Goal: Task Accomplishment & Management: Use online tool/utility

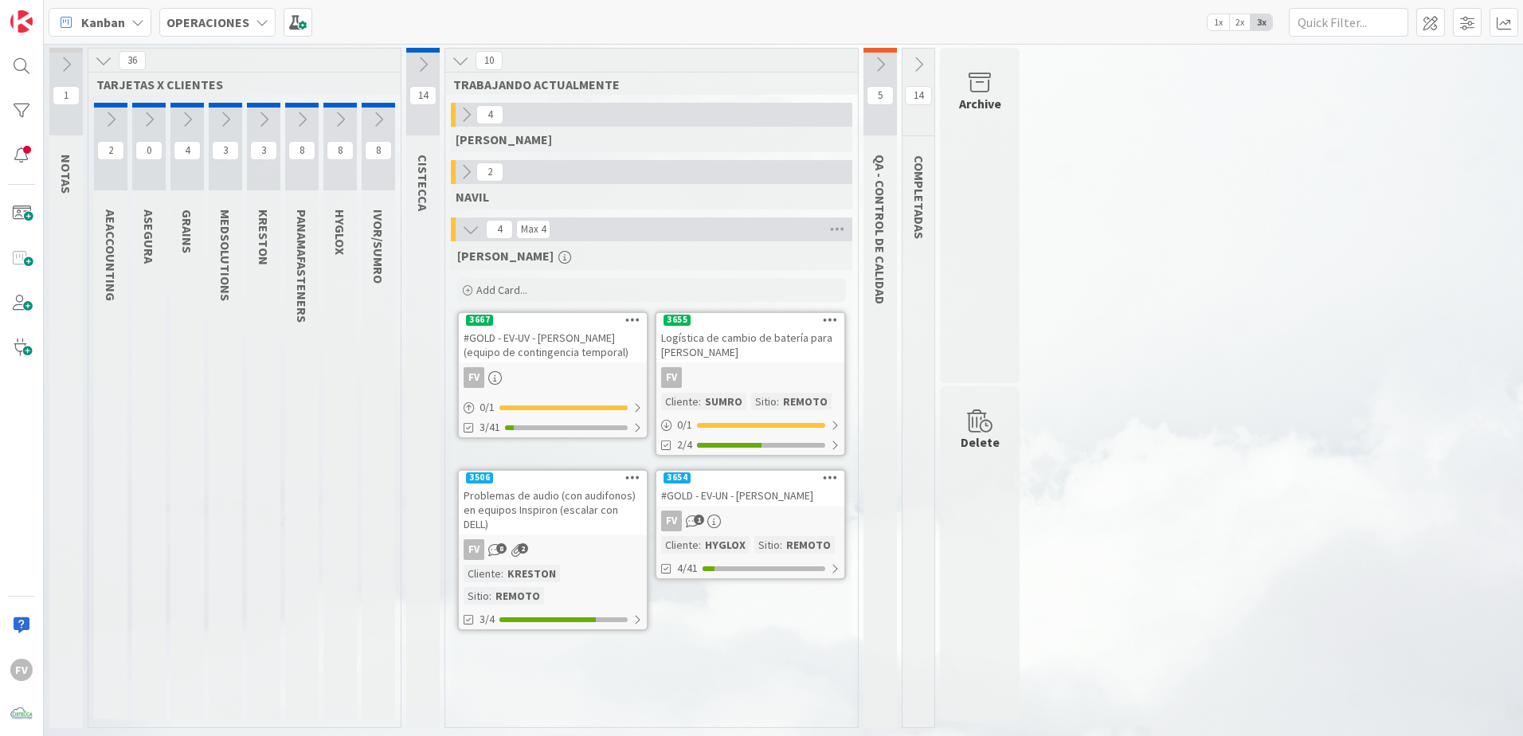
click at [262, 120] on icon at bounding box center [264, 120] width 18 height 18
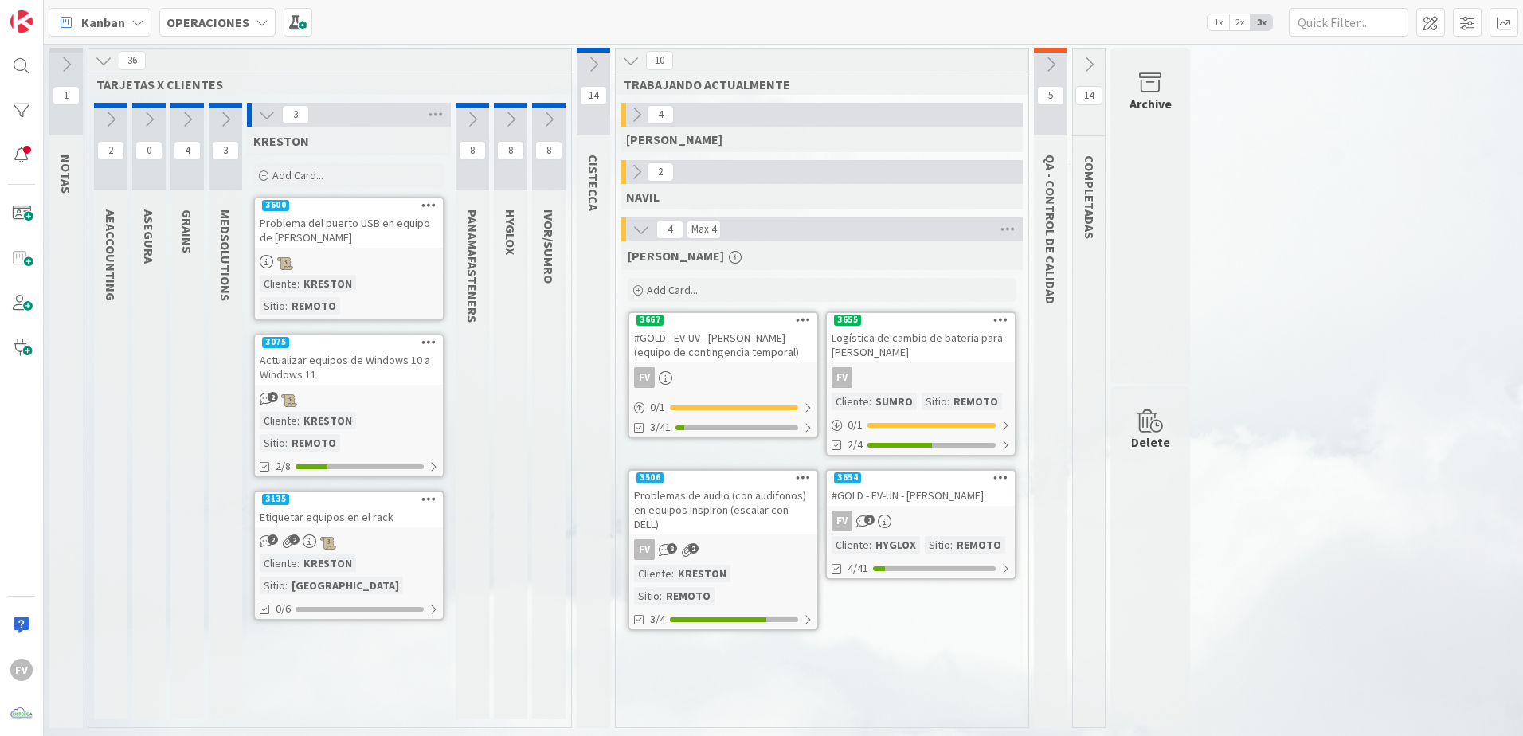
click at [354, 182] on div "Add Card..." at bounding box center [348, 175] width 191 height 24
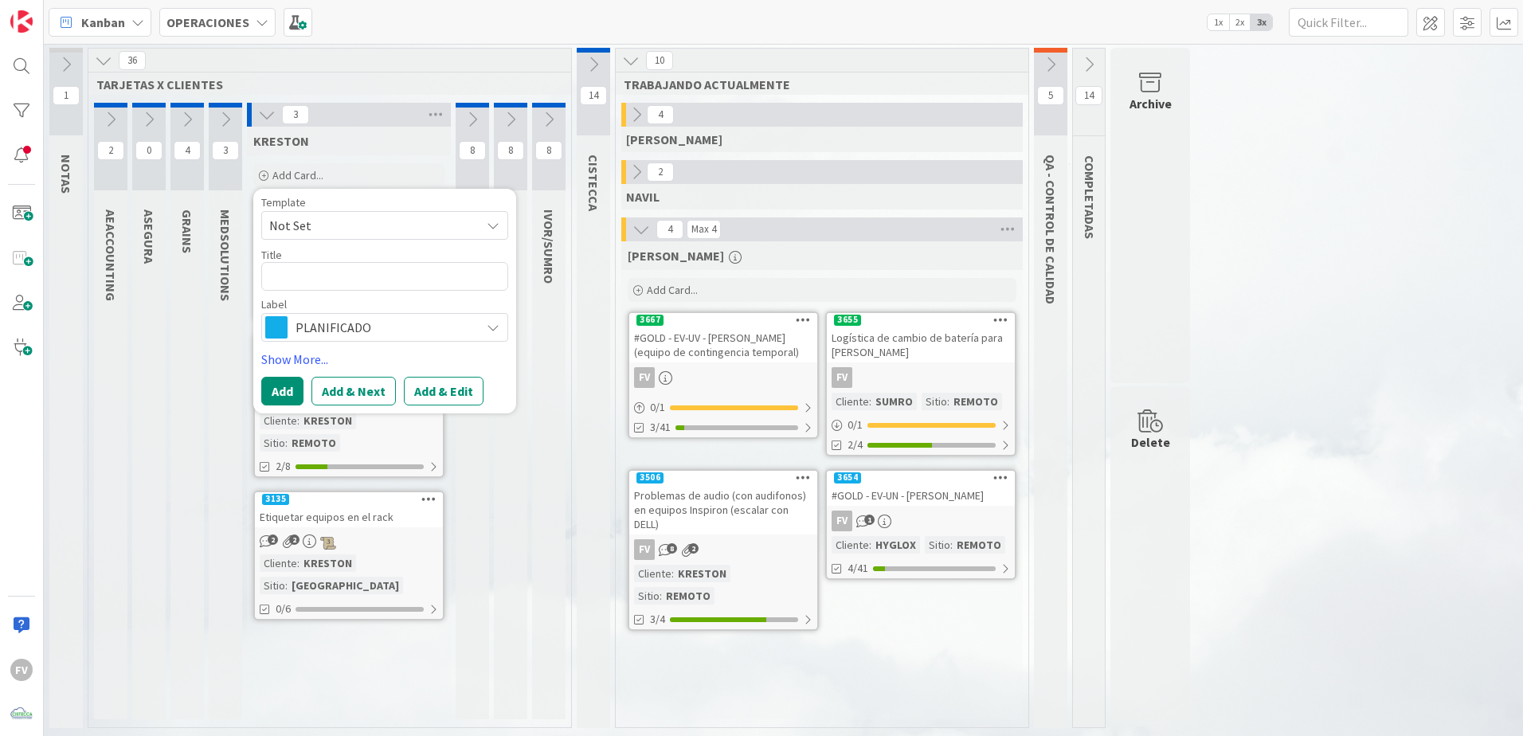
type textarea "x"
type textarea "R"
type textarea "x"
type textarea "Re"
type textarea "x"
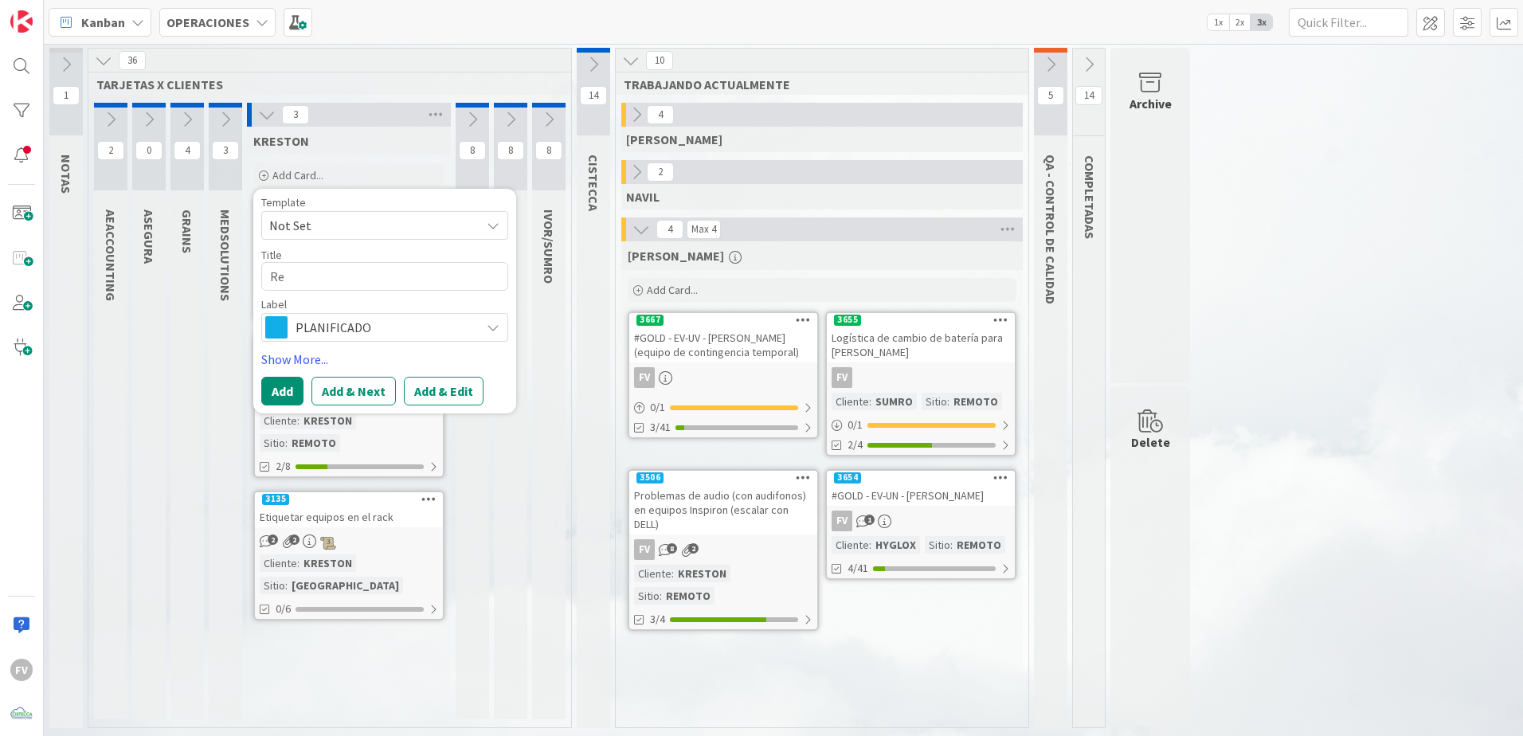
type textarea "Rev"
type textarea "x"
type textarea "Revi"
type textarea "x"
type textarea "Revis"
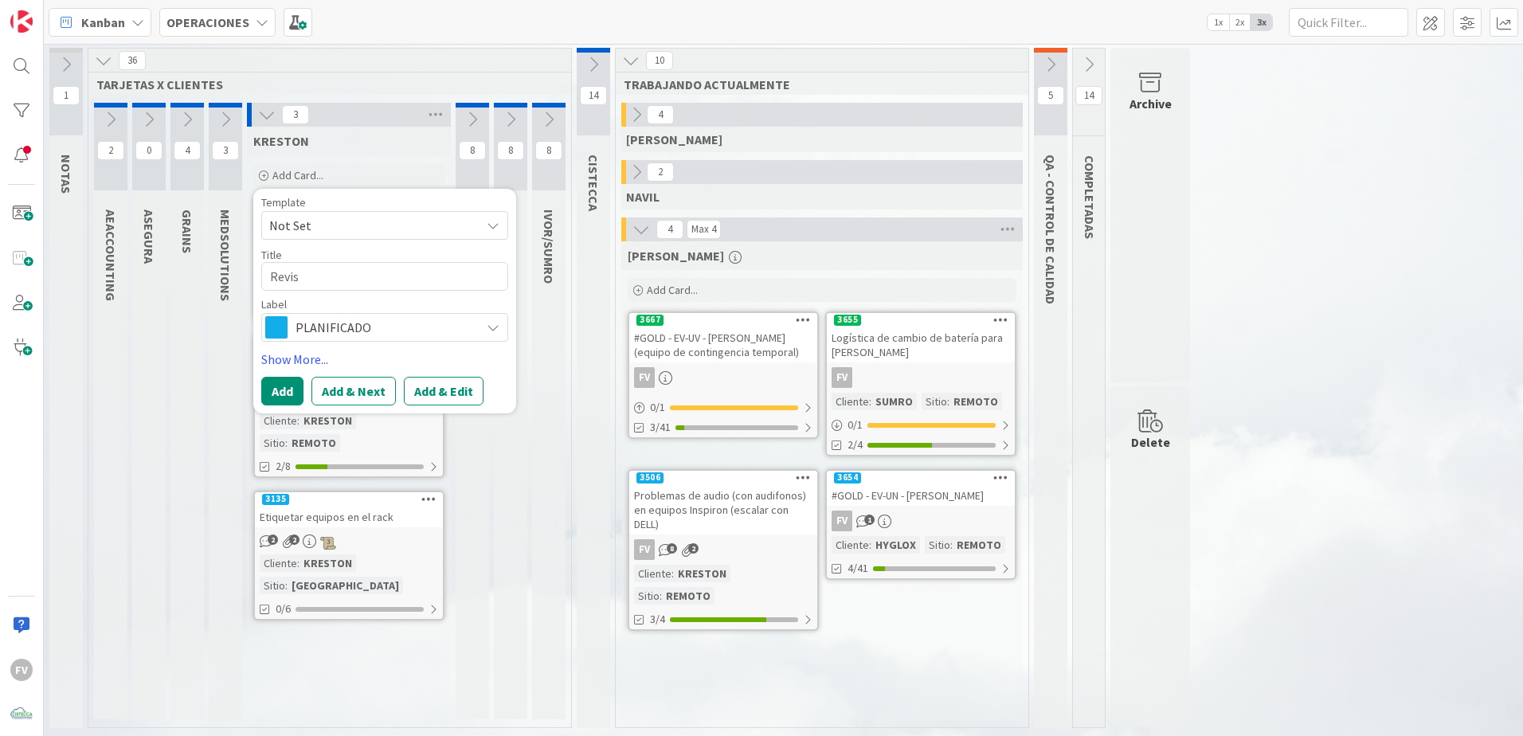
type textarea "x"
type textarea "Revisi"
type textarea "x"
type textarea "Revisió"
type textarea "x"
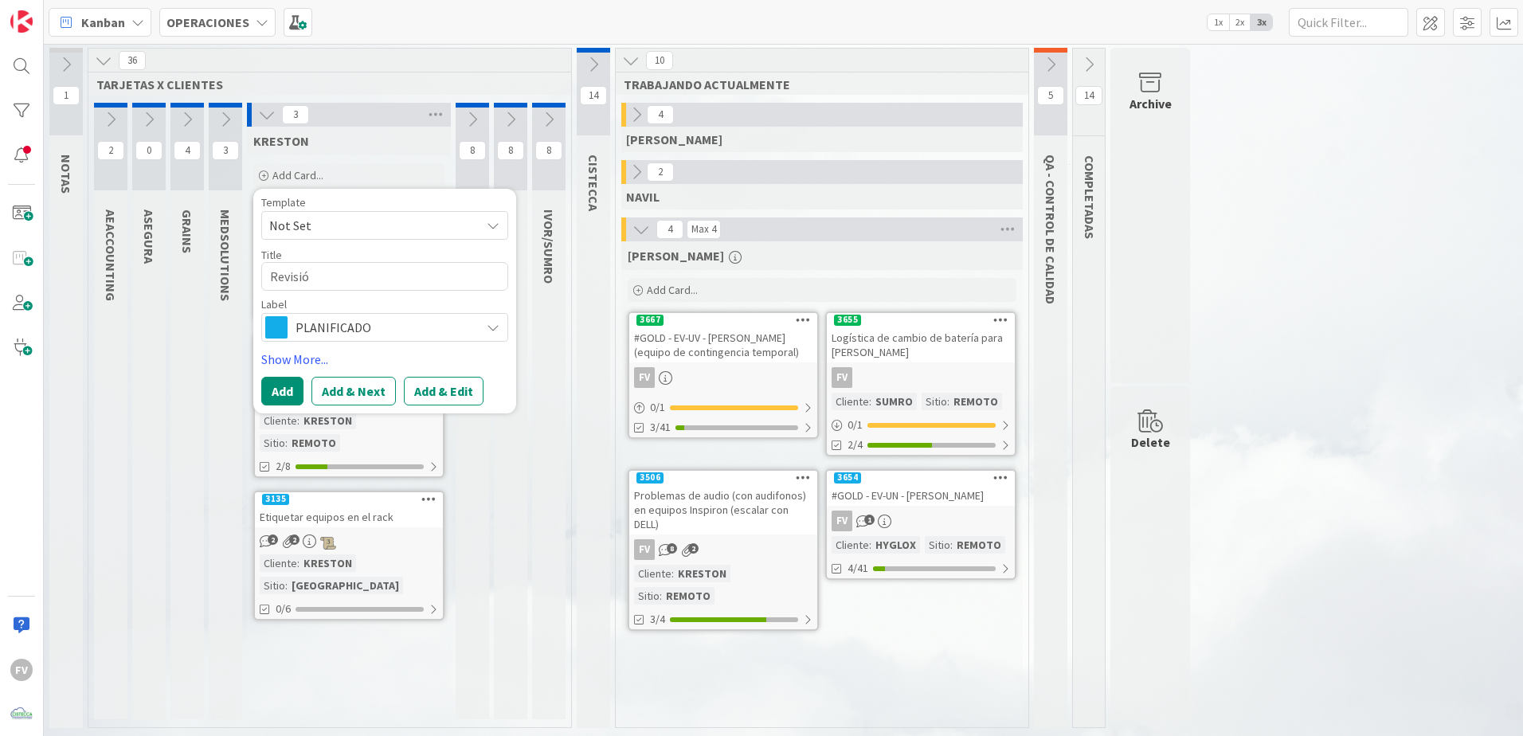
type textarea "Revisión"
type textarea "x"
type textarea "Revisión"
type textarea "x"
type textarea "Revisión d"
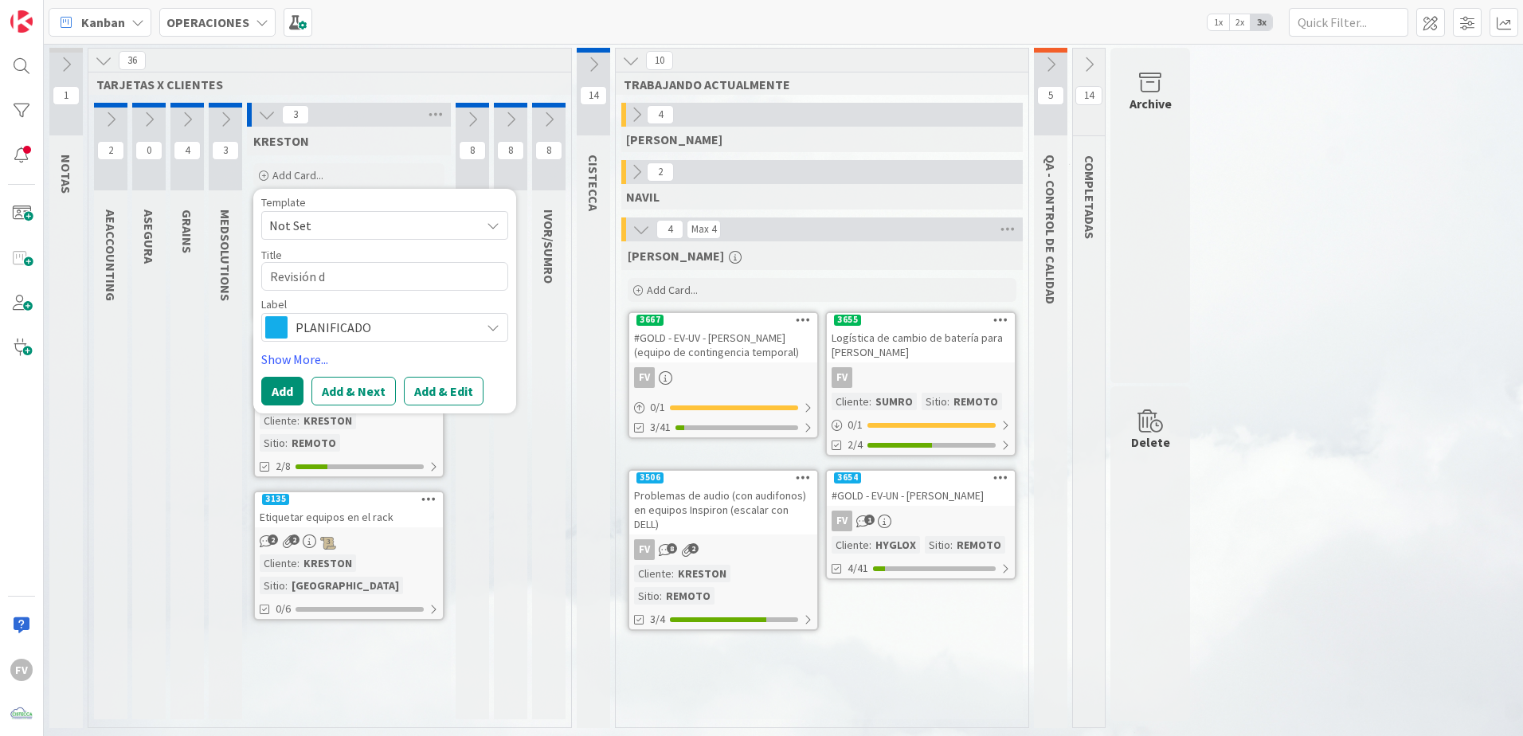
type textarea "x"
type textarea "Revisión de"
type textarea "x"
type textarea "Revisión de"
type textarea "x"
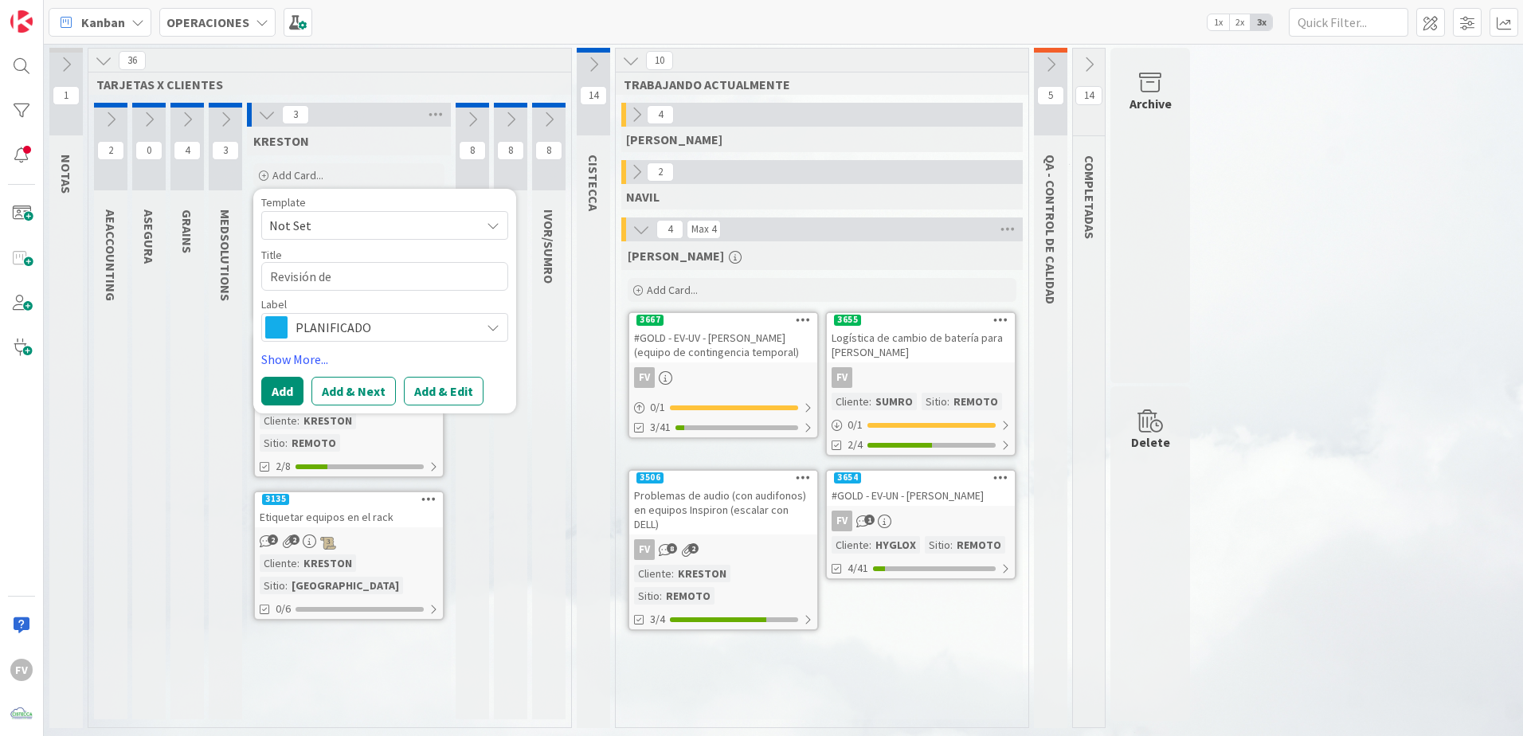
type textarea "Revisión de U"
type textarea "x"
type textarea "Revisión de UP"
type textarea "x"
type textarea "Revisión de UPS"
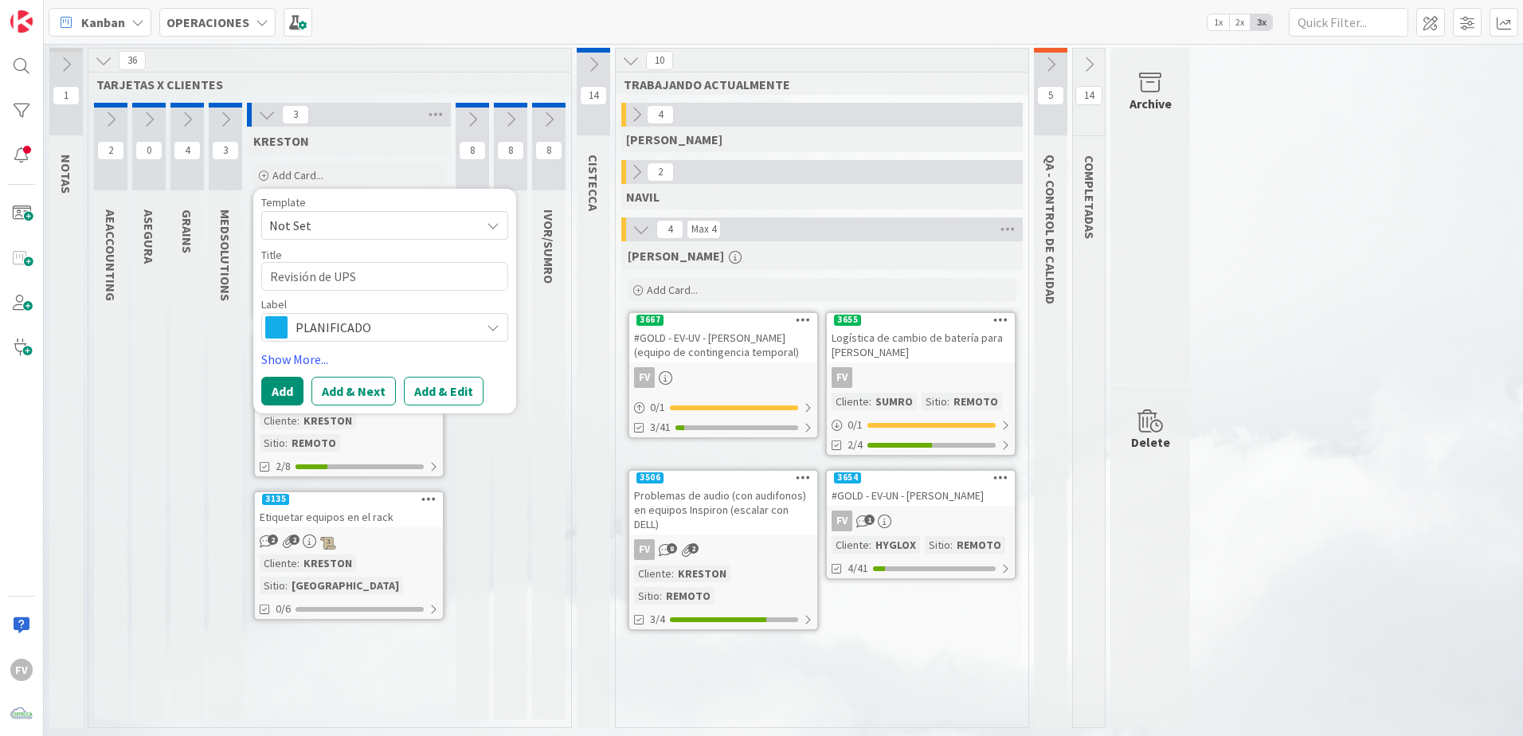
type textarea "x"
type textarea "Revisión de UPS"
type textarea "x"
type textarea "Revisión de UPS D"
type textarea "x"
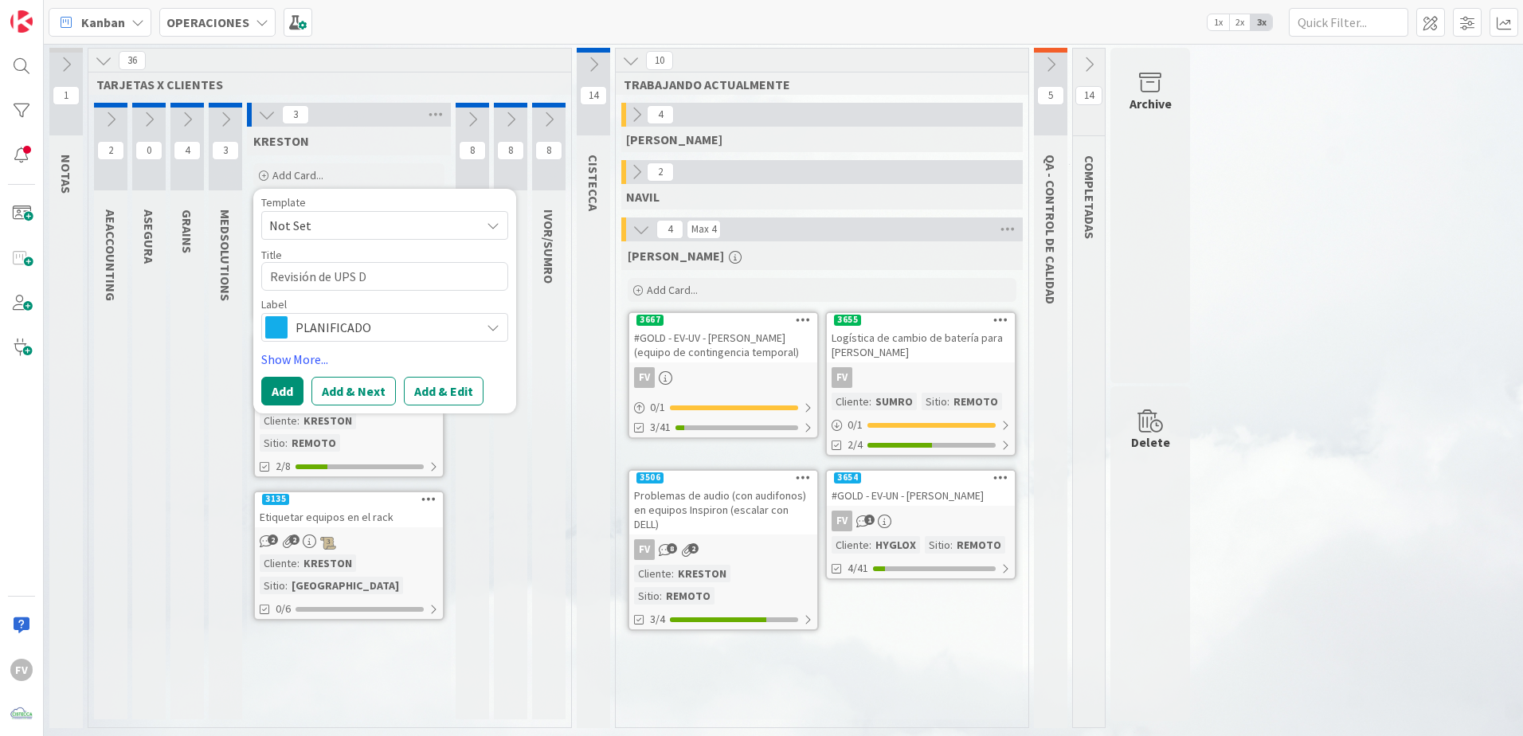
type textarea "Revisión de UPS Di"
type textarea "x"
type textarea "Revisión de UPS Dix"
type textarea "x"
type textarea "Revisión de UPS Dixi"
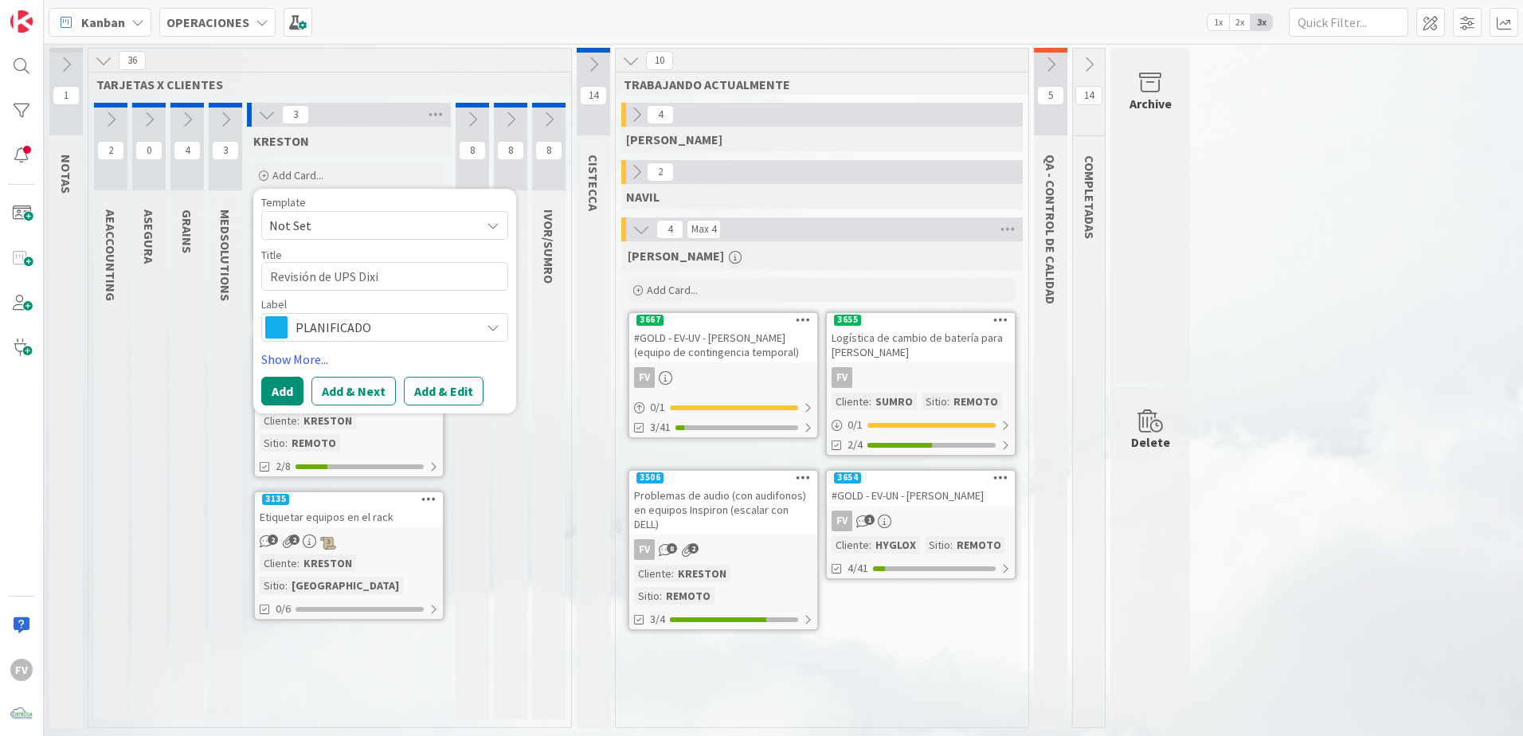
type textarea "x"
type textarea "Revisión de UPS [PERSON_NAME]"
type textarea "x"
type textarea "Revisión de UPS Dixiea"
type textarea "x"
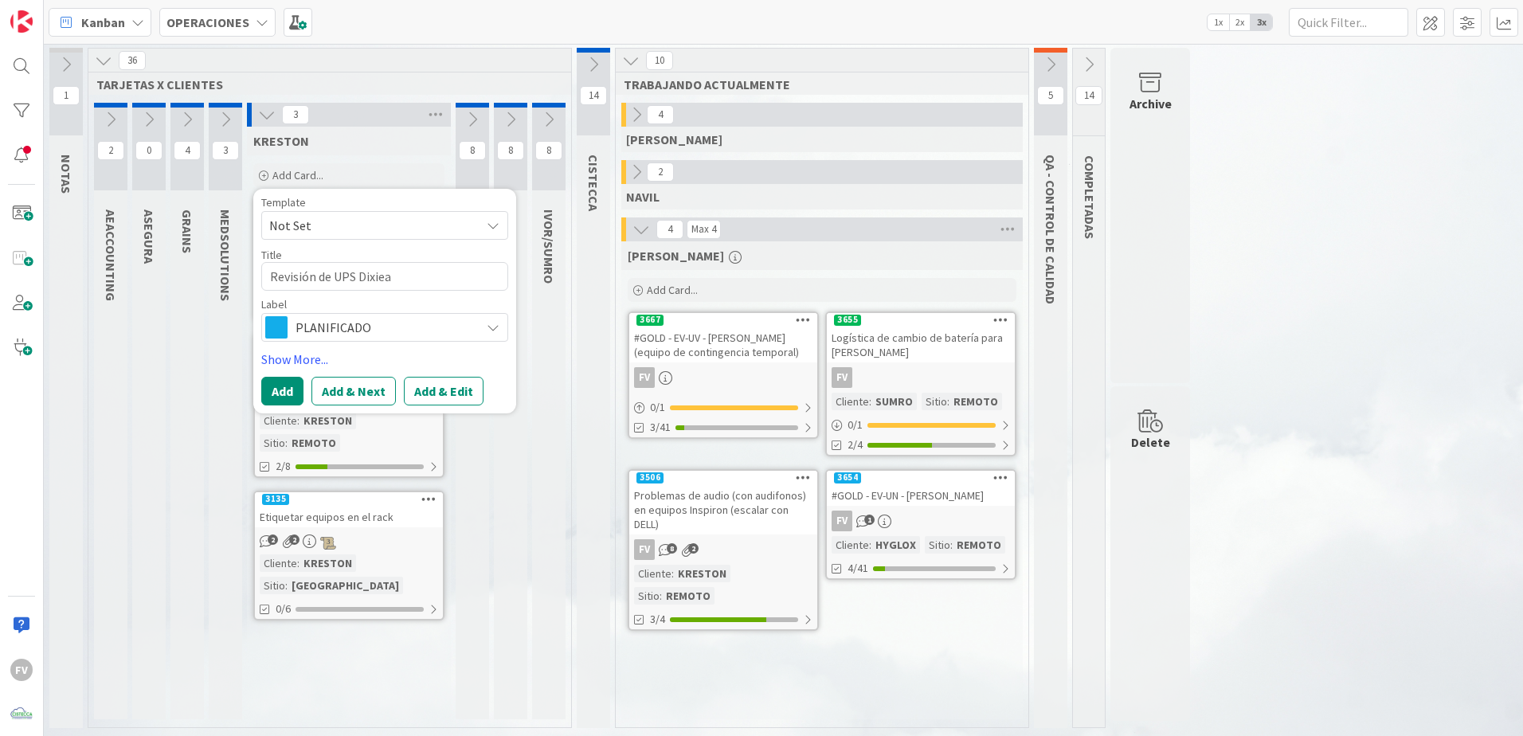
type textarea "Revisión de UPS Dixiea"
type textarea "x"
type textarea "Revisión de UPS Dixiea C"
type textarea "x"
type textarea "Revisión de UPS Dixiea"
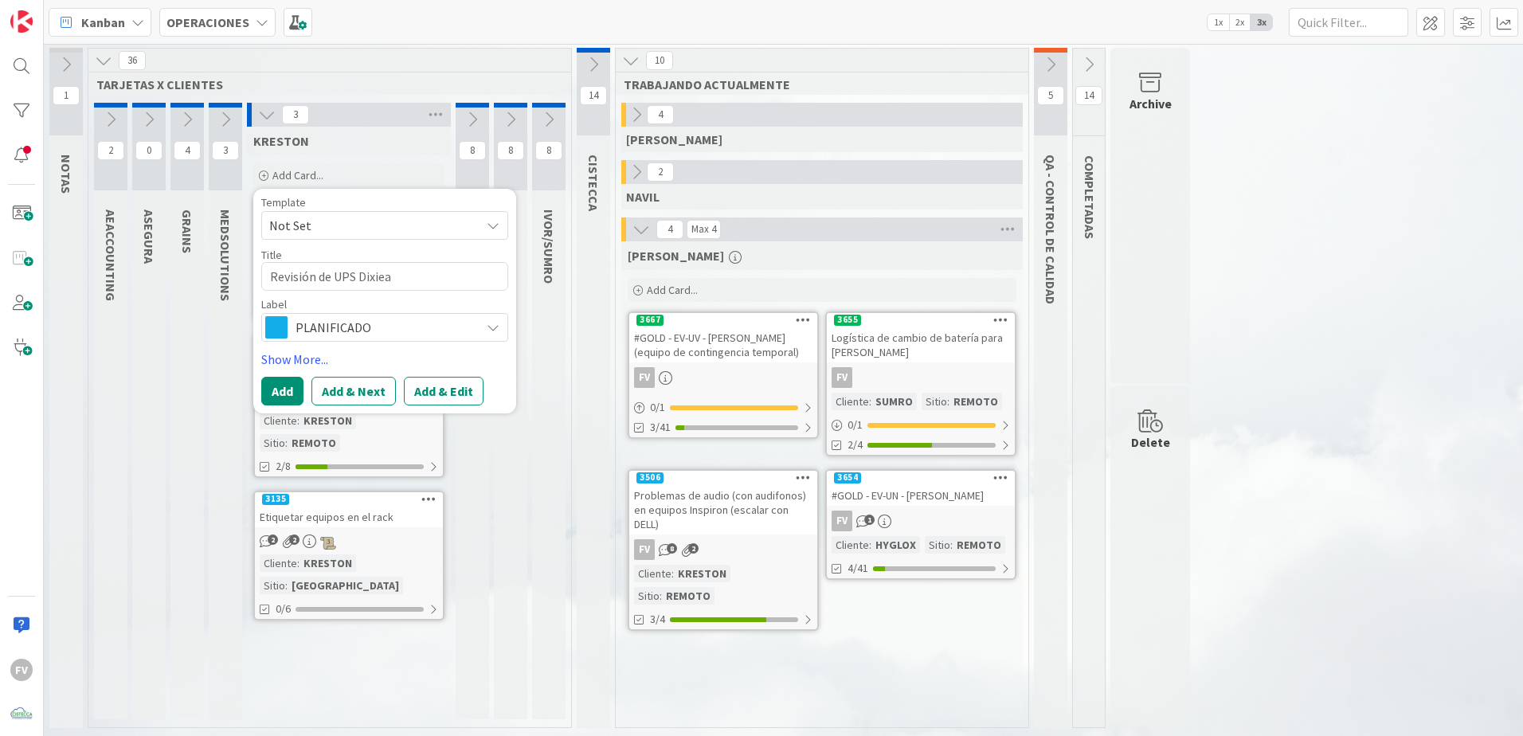
type textarea "x"
type textarea "Revisión de UPS Dixiea"
type textarea "x"
type textarea "Revisión de UPS [PERSON_NAME]"
type textarea "x"
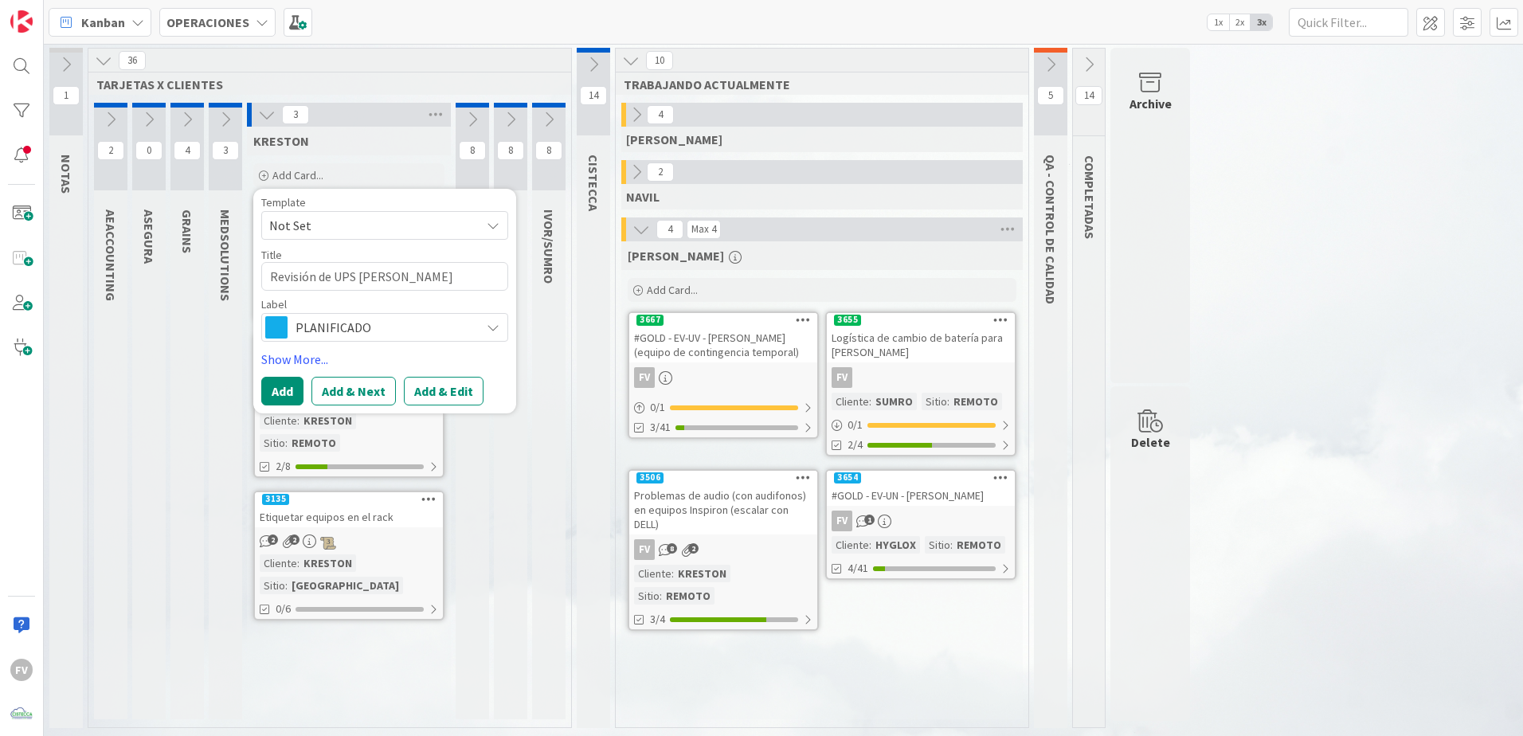
type textarea "Revisión de UPS [PERSON_NAME]"
type textarea "x"
type textarea "Revisión de UPS [PERSON_NAME] C"
type textarea "x"
type textarea "Revisión de UPS [PERSON_NAME] Ca"
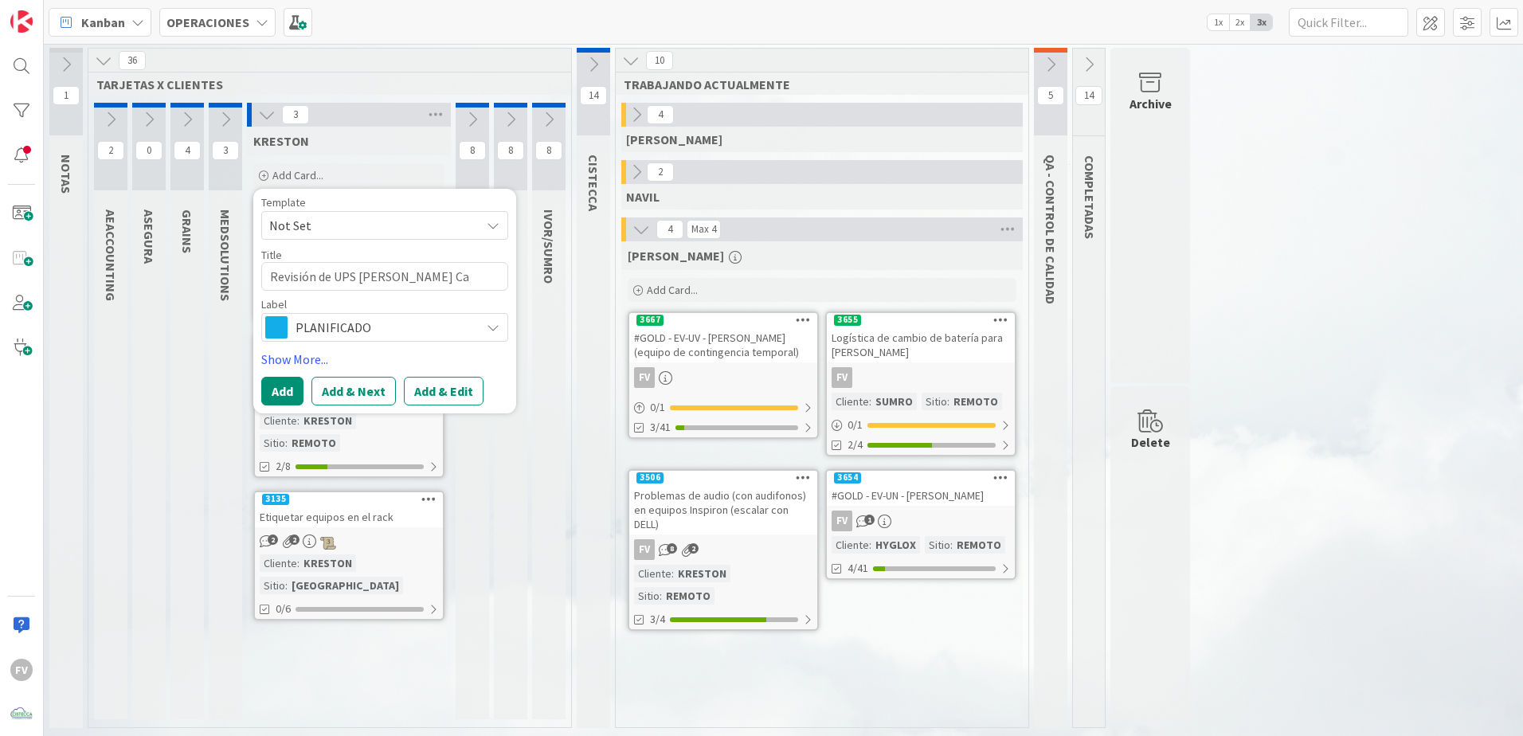
type textarea "x"
type textarea "Revisión de UPS [PERSON_NAME] Cas"
type textarea "x"
type textarea "Revisión de UPS [PERSON_NAME]"
type textarea "x"
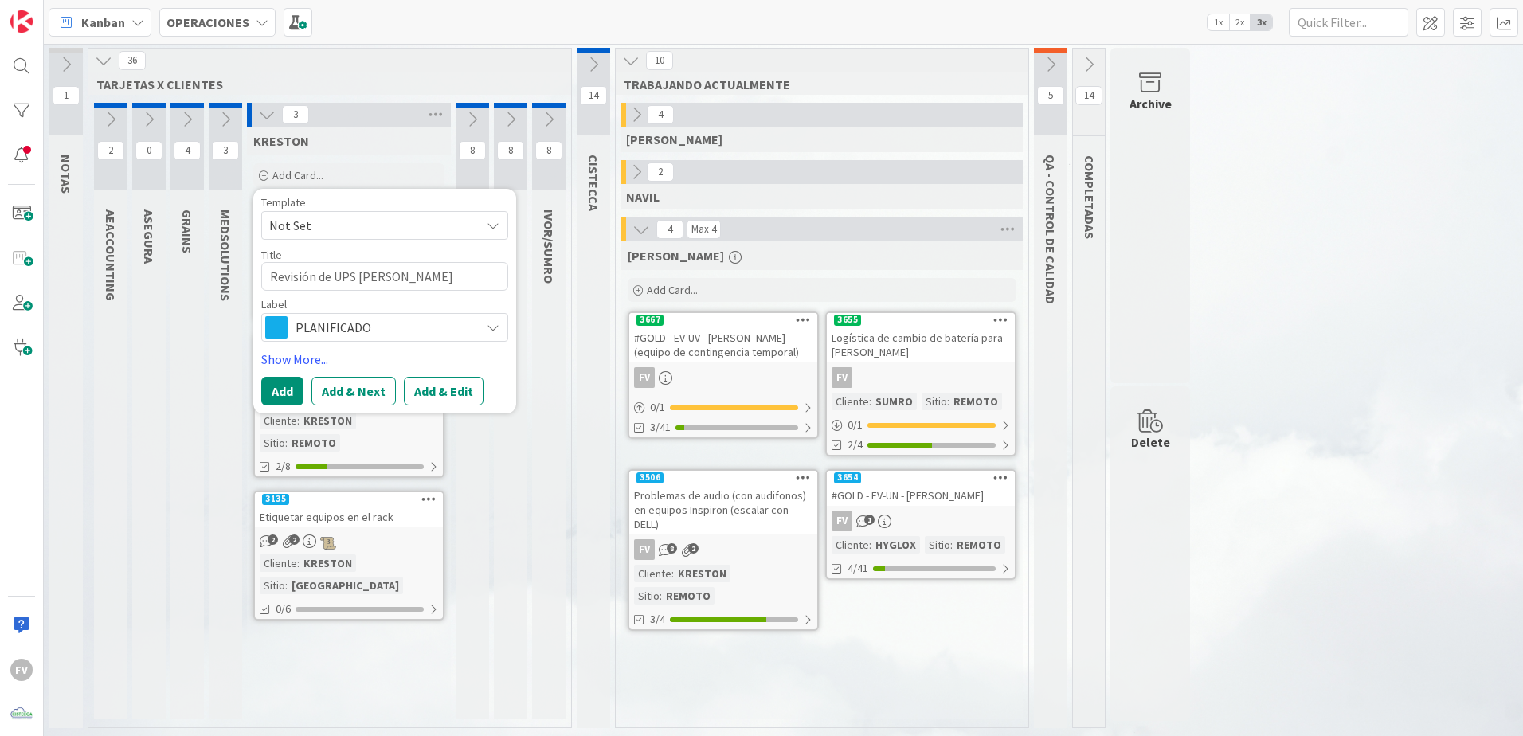
type textarea "Revisión de UPS [PERSON_NAME]"
type textarea "x"
type textarea "Revisión de UPS [PERSON_NAME]"
type textarea "x"
type textarea "Revisión de UPS [PERSON_NAME]"
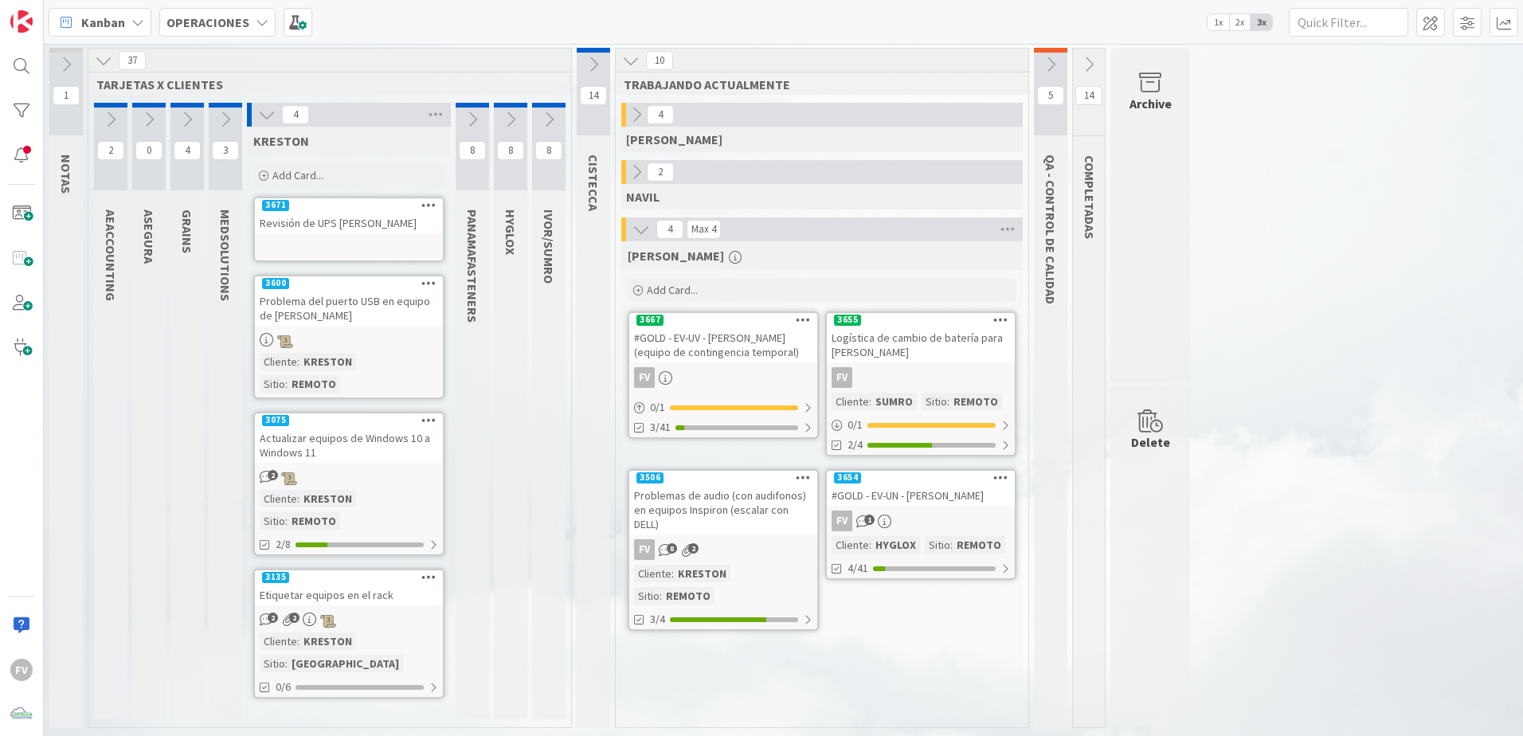
click at [388, 244] on div at bounding box center [349, 247] width 188 height 18
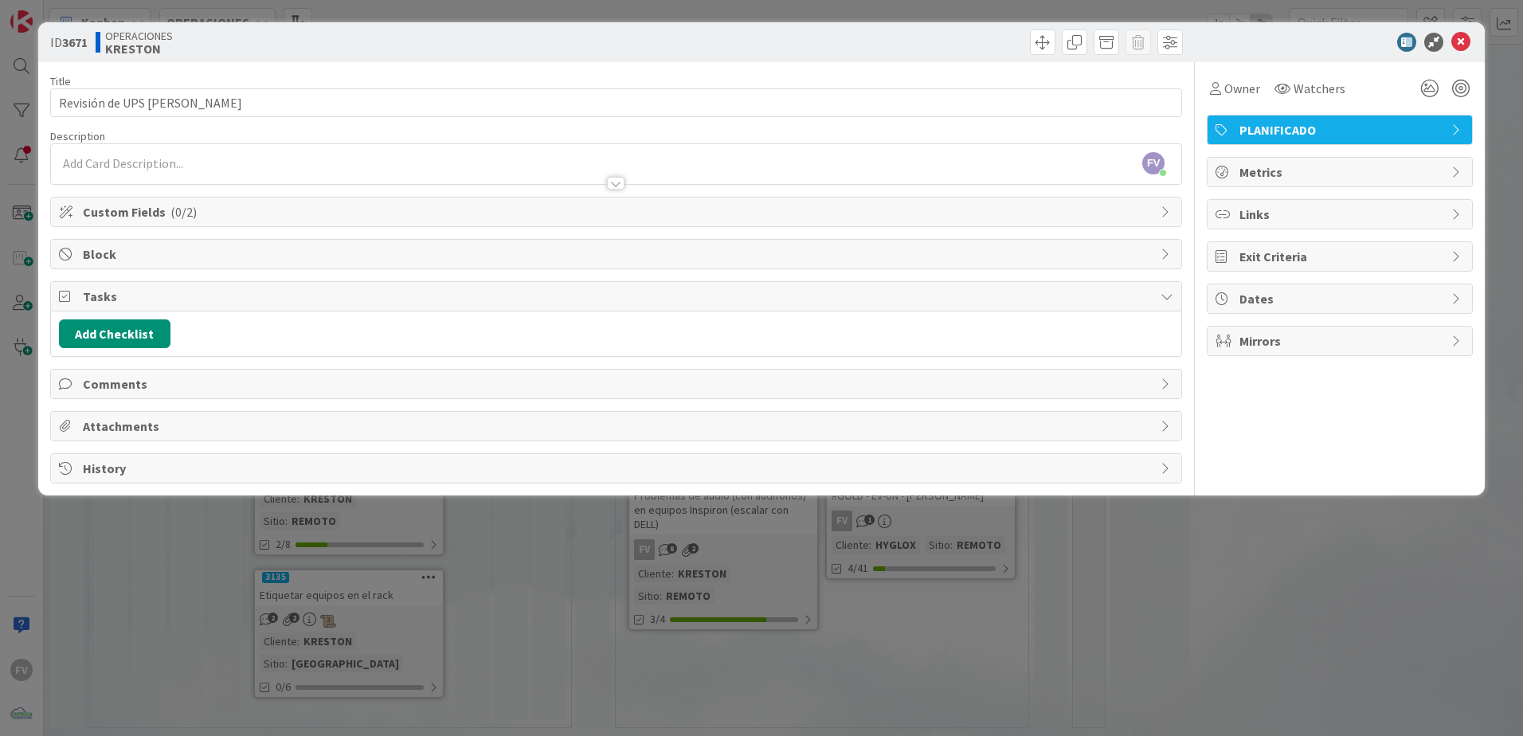
click at [162, 309] on div "Tasks" at bounding box center [616, 296] width 1130 height 29
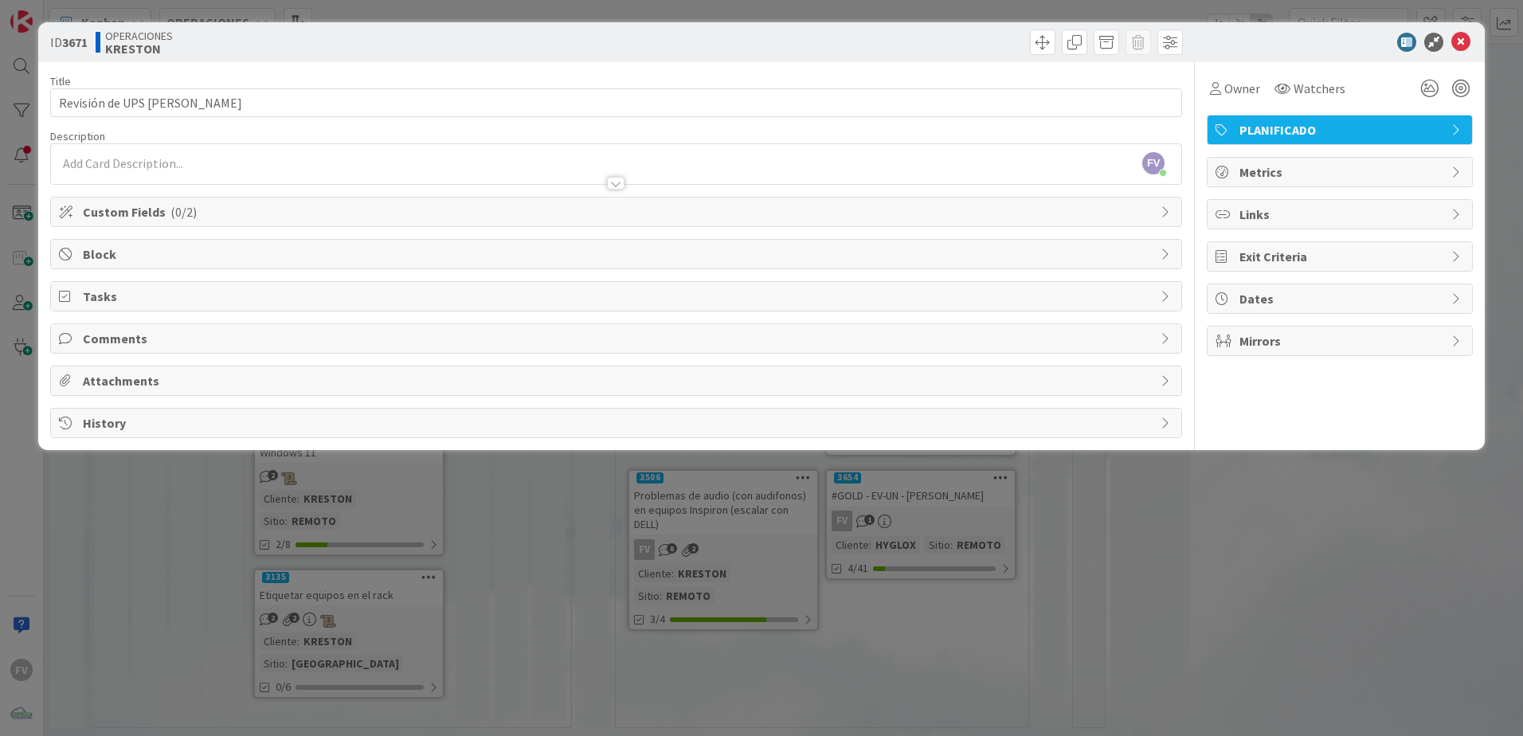
click at [249, 219] on span "Custom Fields ( 0/2 )" at bounding box center [617, 211] width 1069 height 19
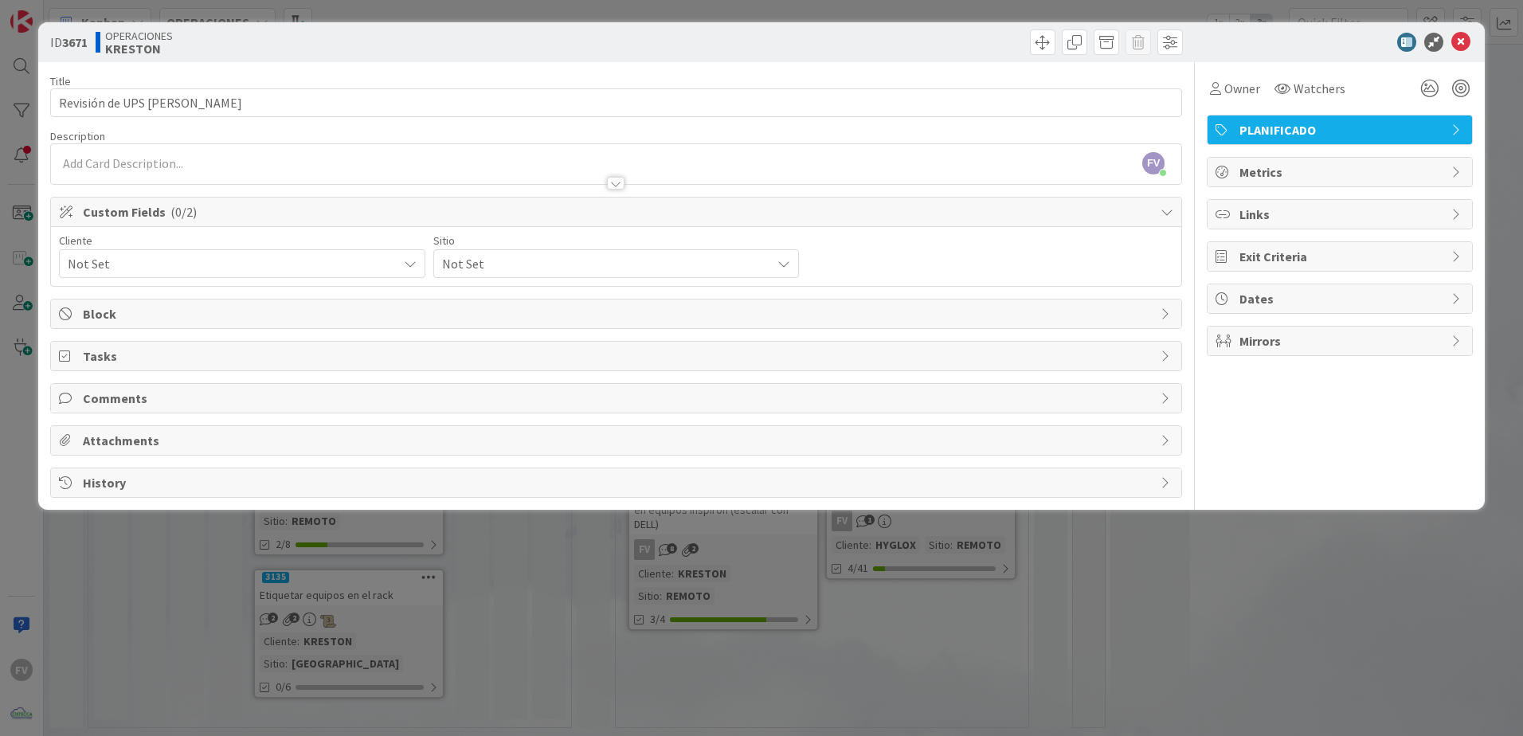
click at [189, 264] on span "Not Set" at bounding box center [229, 263] width 322 height 22
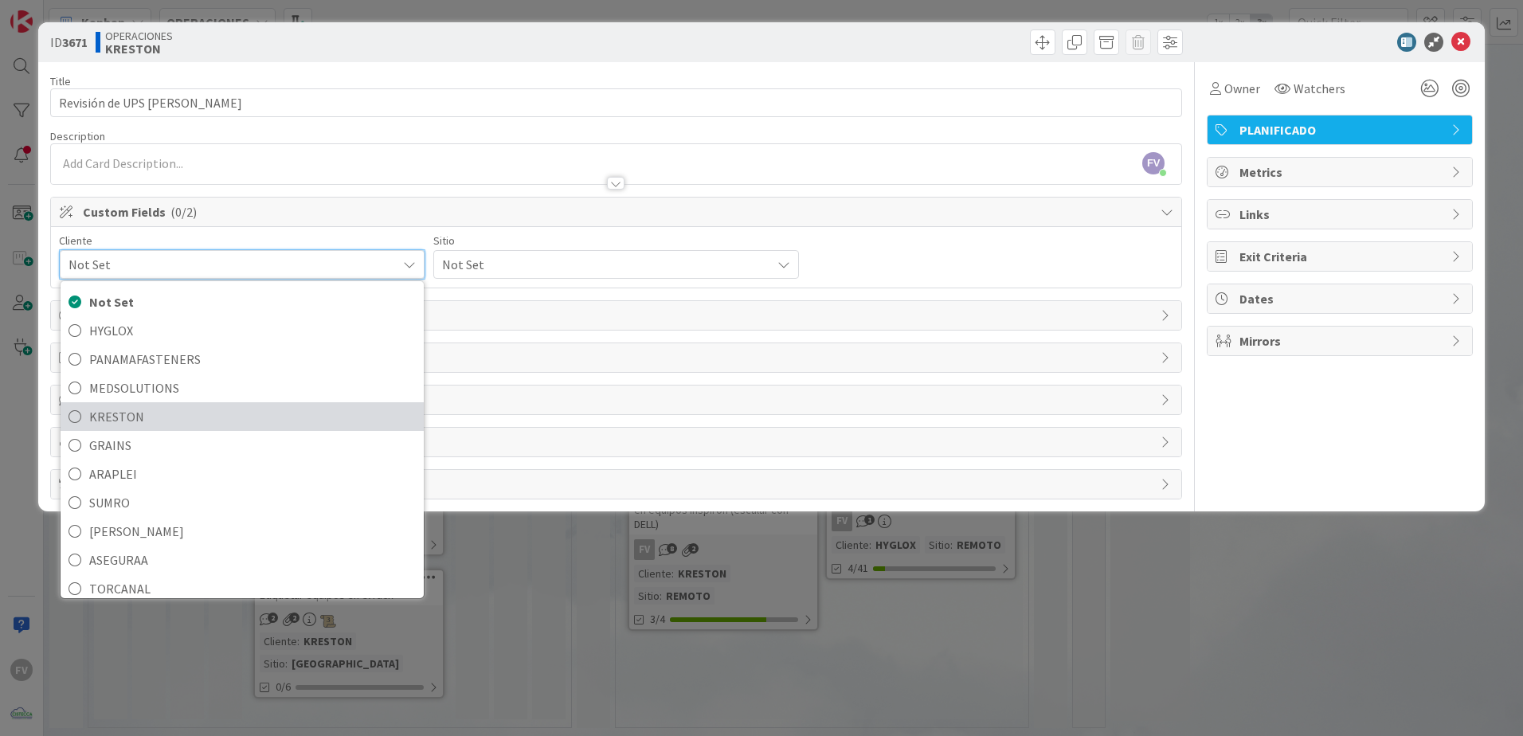
click at [213, 421] on span "KRESTON" at bounding box center [252, 417] width 326 height 24
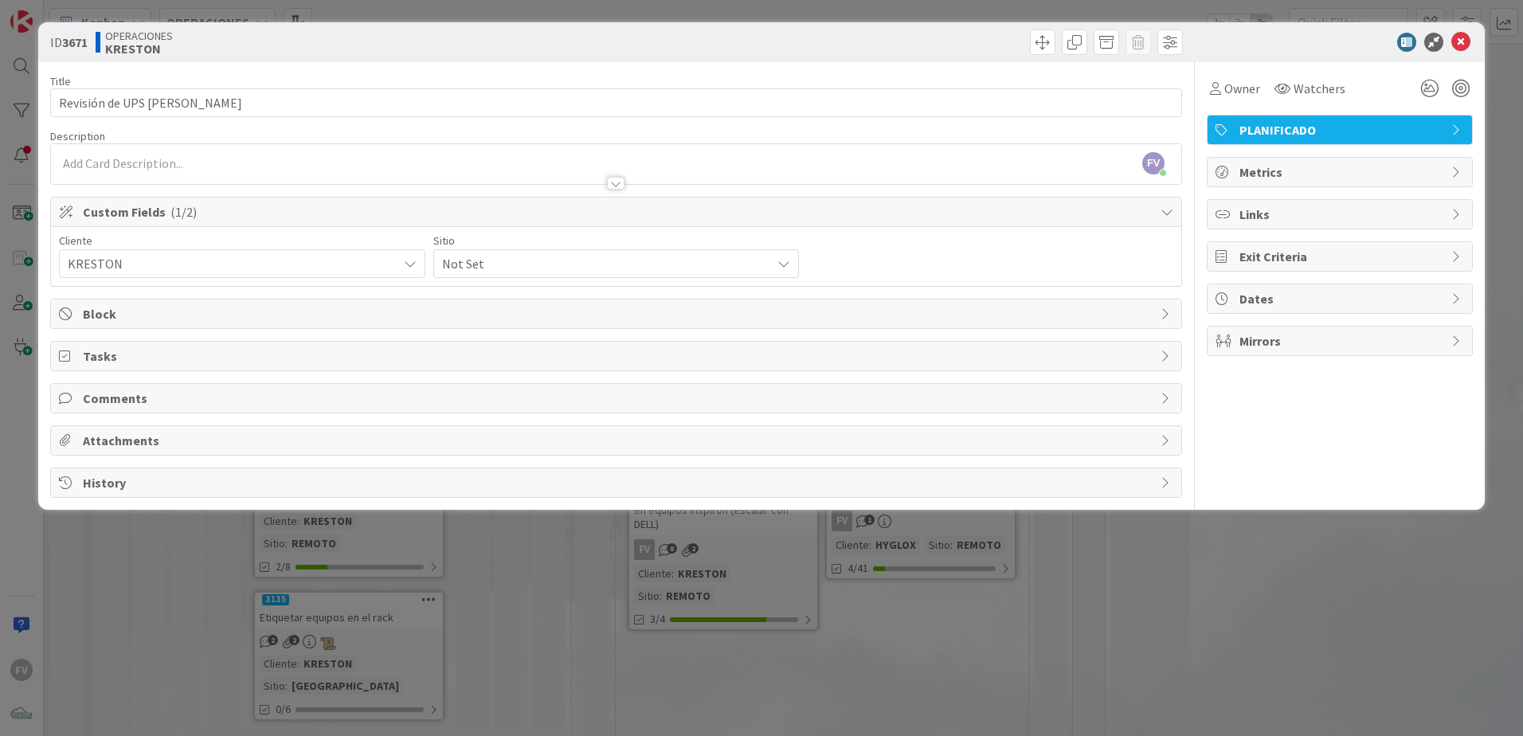
click at [425, 275] on div "Not Set" at bounding box center [242, 263] width 366 height 29
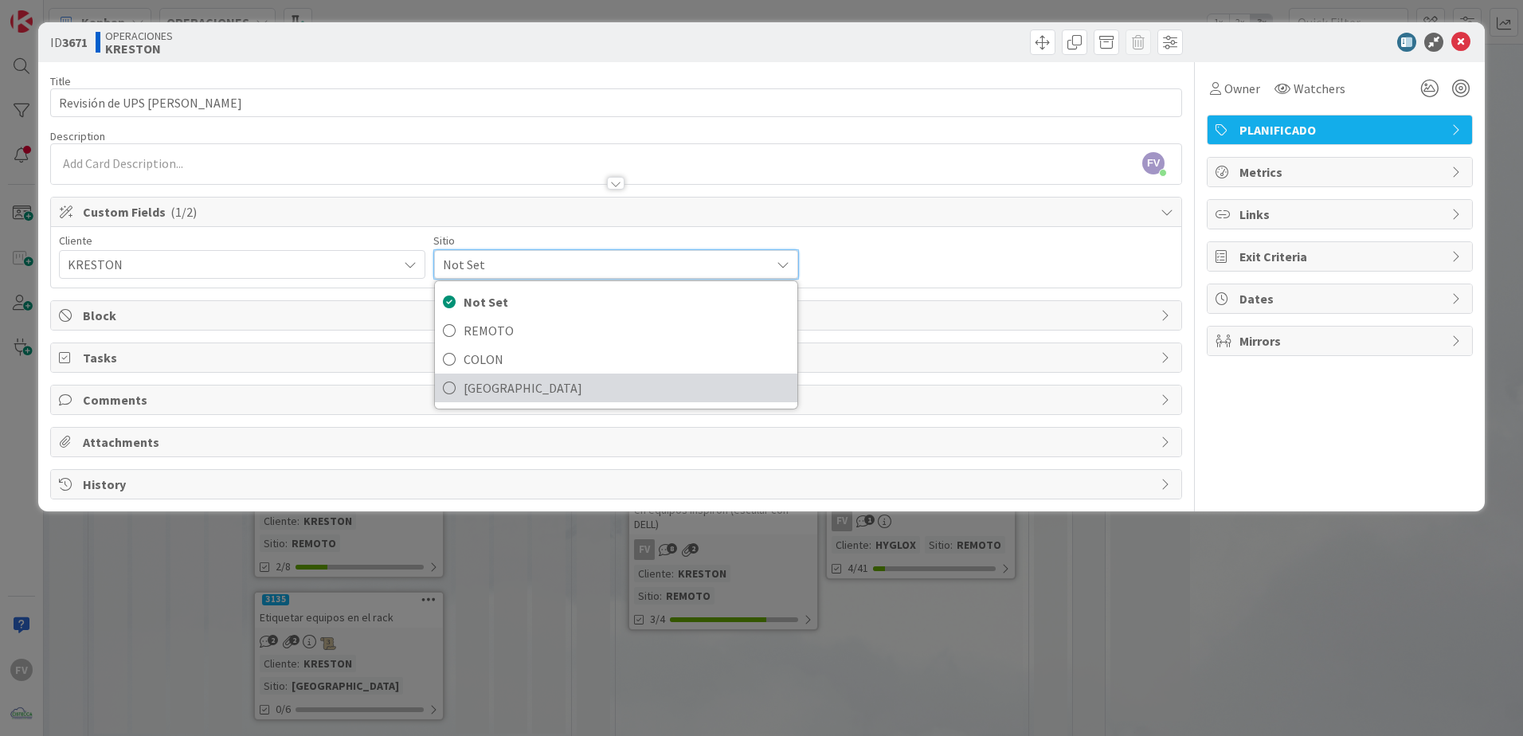
click at [538, 385] on span "[GEOGRAPHIC_DATA]" at bounding box center [626, 388] width 326 height 24
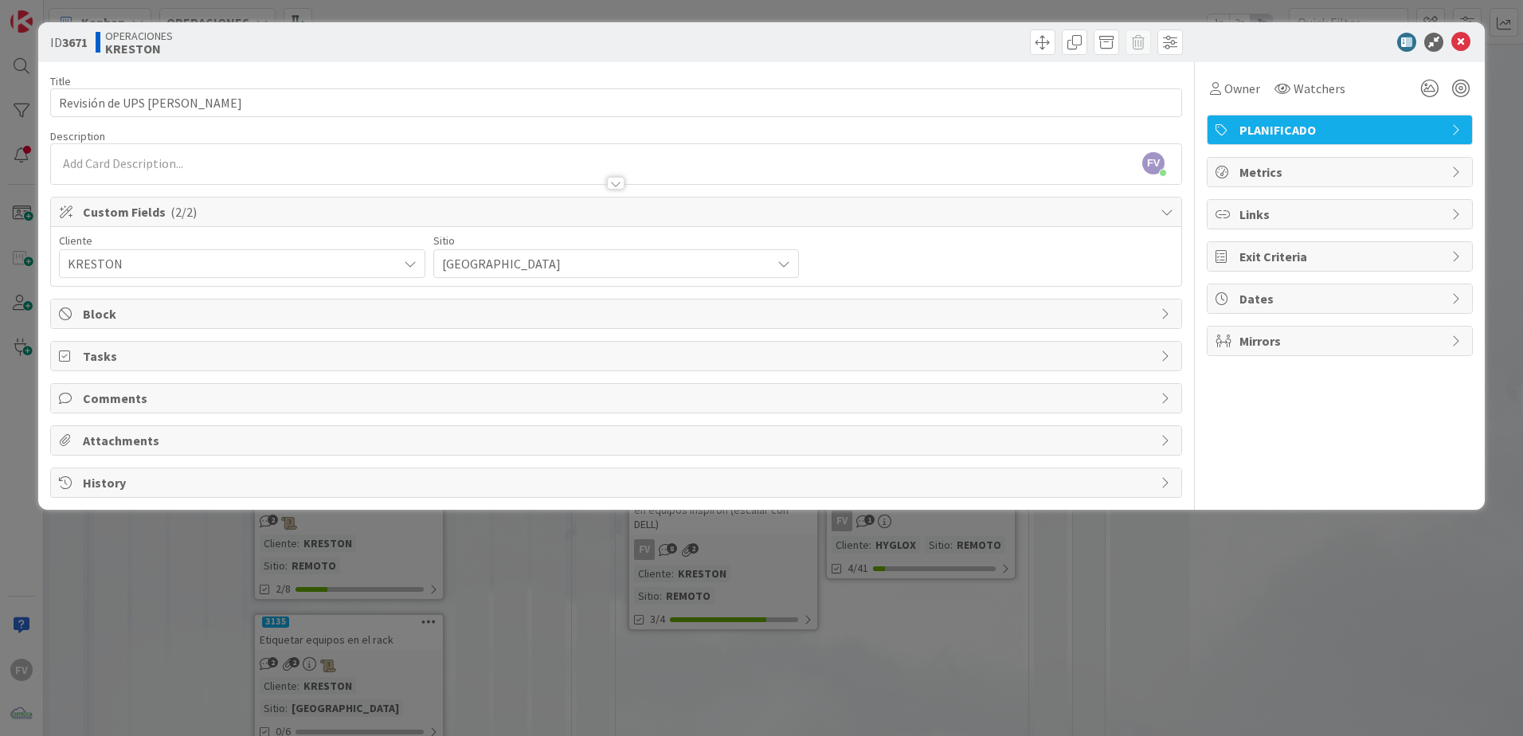
click at [597, 590] on div "ID 3671 OPERACIONES [PERSON_NAME] Title 30 / 128 Revisión de UPS [PERSON_NAME] …" at bounding box center [761, 368] width 1523 height 736
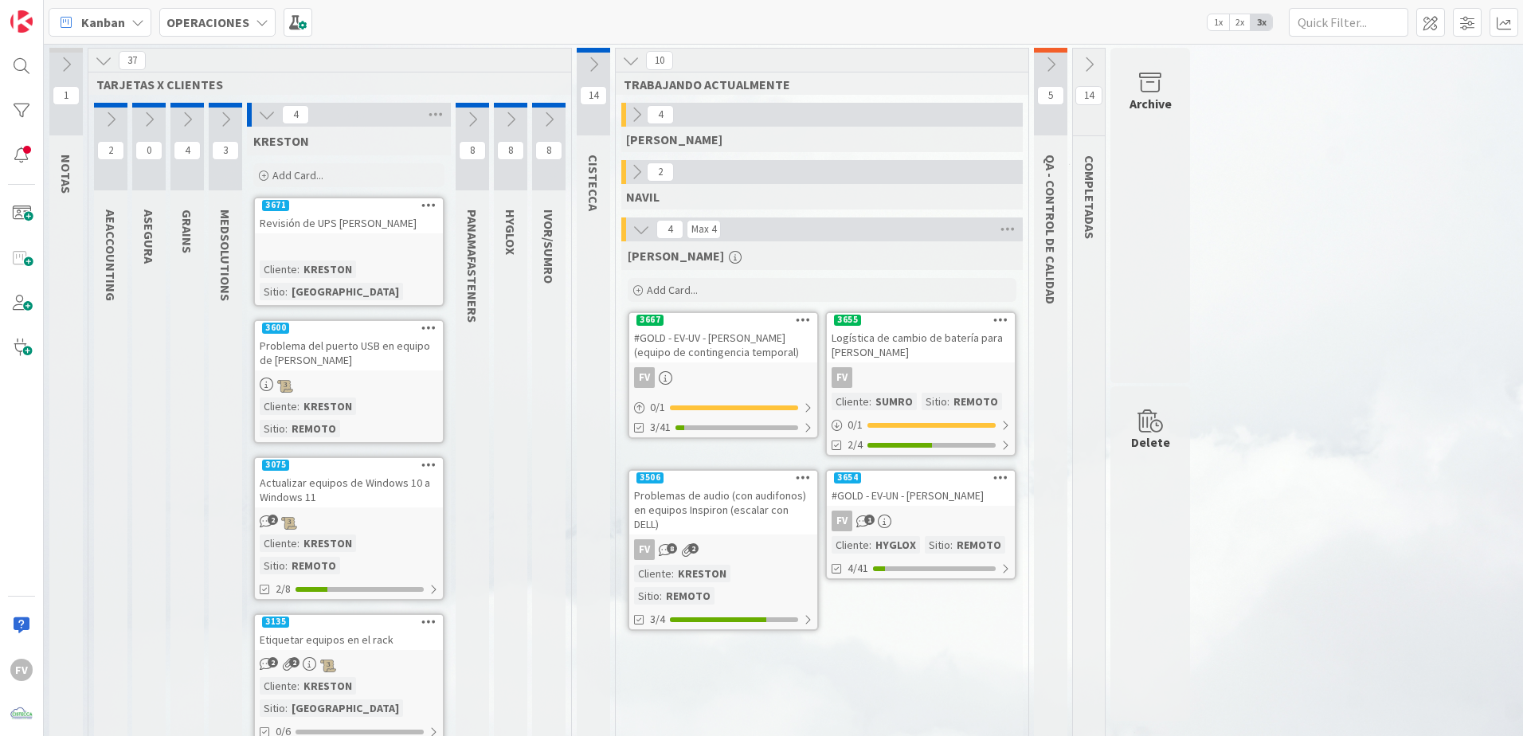
click at [631, 171] on icon at bounding box center [636, 172] width 18 height 18
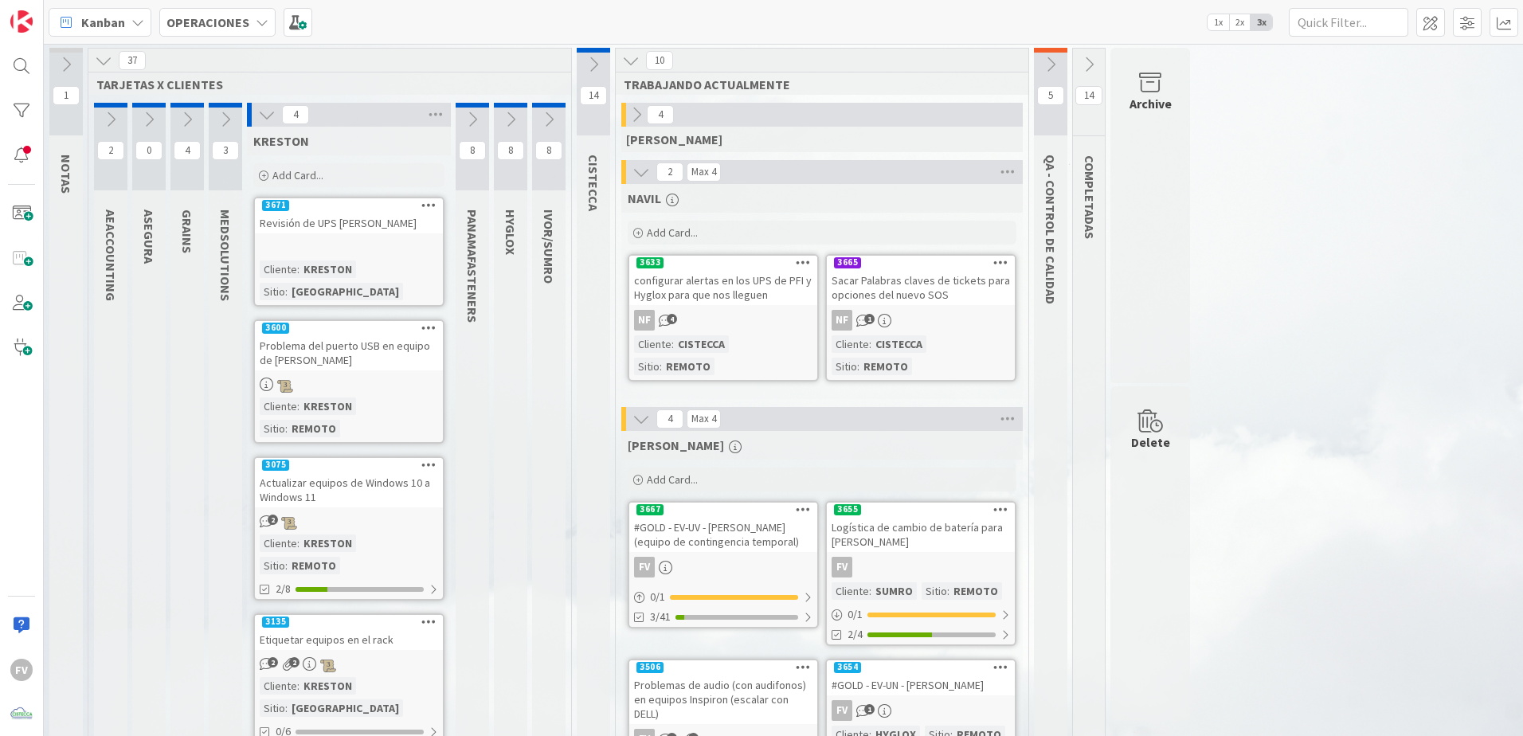
click at [631, 171] on button at bounding box center [641, 172] width 21 height 21
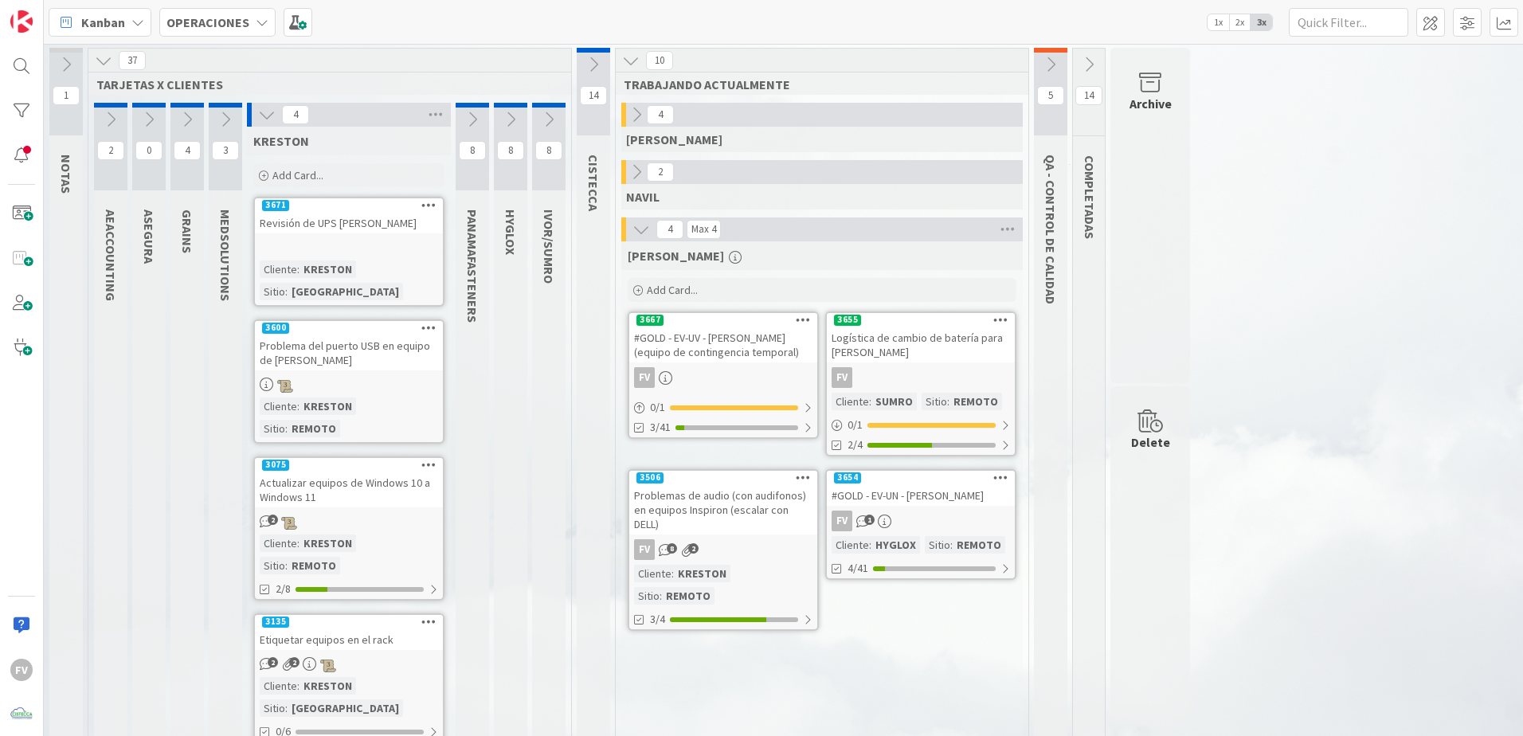
click at [897, 514] on div "FV 1" at bounding box center [921, 520] width 188 height 21
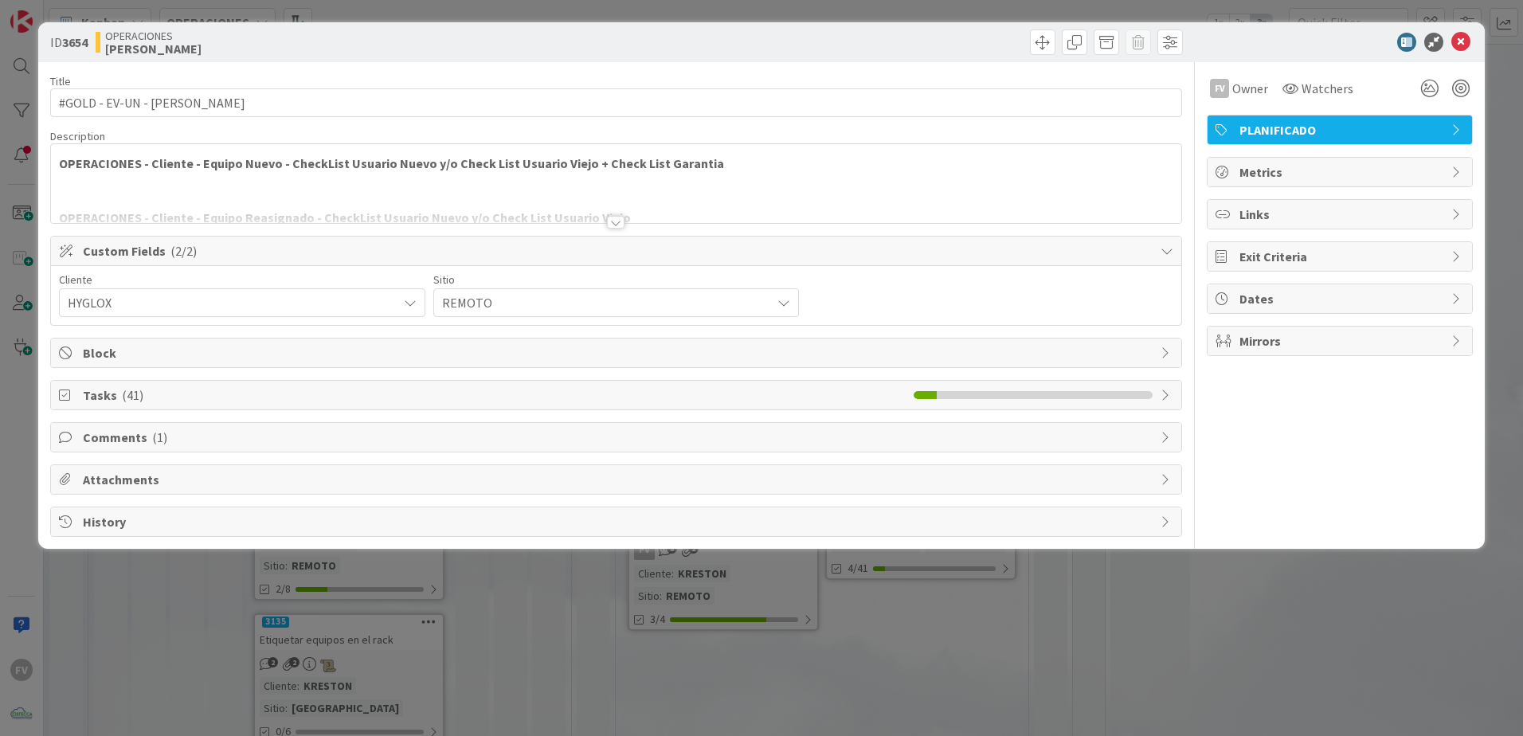
click at [240, 397] on span "Tasks ( 41 )" at bounding box center [494, 394] width 823 height 19
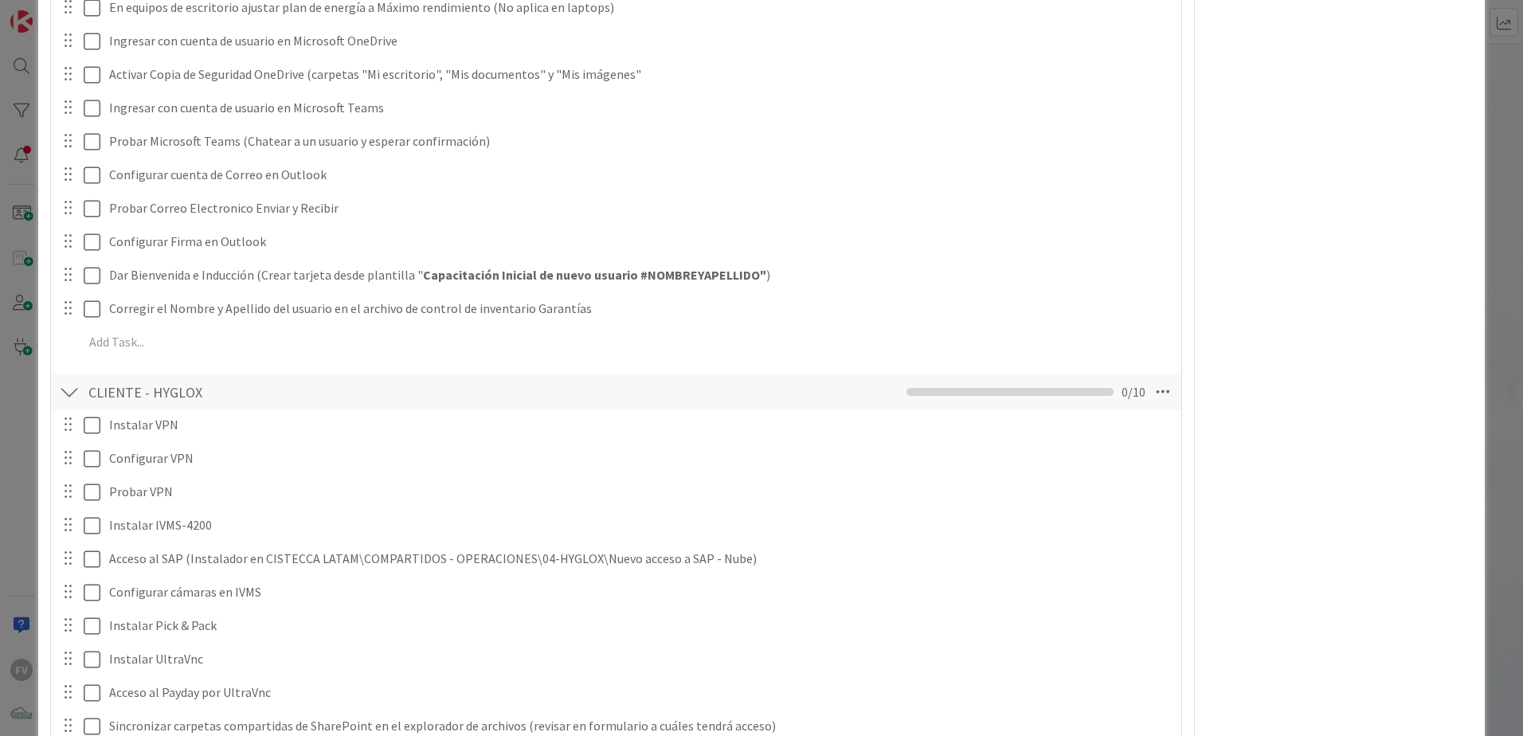
scroll to position [1378, 0]
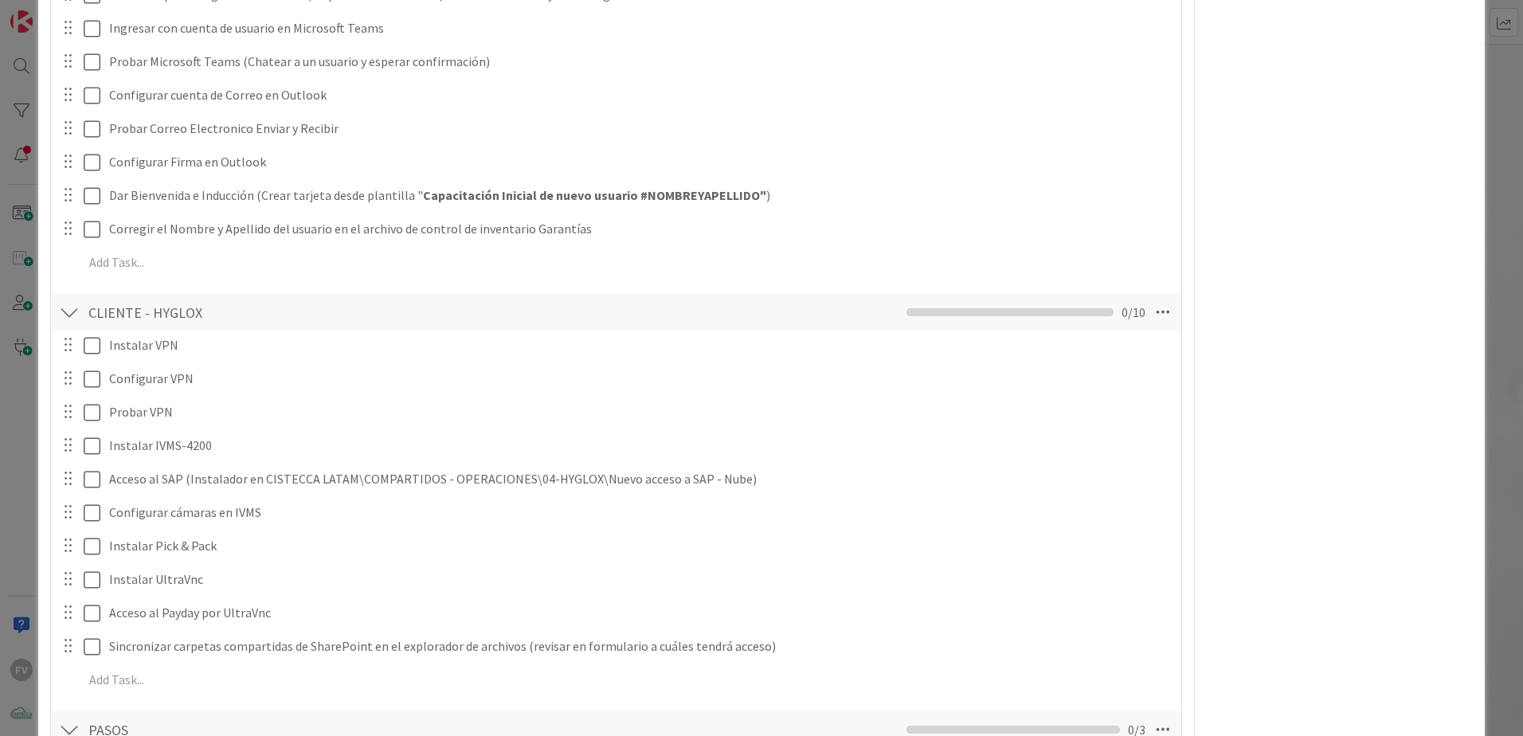
click at [28, 302] on div "**********" at bounding box center [761, 368] width 1523 height 736
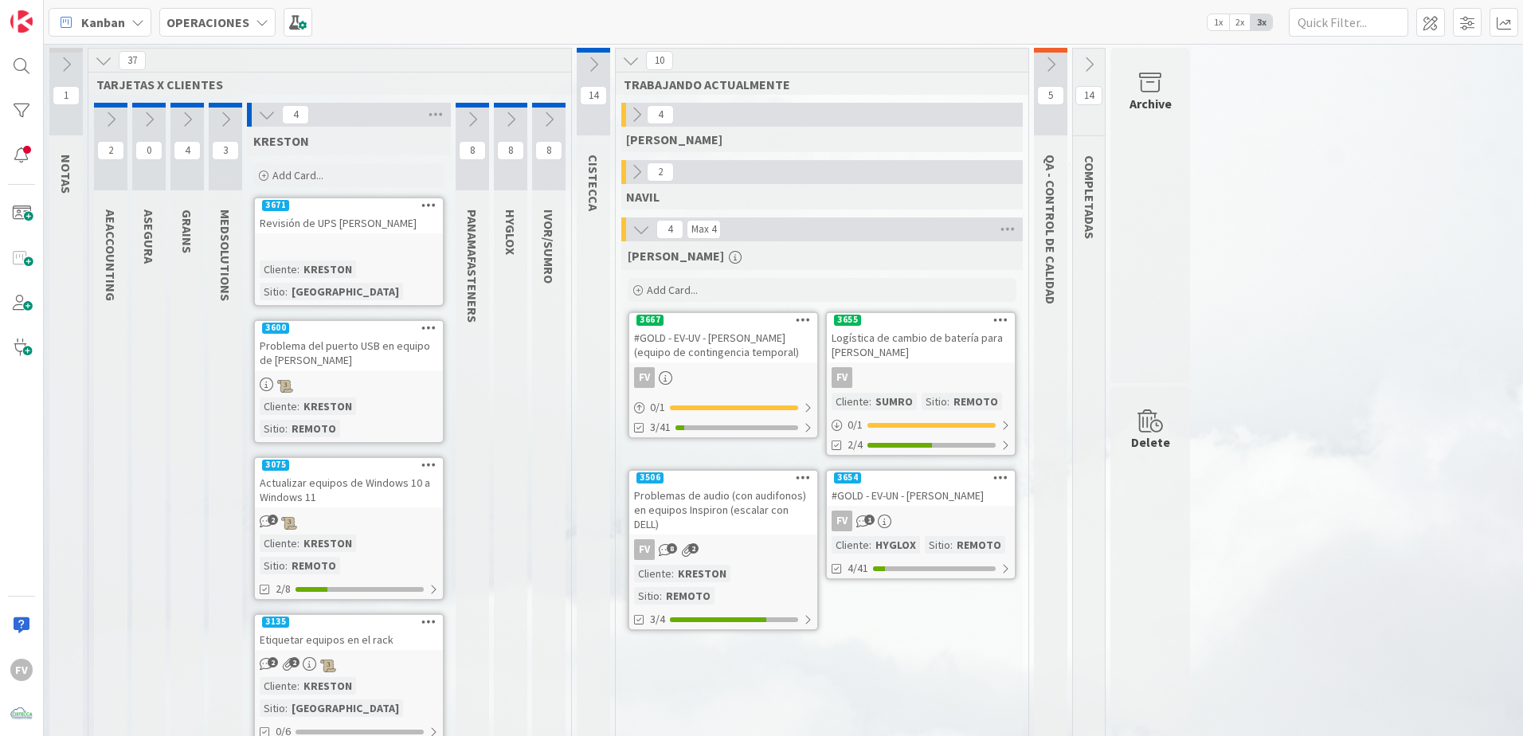
click at [1087, 657] on div "14 COMPLETADAS" at bounding box center [1089, 406] width 32 height 715
click at [260, 107] on icon at bounding box center [267, 115] width 18 height 18
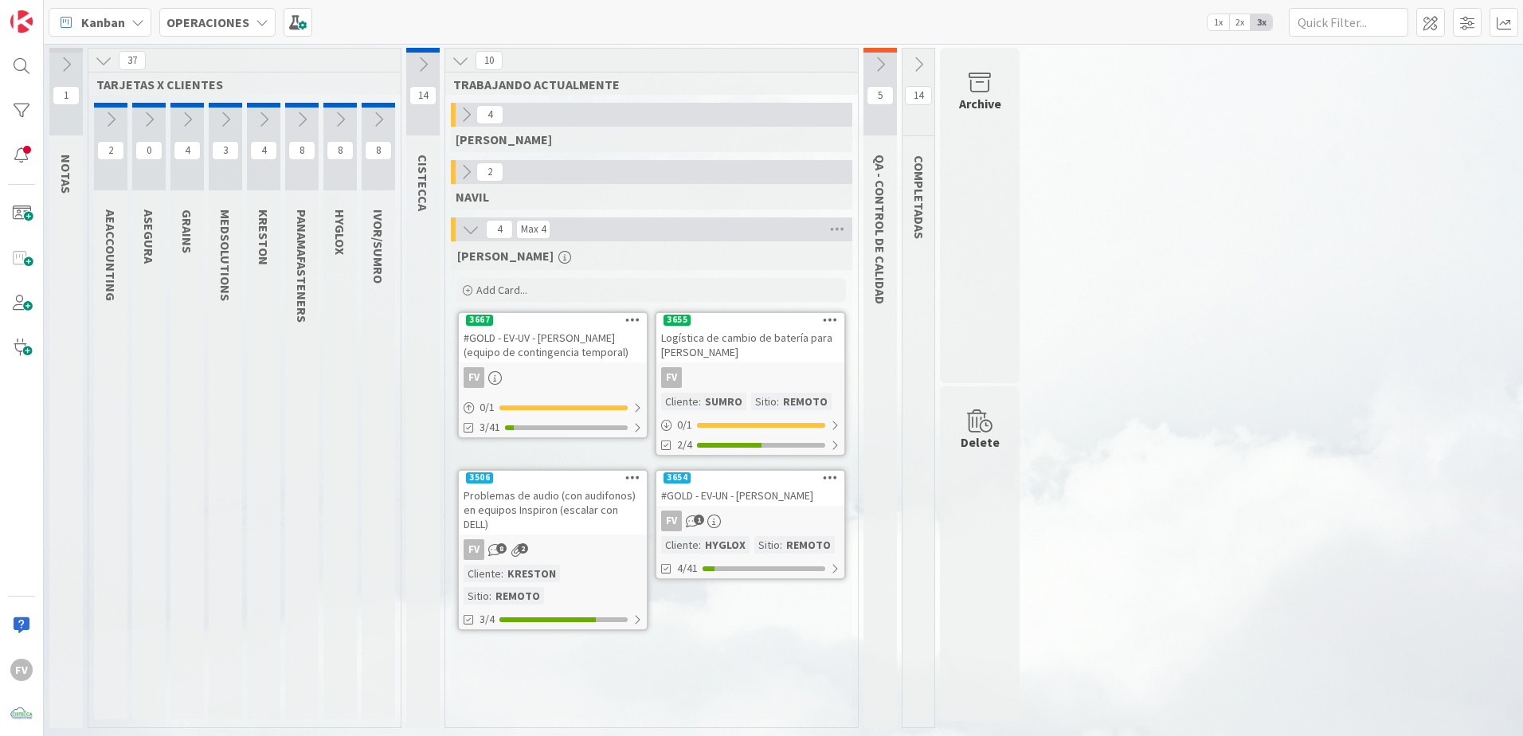
click at [426, 54] on button at bounding box center [422, 65] width 33 height 24
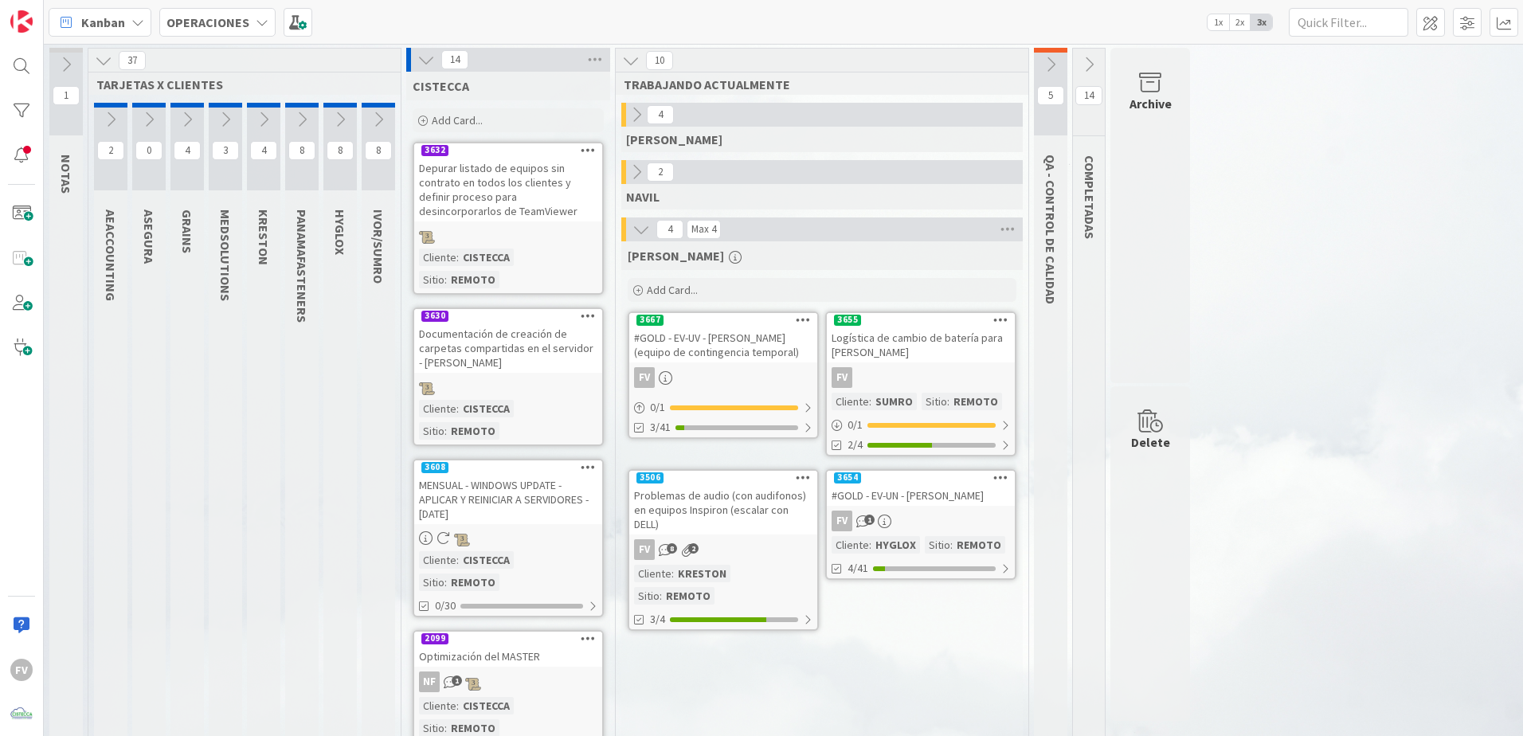
click at [475, 113] on span "Add Card..." at bounding box center [457, 120] width 51 height 14
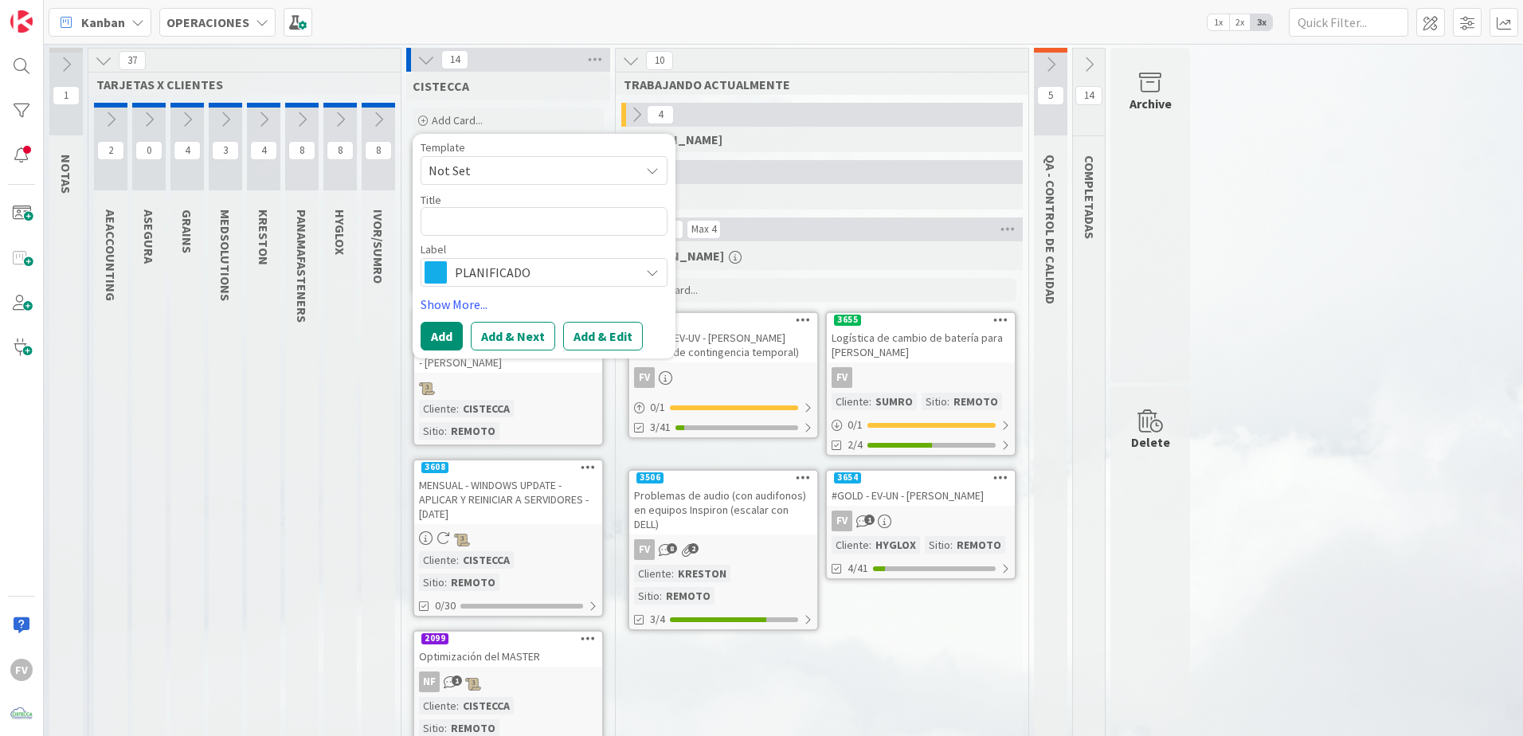
click at [637, 220] on textarea at bounding box center [543, 221] width 247 height 29
click at [718, 211] on div "2 [PERSON_NAME]" at bounding box center [822, 188] width 406 height 57
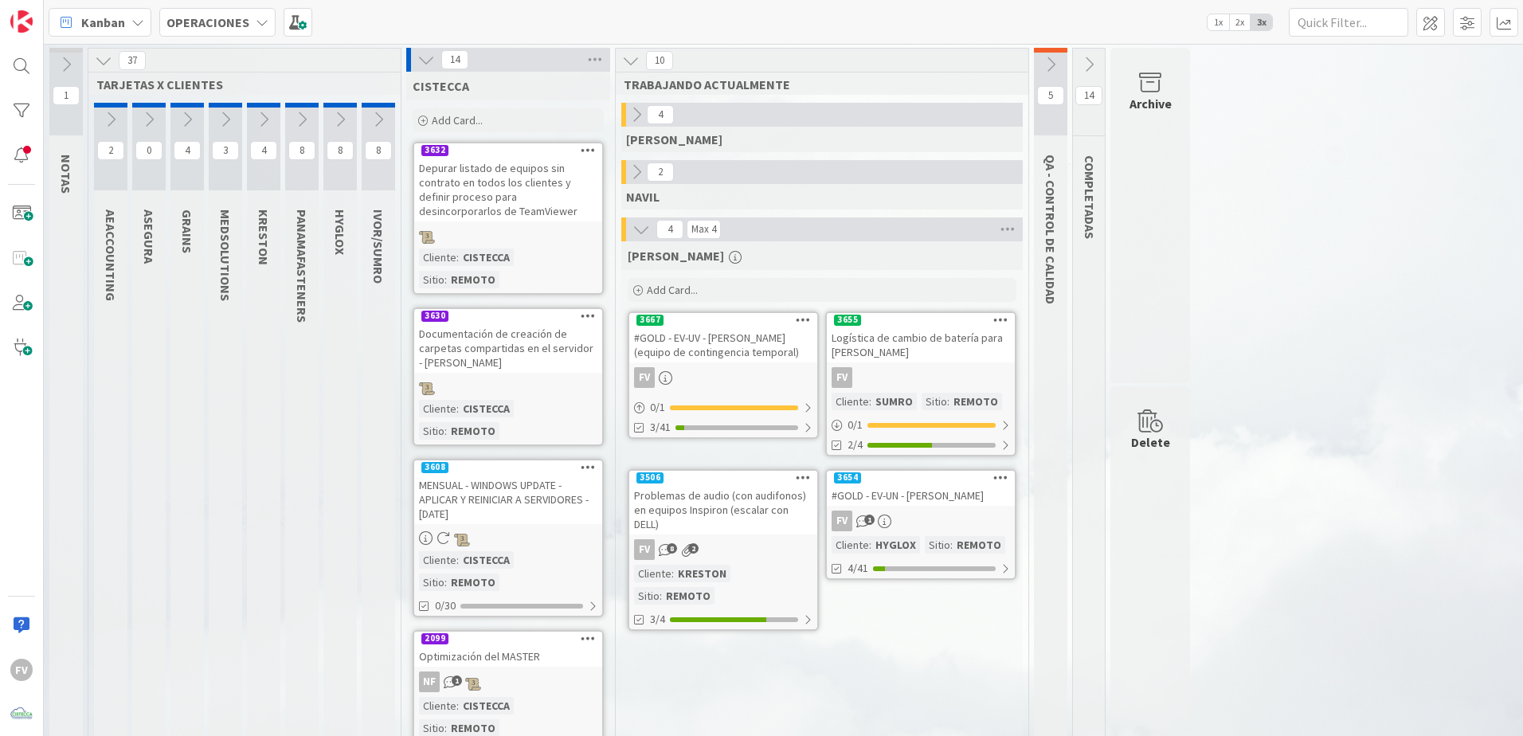
click at [1146, 70] on div "Archive" at bounding box center [1150, 215] width 80 height 335
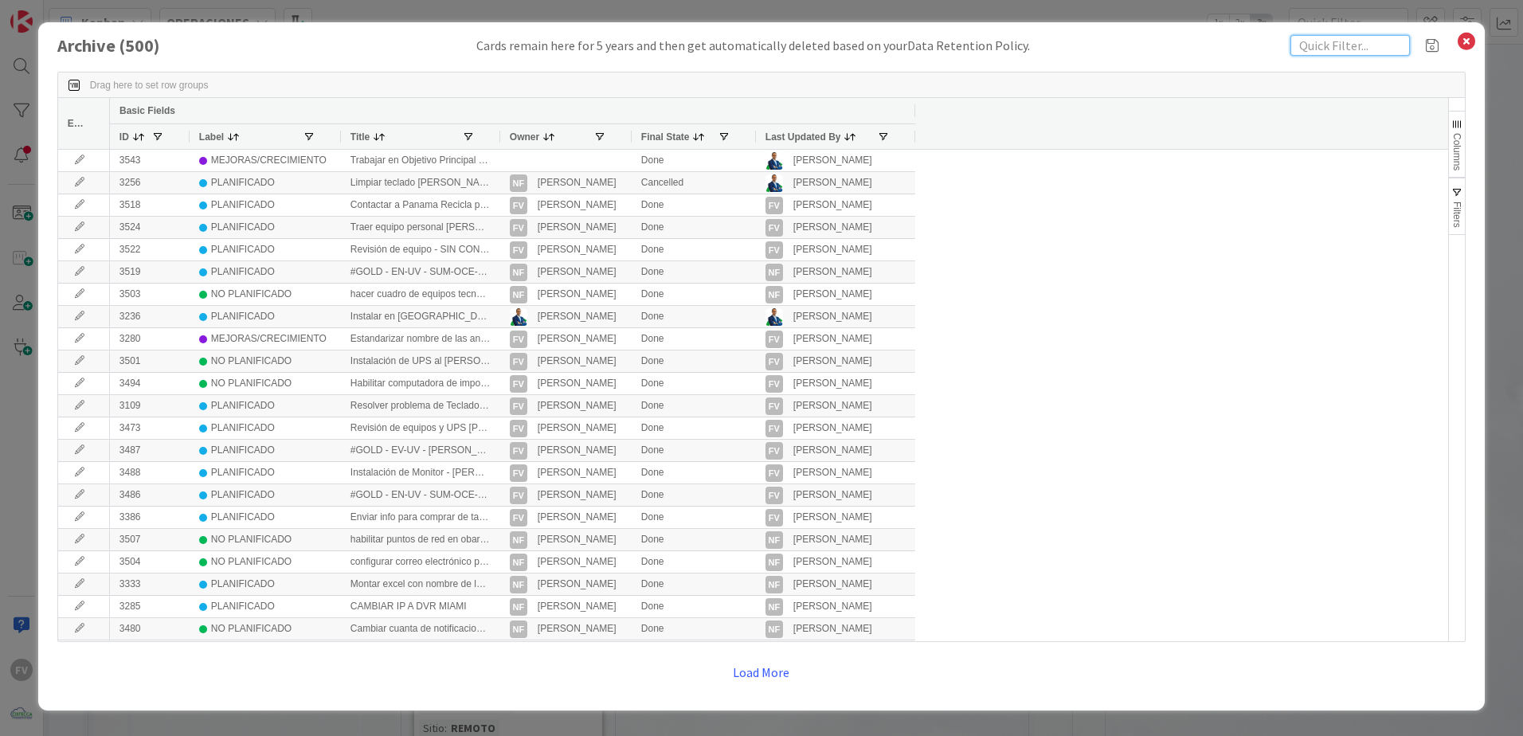
click at [1309, 49] on input "text" at bounding box center [1349, 45] width 119 height 21
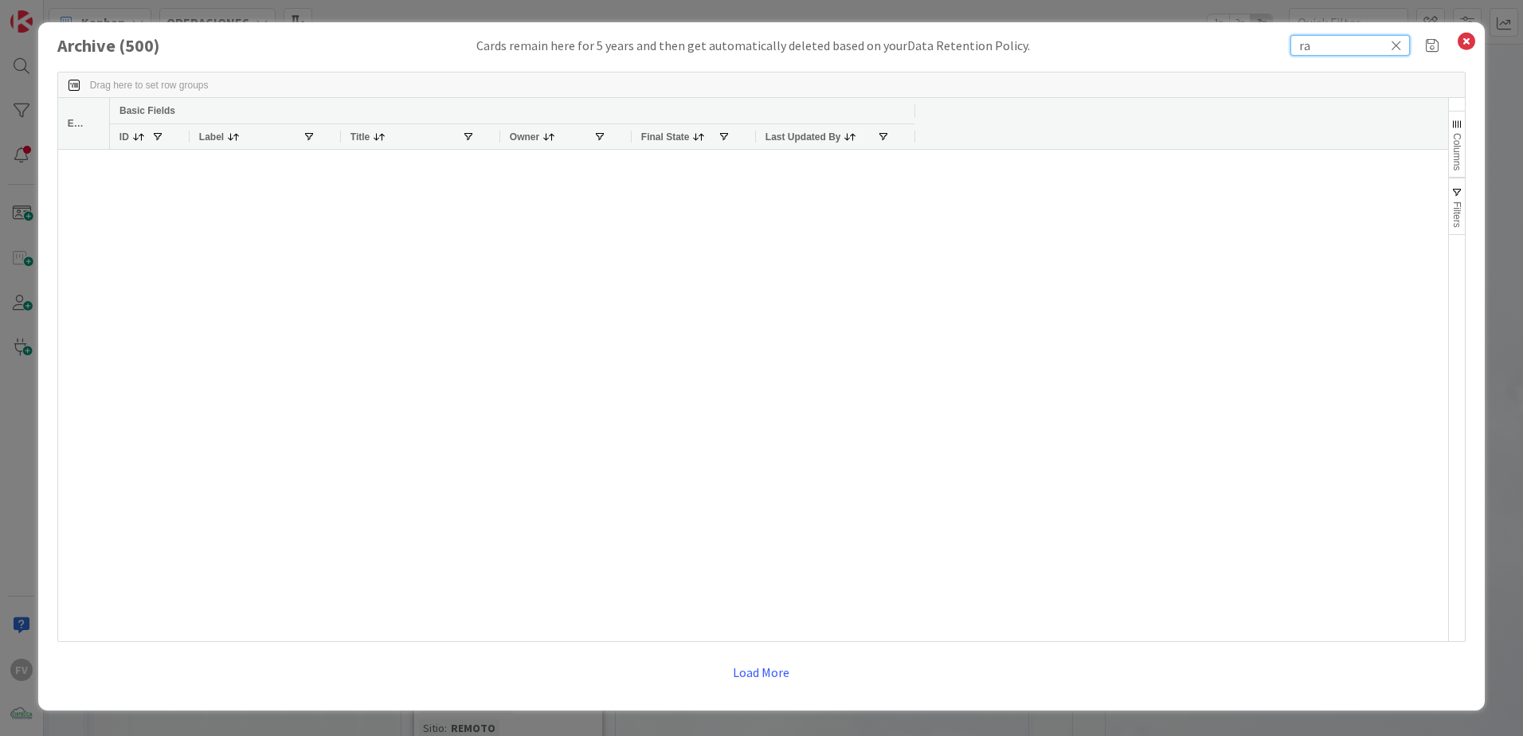
type input "r"
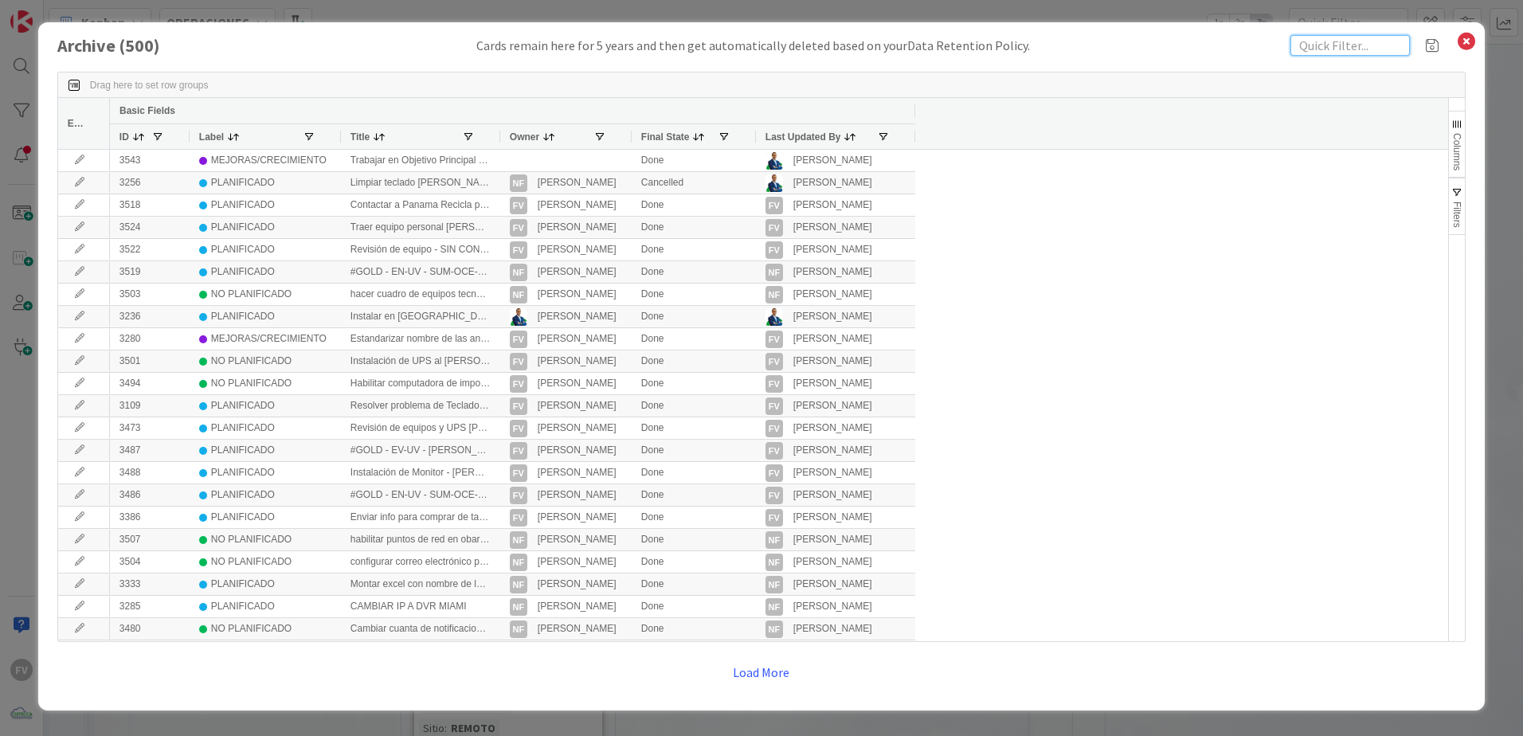
type input "v"
type input "[PERSON_NAME]"
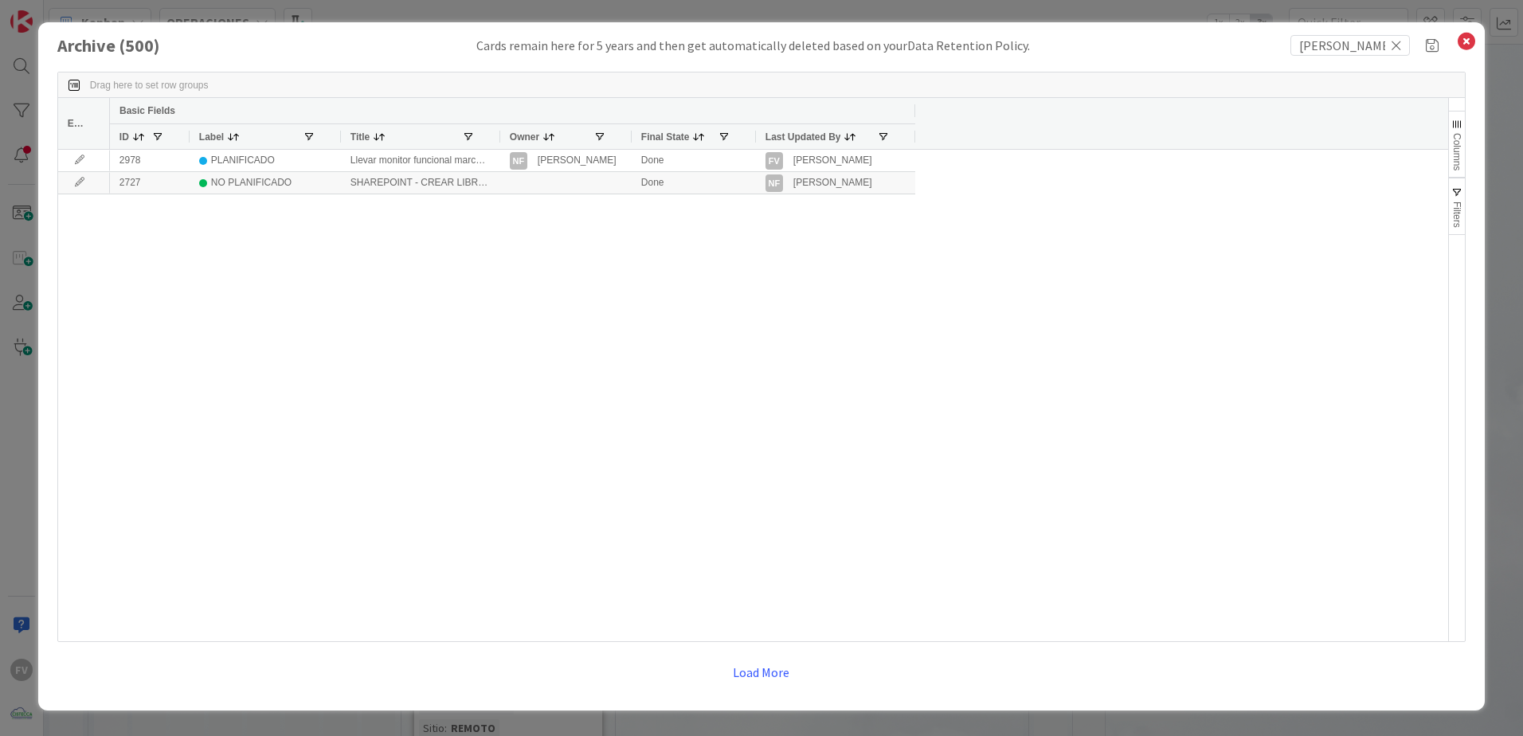
click at [1396, 45] on icon at bounding box center [1395, 45] width 11 height 14
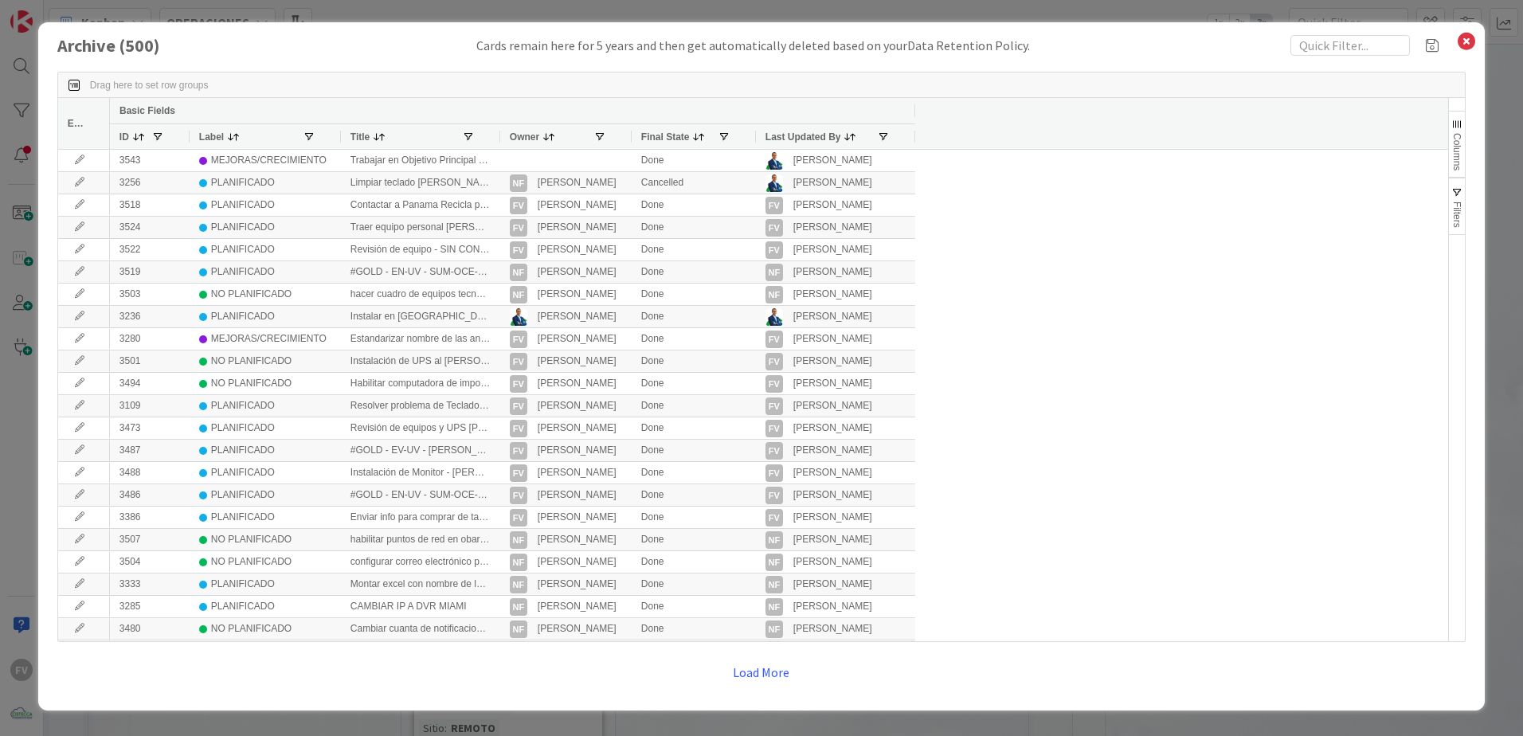
click at [1515, 68] on div "Archive ( 500 ) Cards remain here for 5 years and then get automatically delete…" at bounding box center [761, 368] width 1523 height 736
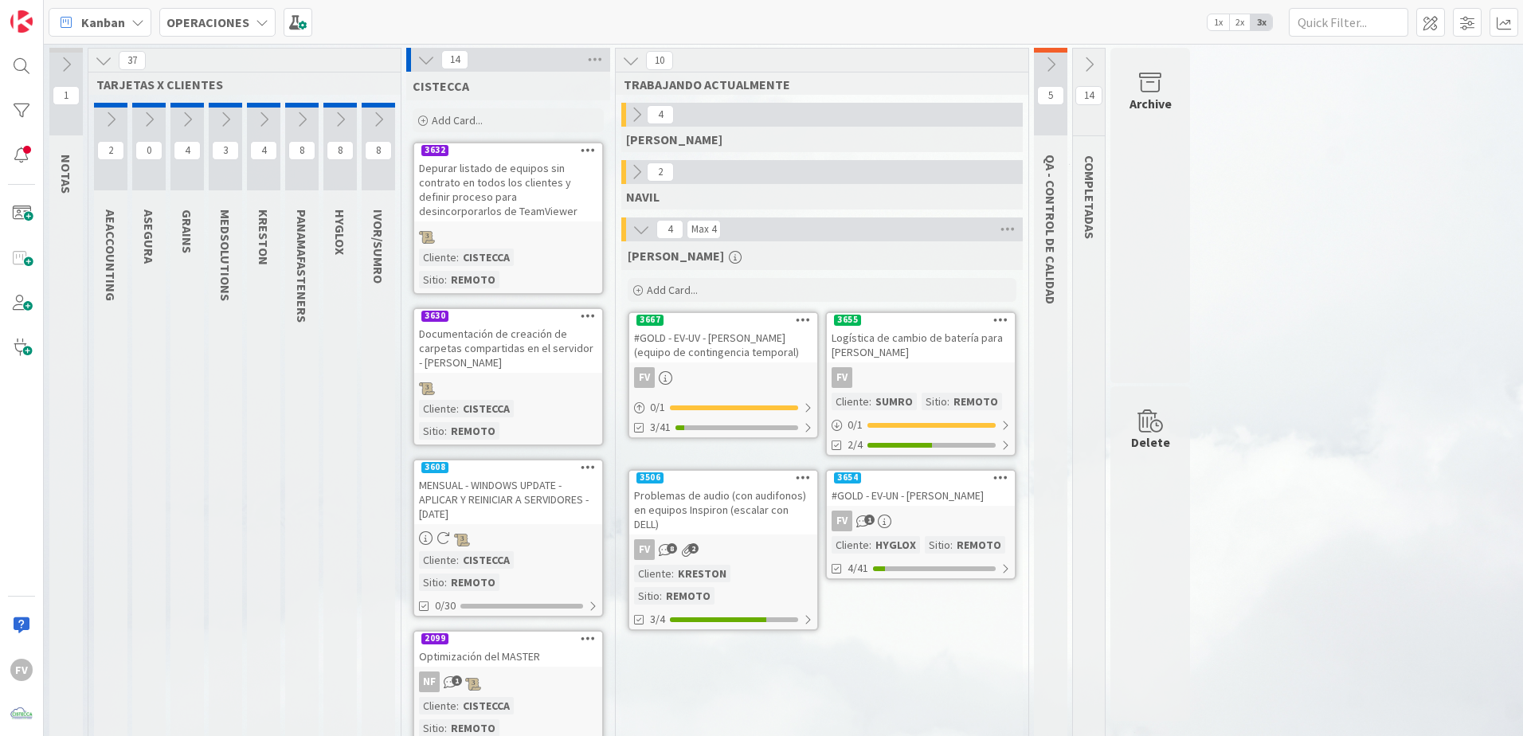
click at [1093, 72] on icon at bounding box center [1089, 65] width 18 height 18
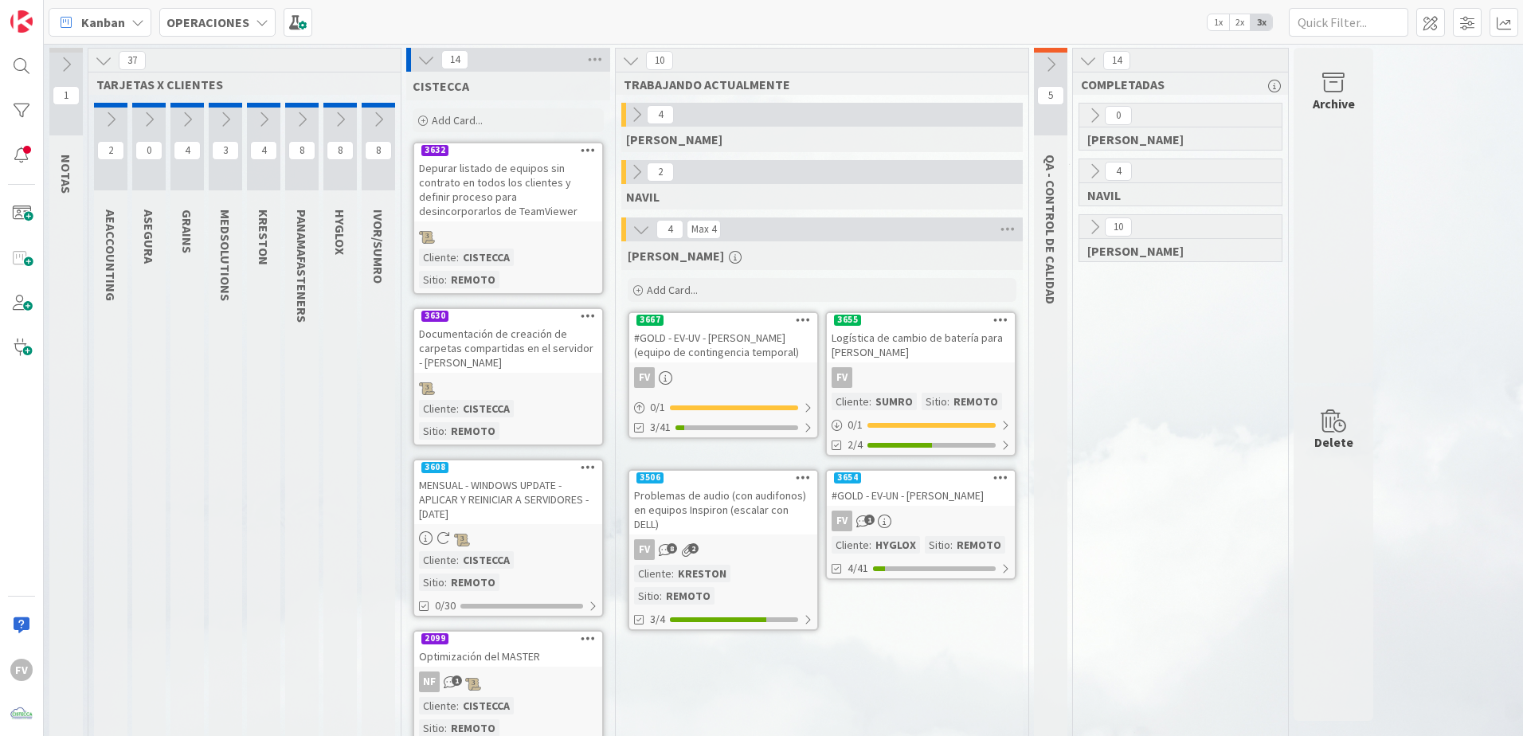
click at [1082, 224] on div "10" at bounding box center [1180, 227] width 202 height 24
click at [1090, 225] on icon at bounding box center [1094, 227] width 18 height 18
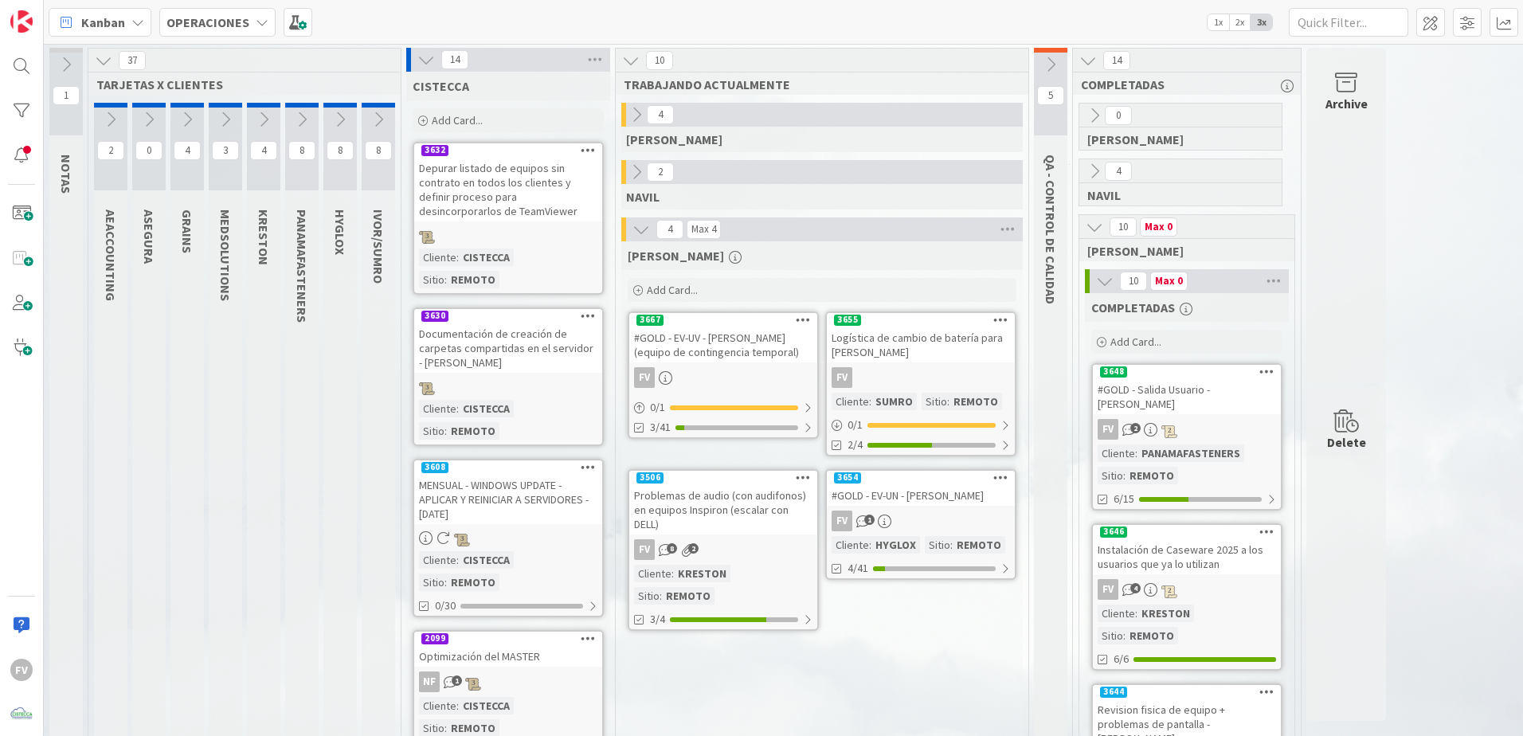
scroll to position [80, 0]
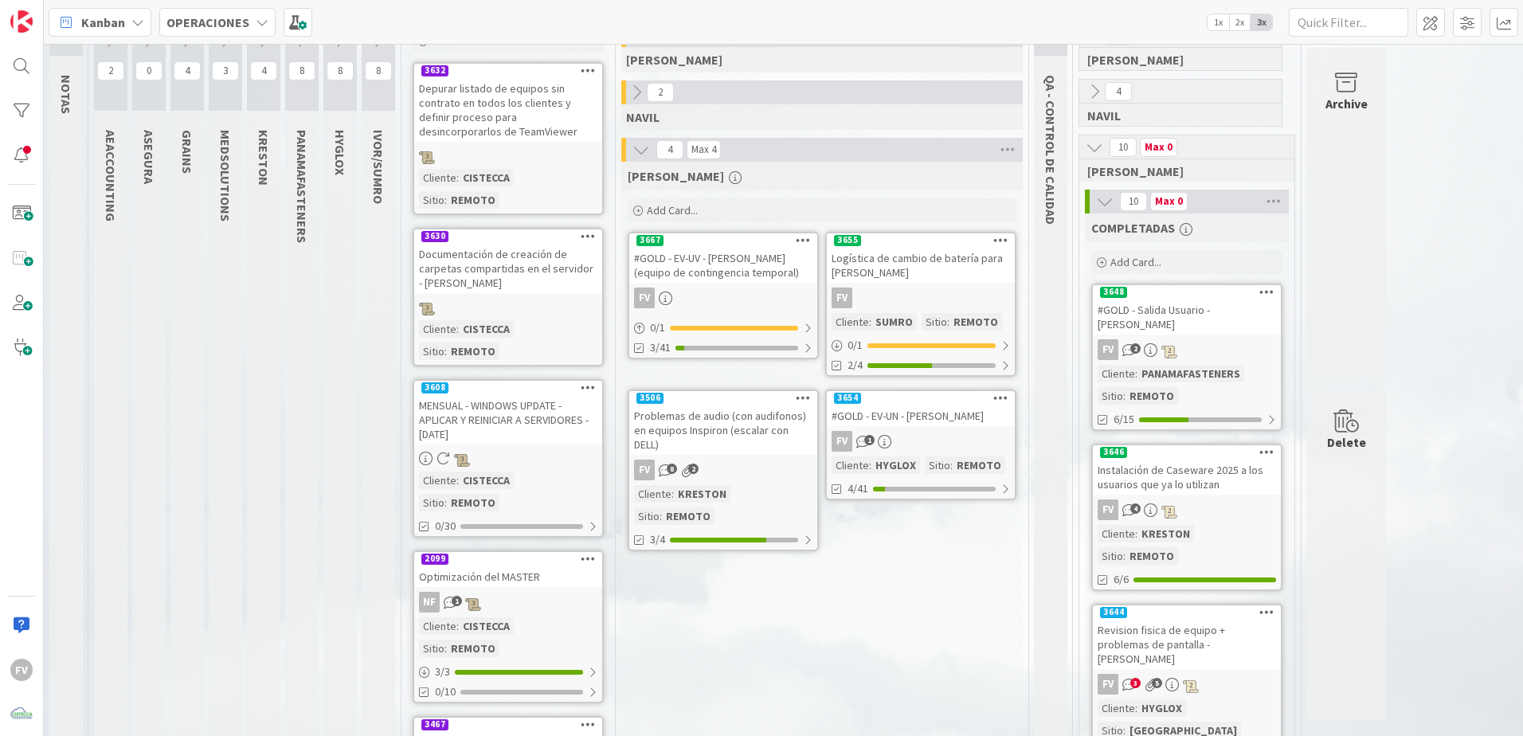
click at [1233, 341] on div "FV 2" at bounding box center [1187, 349] width 188 height 21
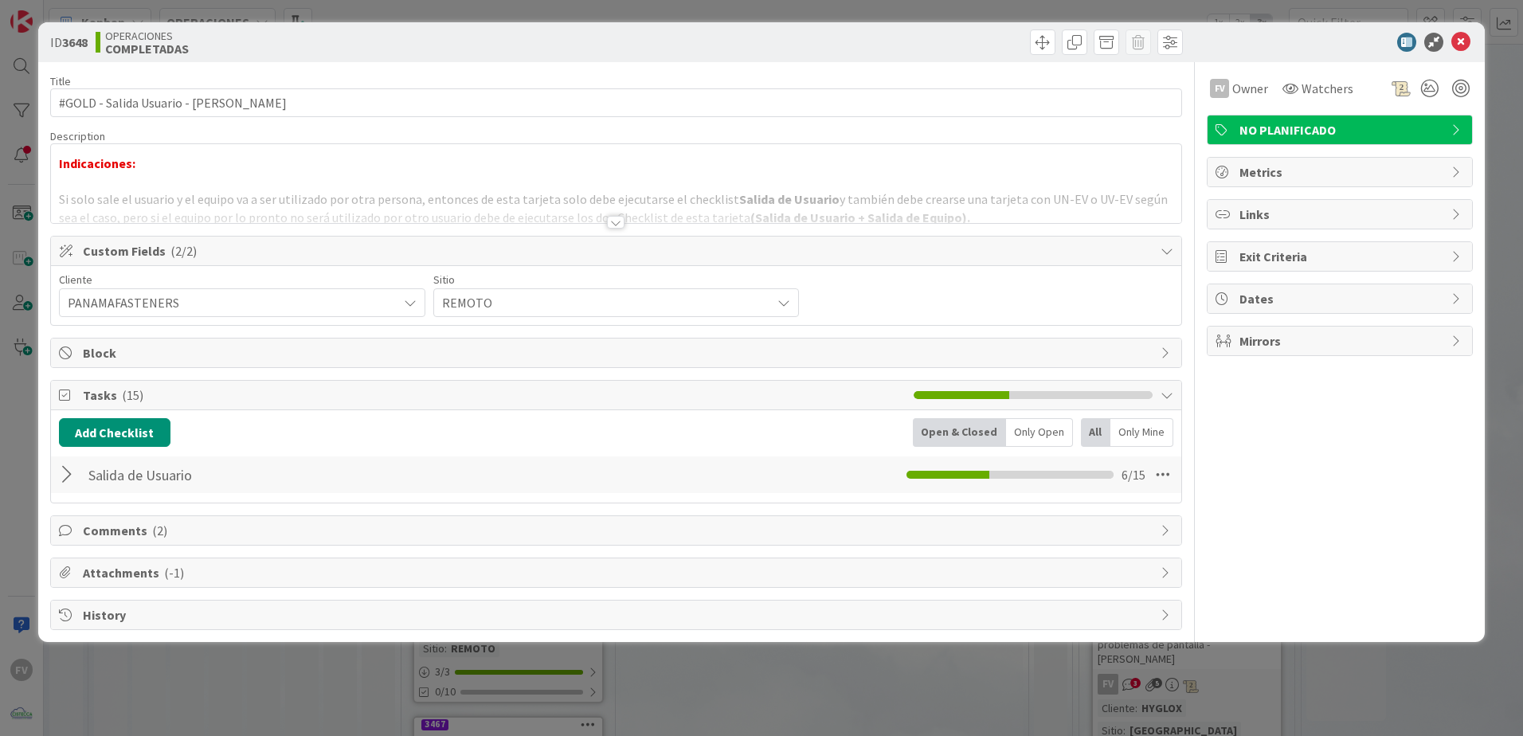
click at [58, 489] on div "Salida de Usuario Checklist Name 17 / 64 Salida de Usuario 6 / 15" at bounding box center [616, 474] width 1130 height 37
click at [78, 462] on div at bounding box center [69, 474] width 21 height 29
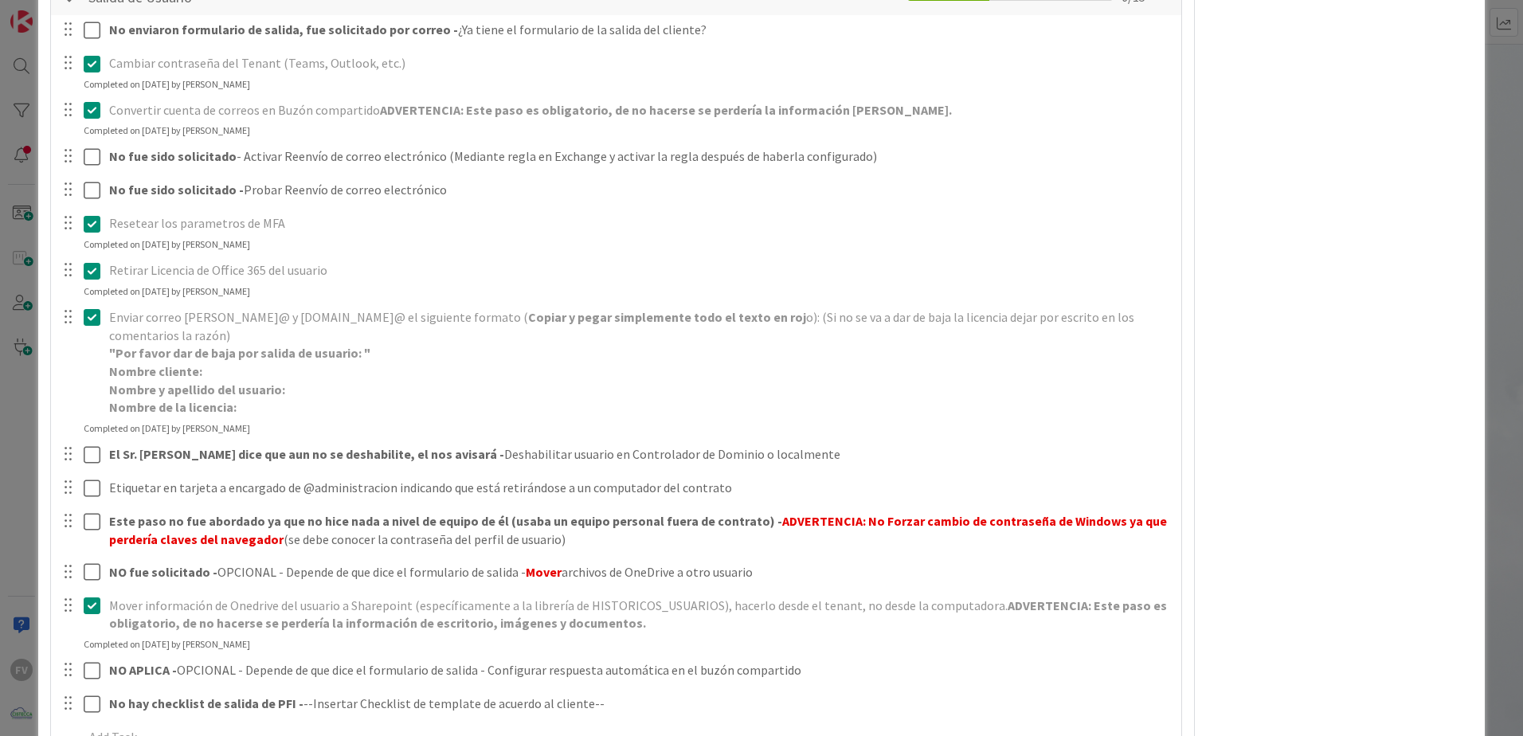
scroll to position [670, 0]
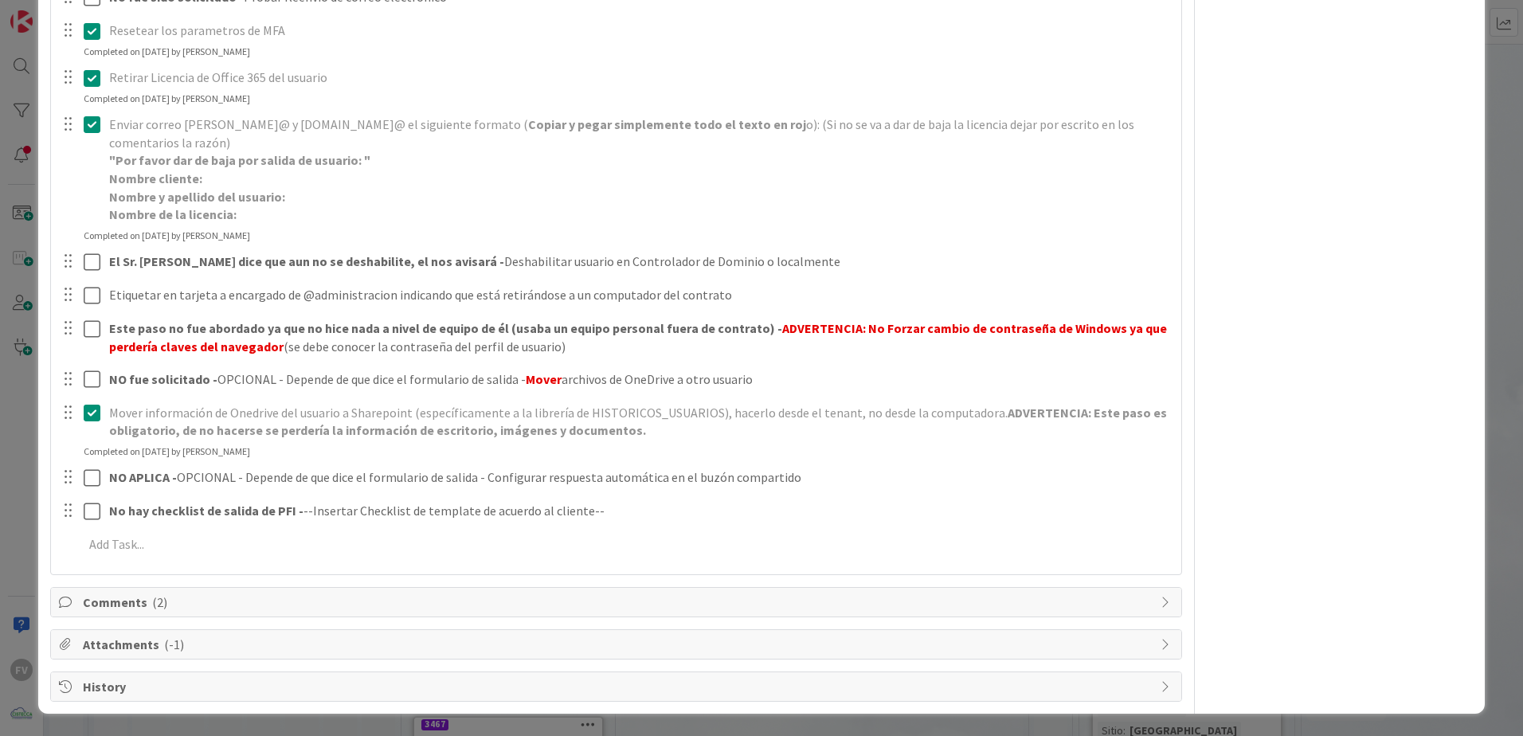
click at [353, 608] on span "Comments ( 2 )" at bounding box center [617, 601] width 1069 height 19
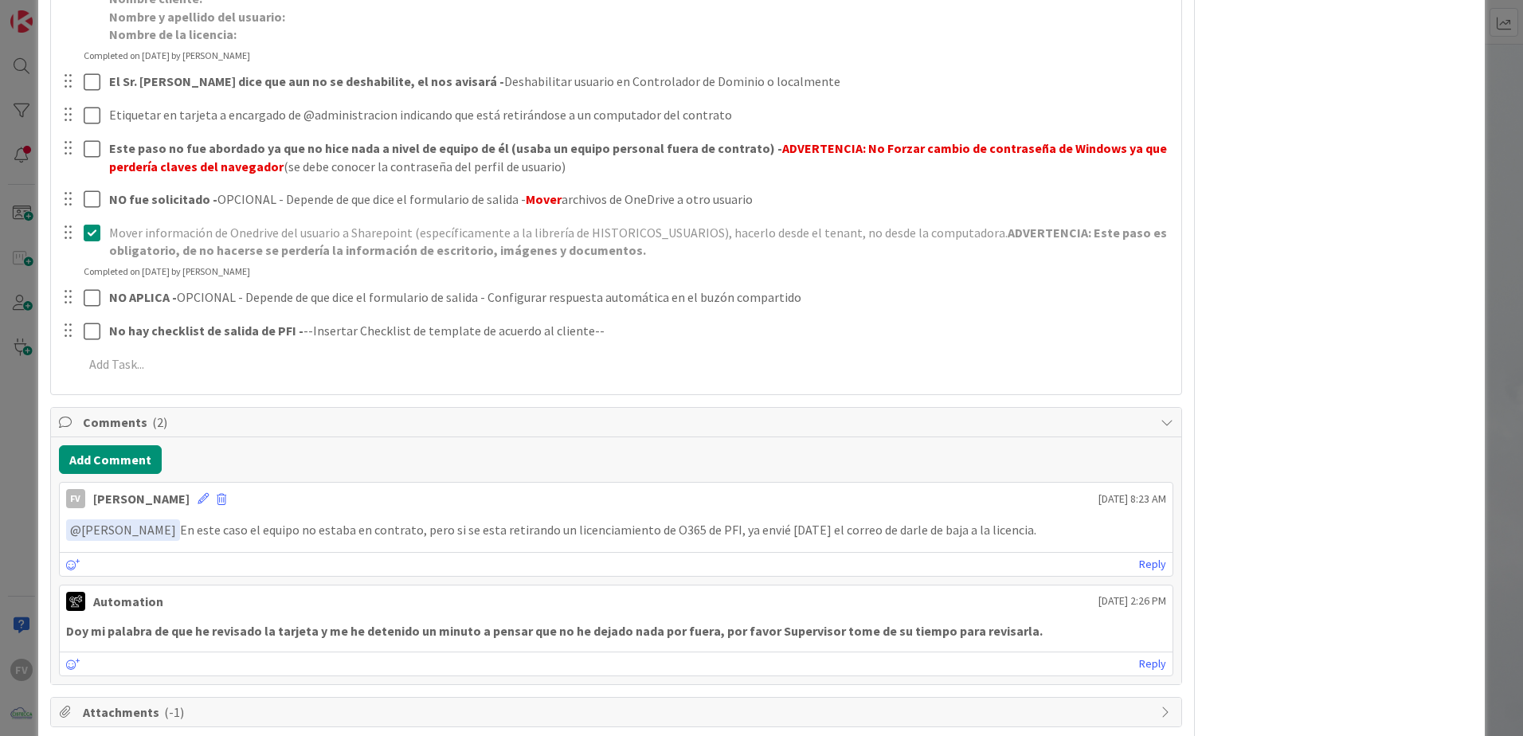
scroll to position [918, 0]
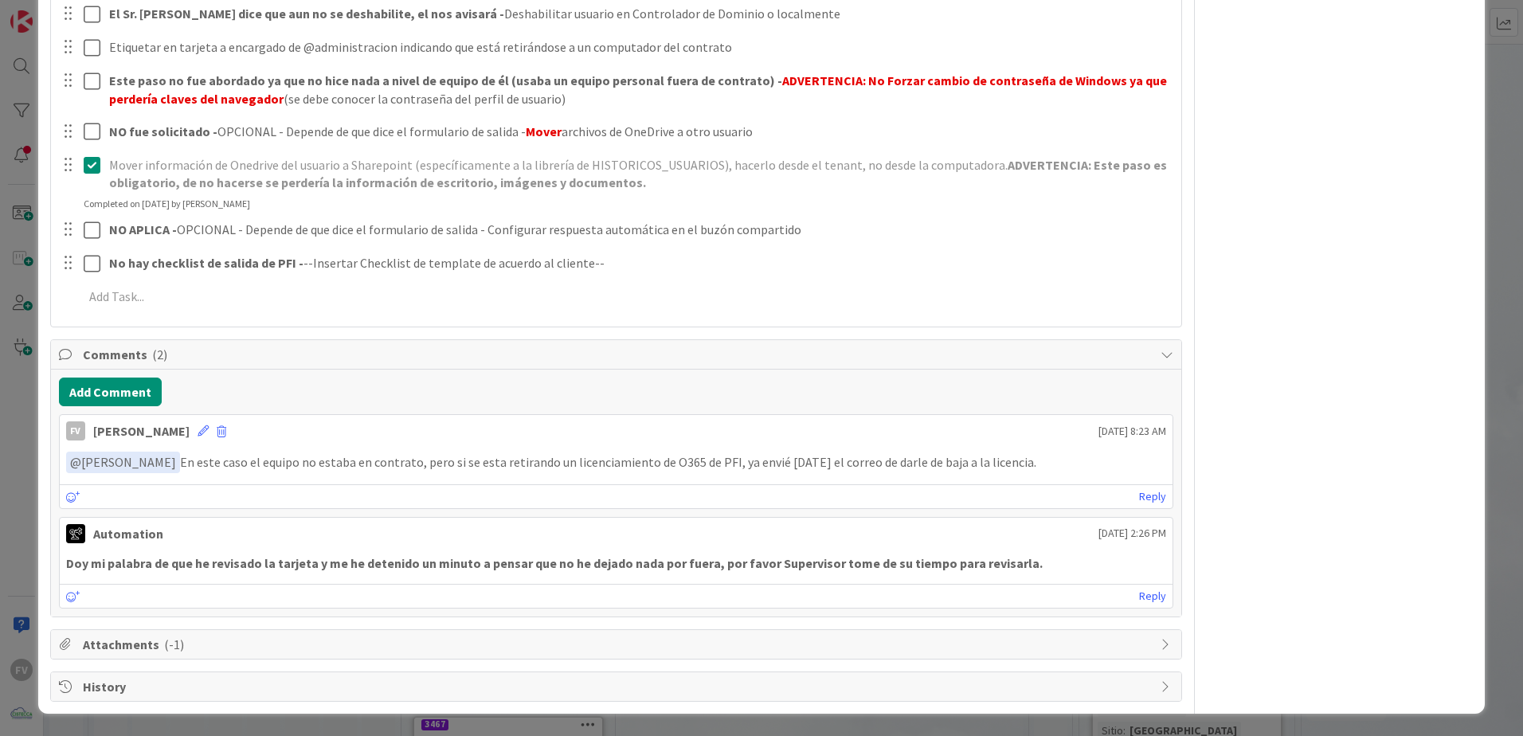
click at [961, 368] on div "Comments ( 2 )" at bounding box center [616, 354] width 1130 height 29
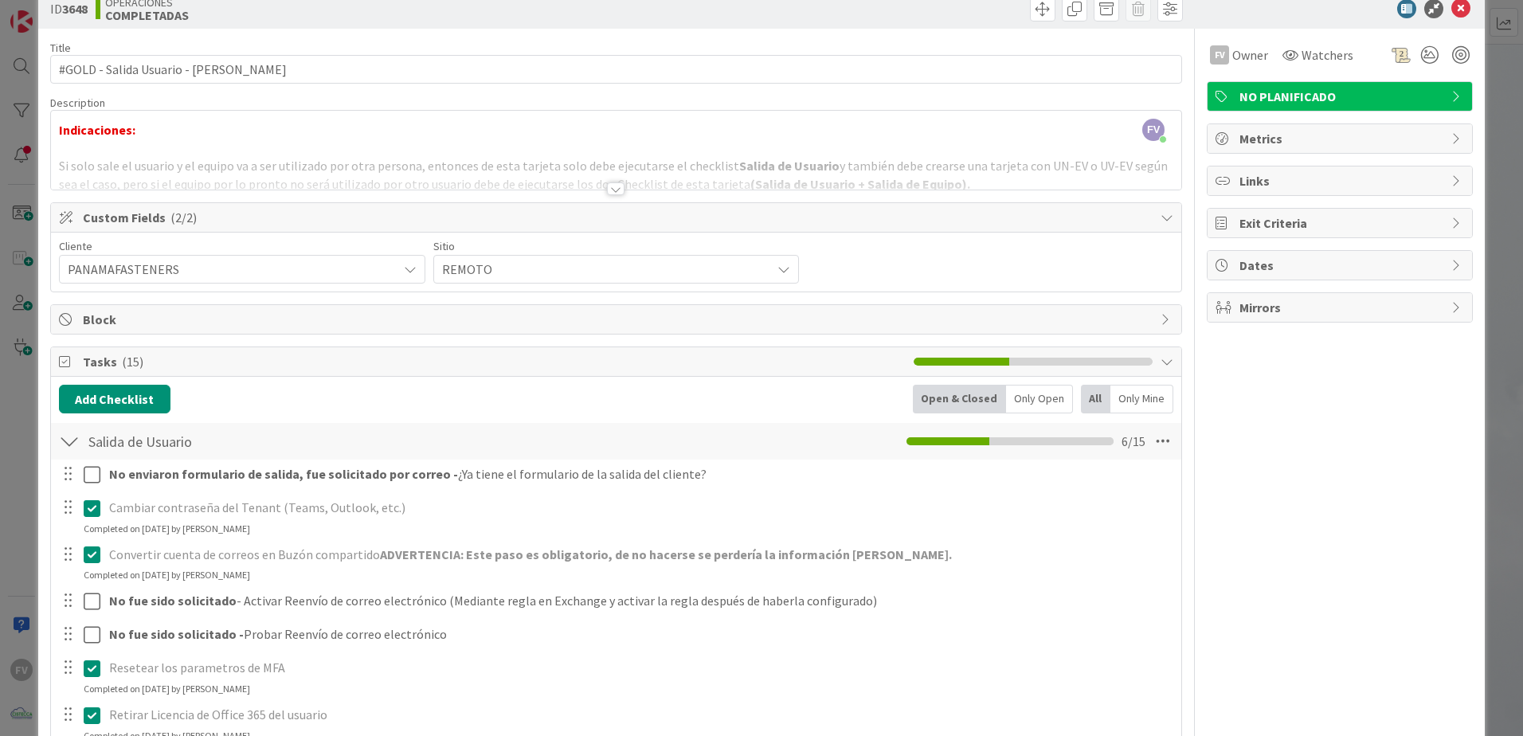
scroll to position [0, 0]
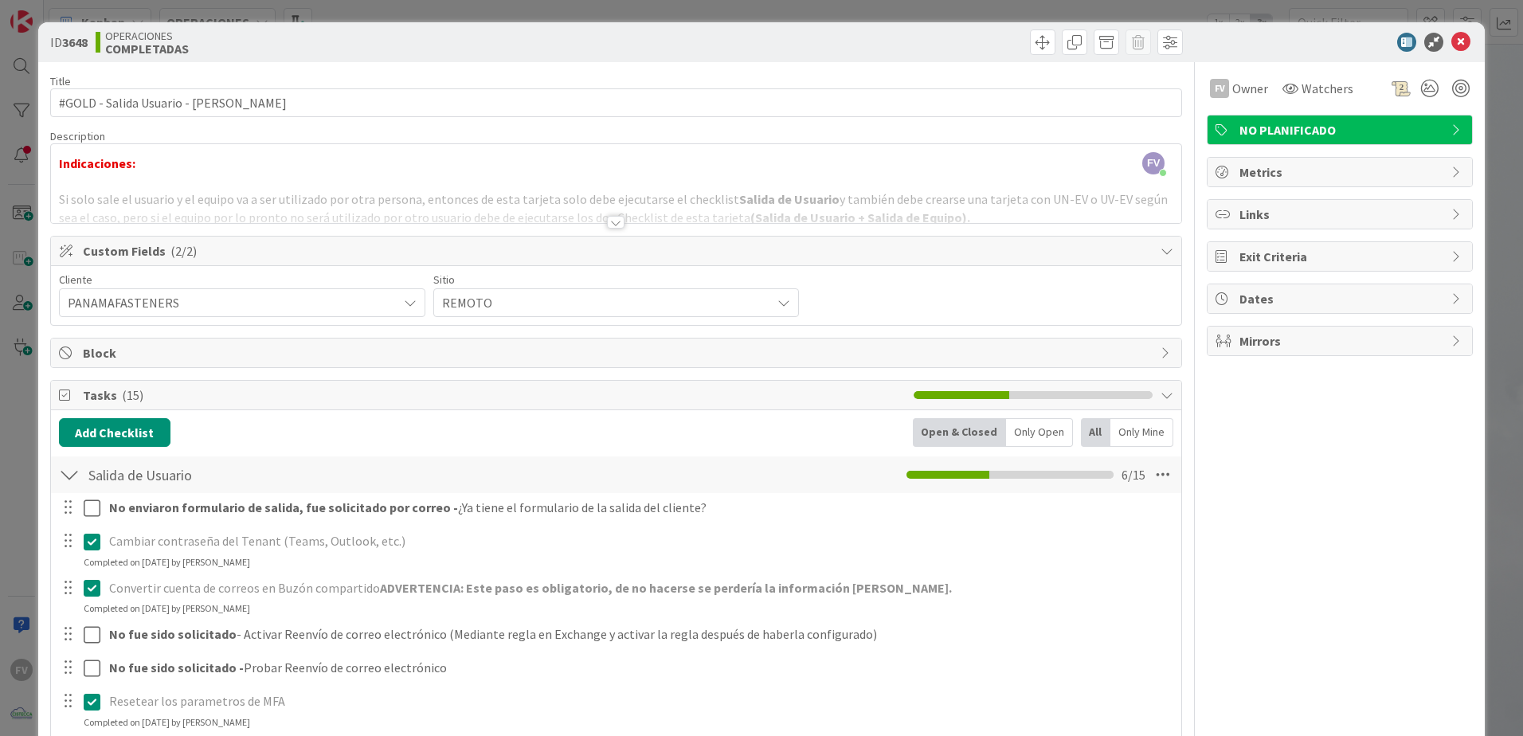
click at [283, 406] on div "Tasks ( 15 )" at bounding box center [616, 395] width 1130 height 29
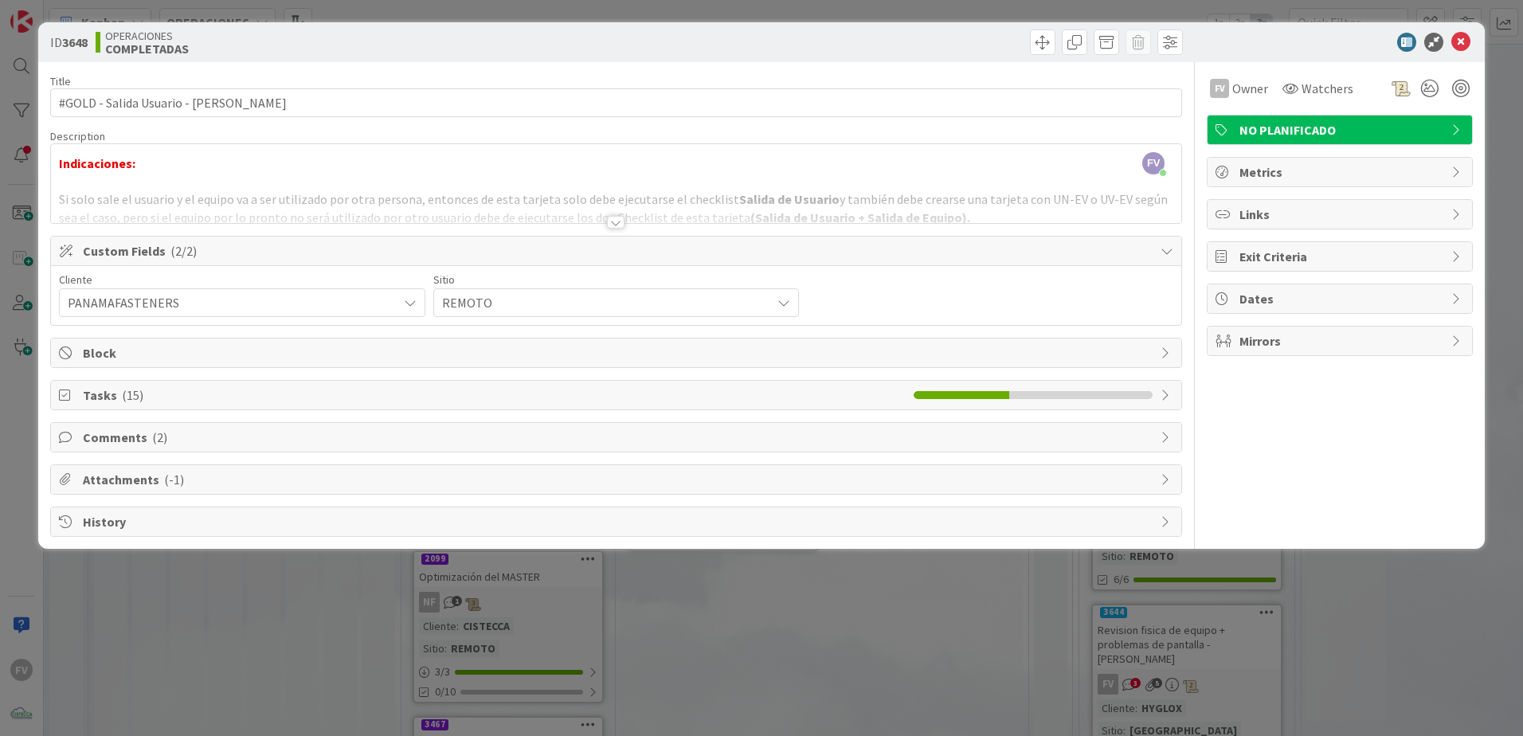
click at [565, 208] on div at bounding box center [616, 202] width 1130 height 41
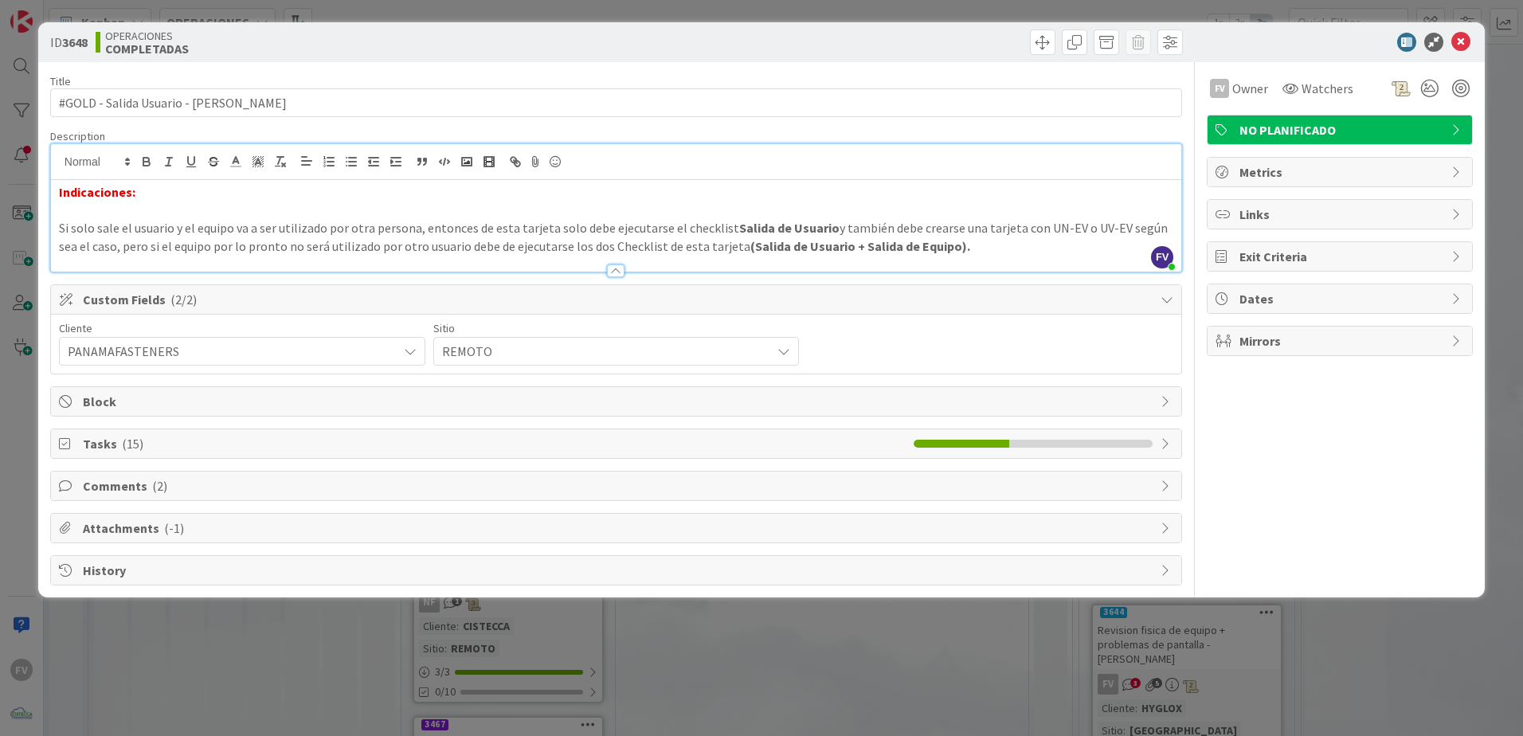
click at [738, 658] on div "ID 3648 OPERACIONES COMPLETADAS Title 38 / 128 #GOLD - Salida Usuario - [PERSON…" at bounding box center [761, 368] width 1523 height 736
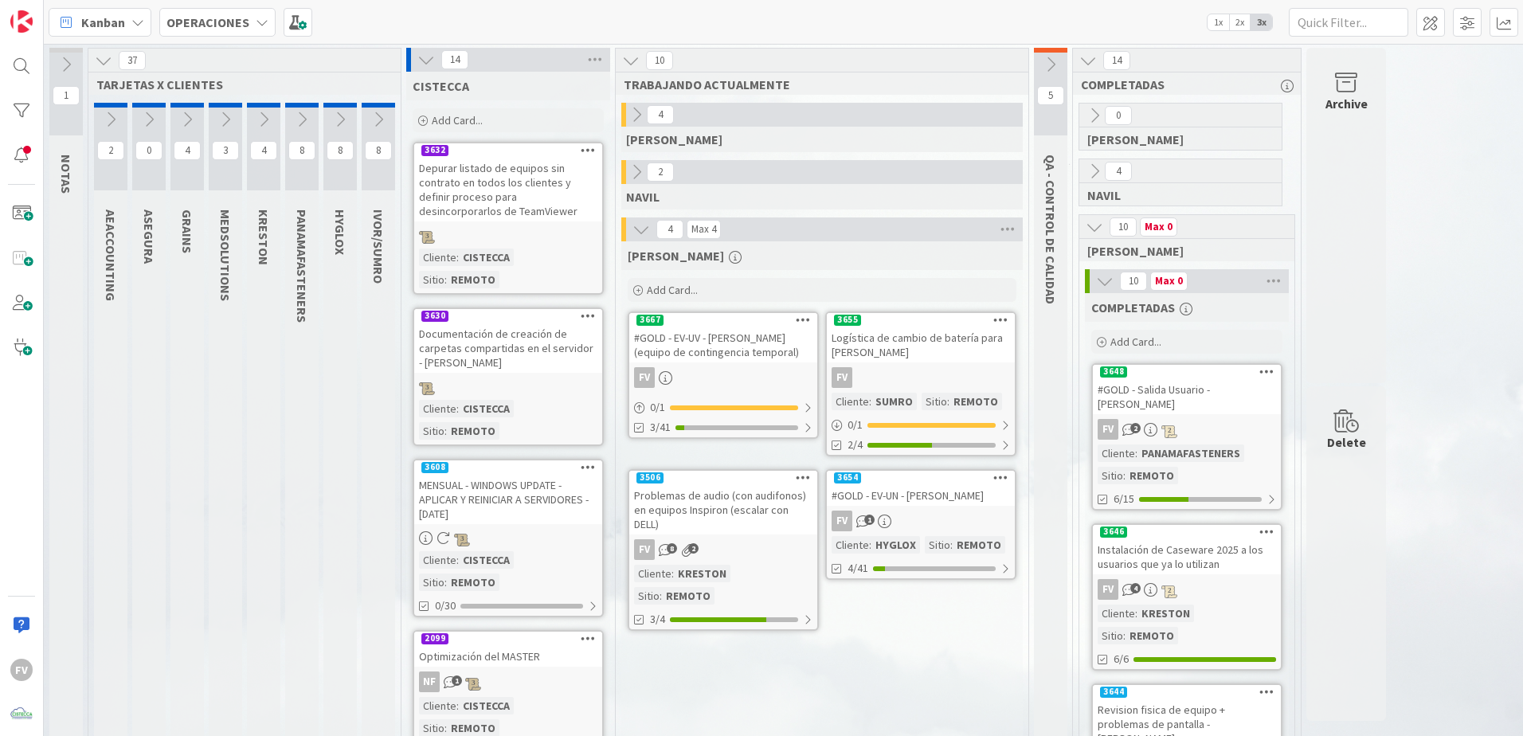
click at [510, 120] on div "Add Card..." at bounding box center [507, 120] width 191 height 24
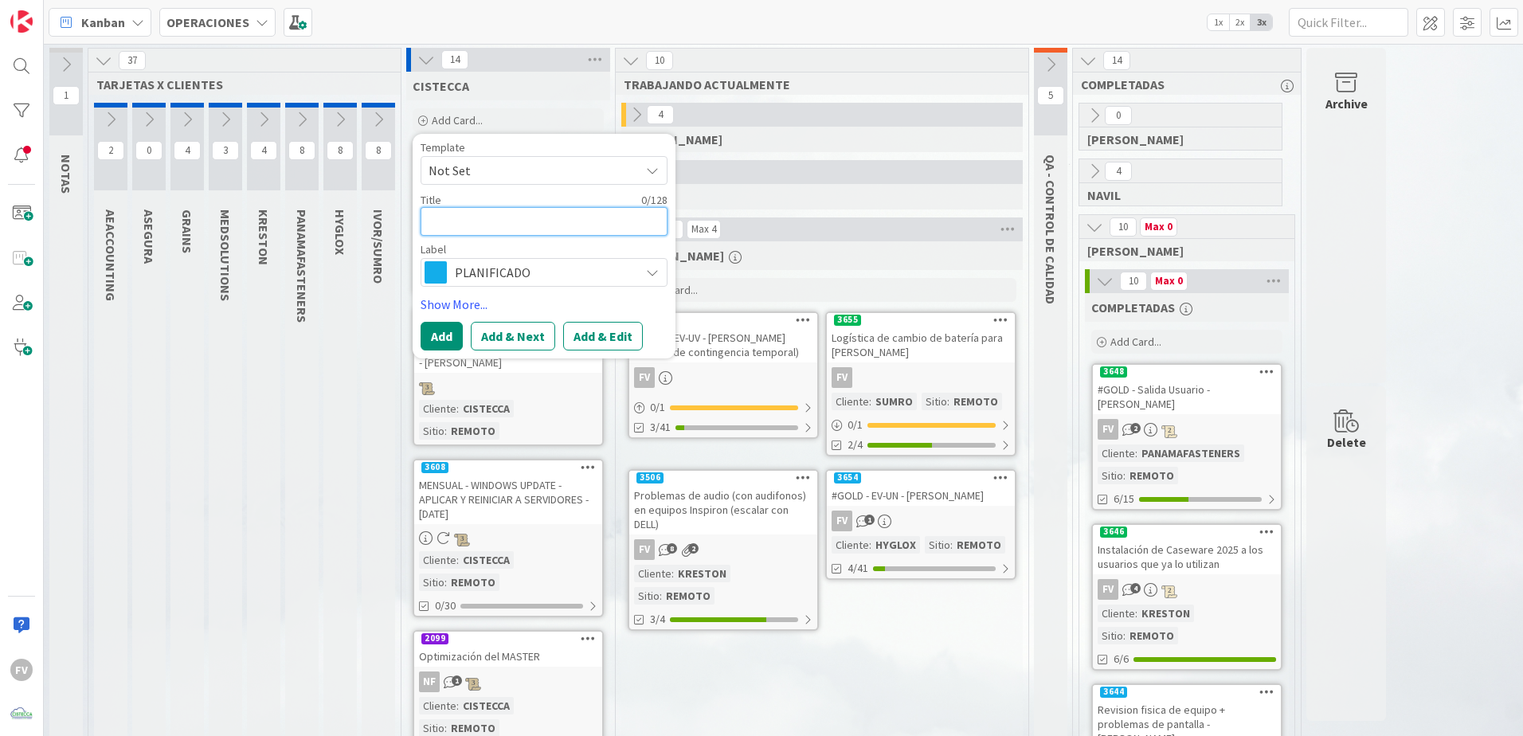
type textarea "x"
type textarea "R"
type textarea "x"
type textarea "Re"
type textarea "x"
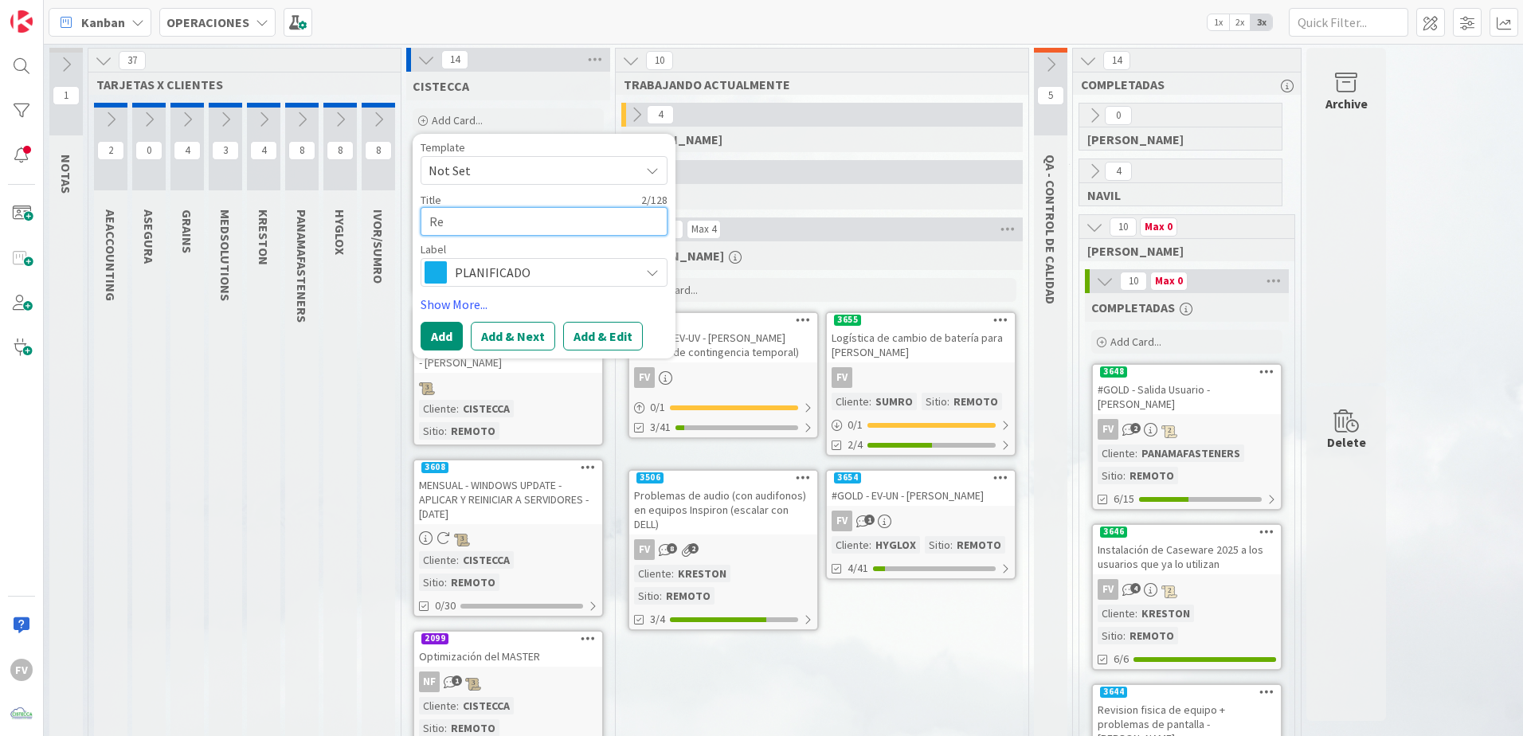
type textarea "Rev"
type textarea "x"
type textarea "Revi"
type textarea "x"
type textarea "Revisi"
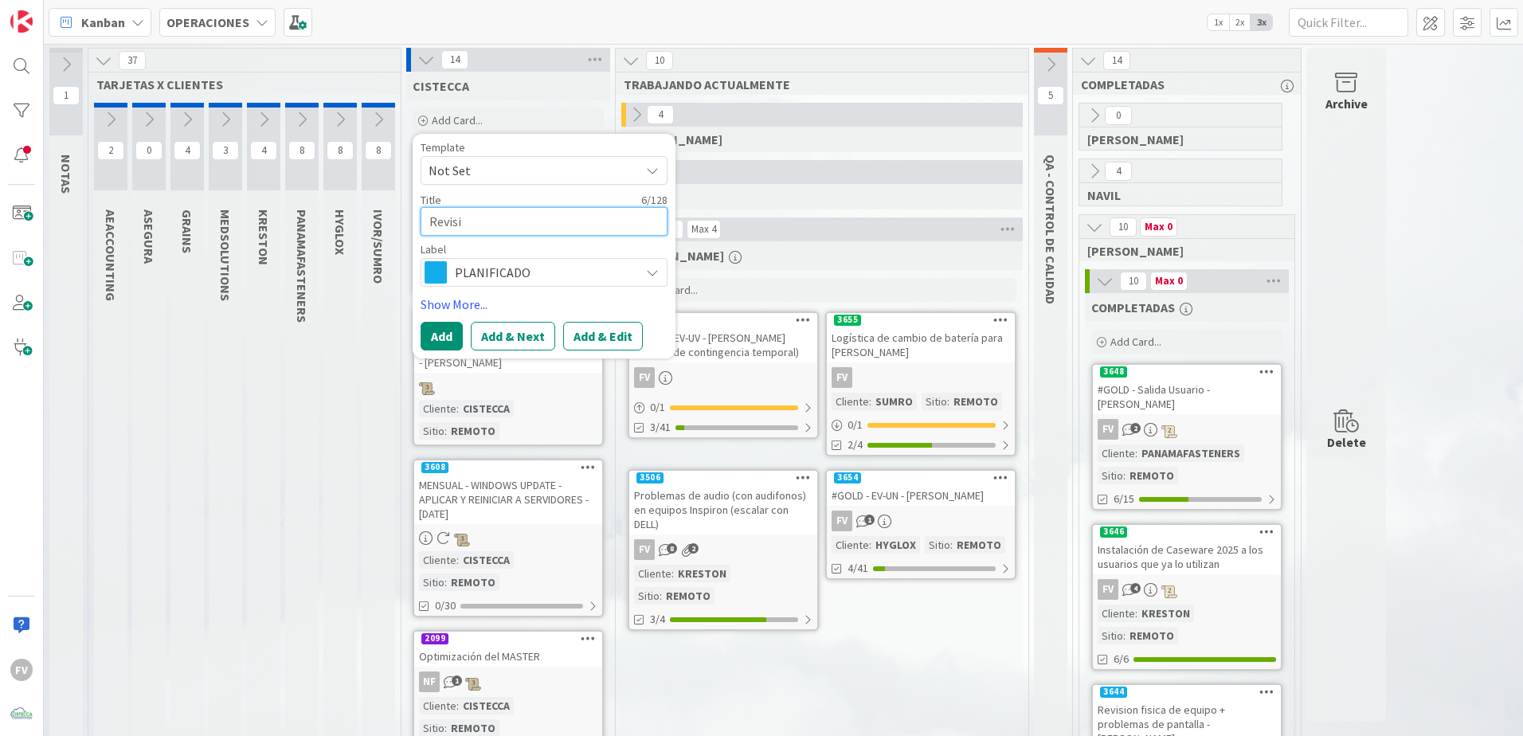
type textarea "x"
type textarea "Revisió"
type textarea "x"
type textarea "Revisión"
type textarea "x"
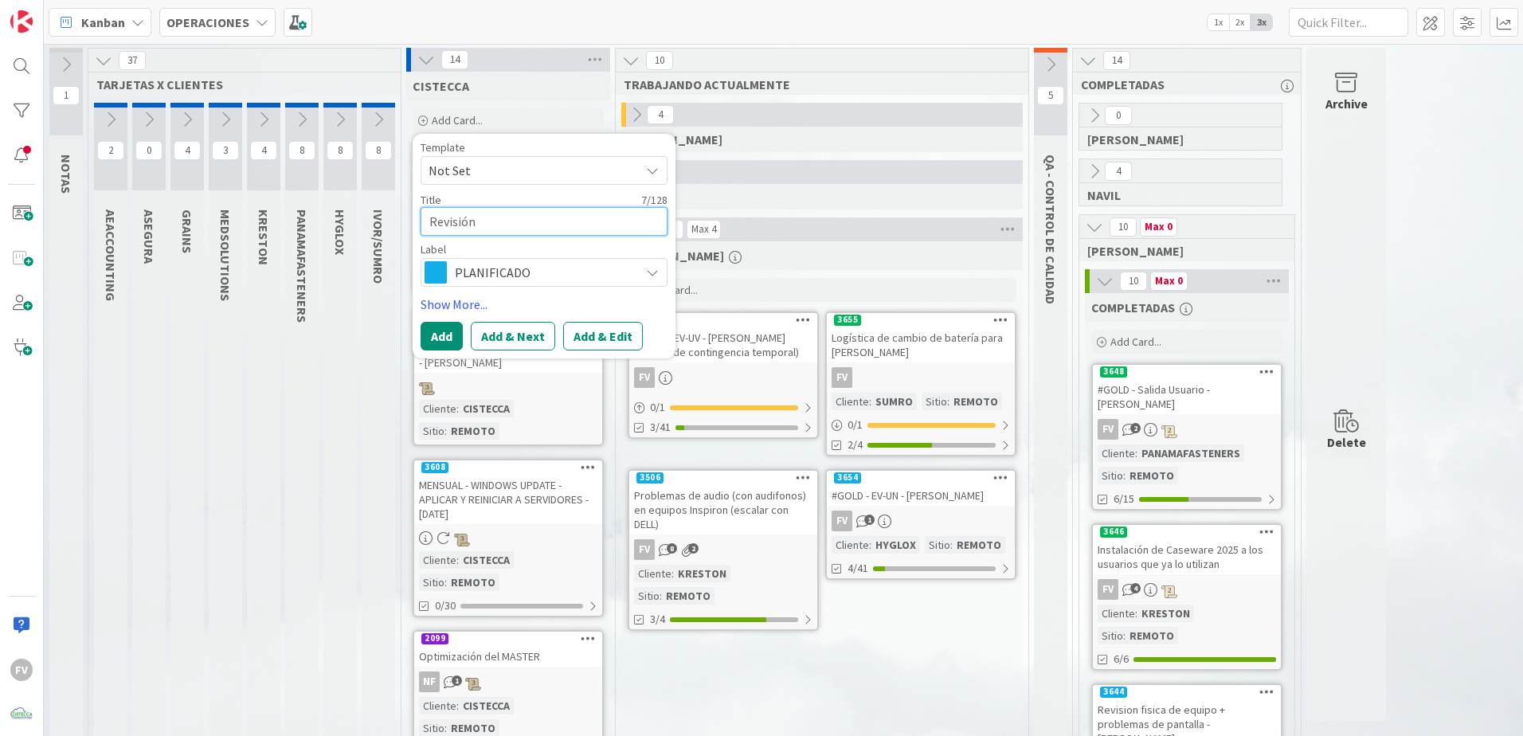
type textarea "Revisión"
type textarea "x"
type textarea "Revisión m"
type textarea "x"
type textarea "Revisión me"
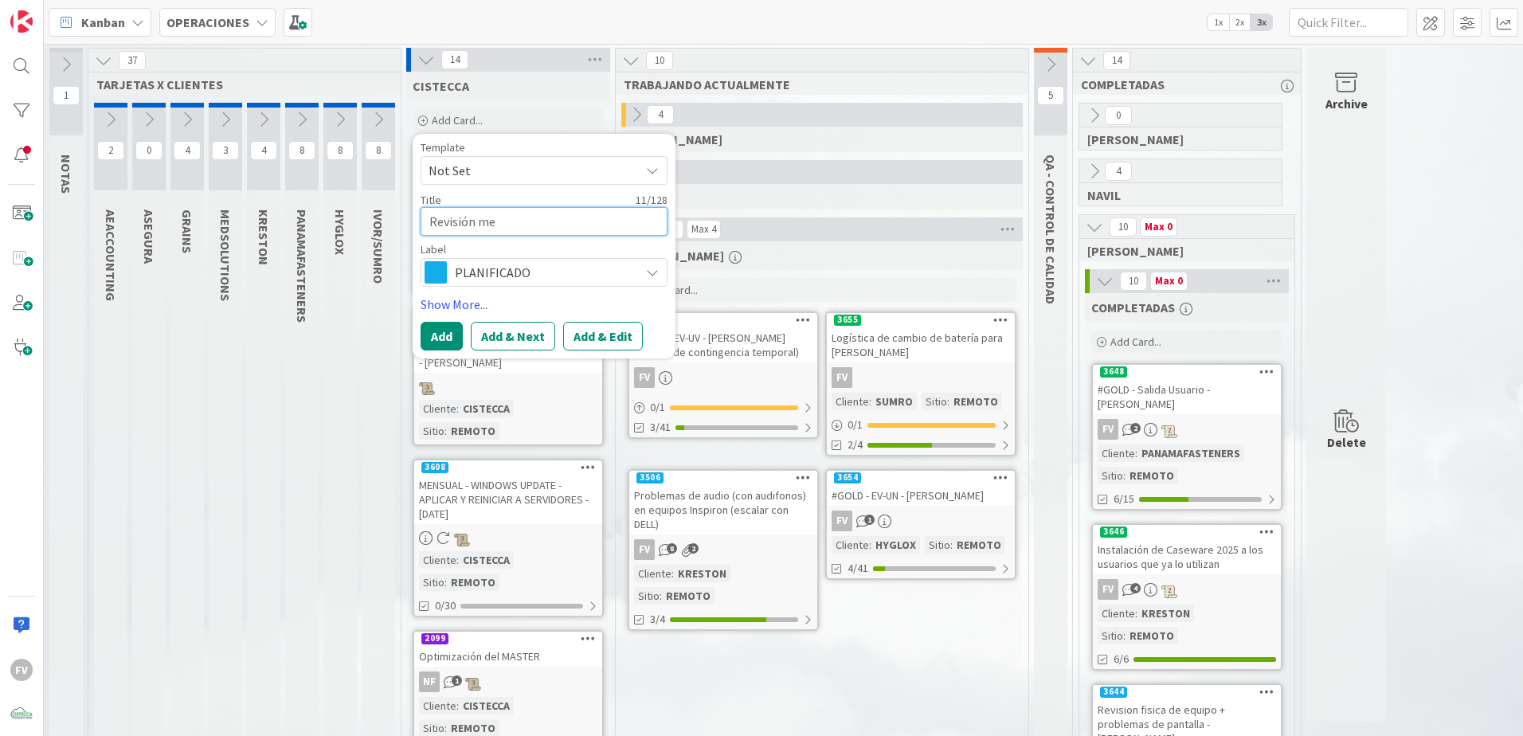
type textarea "x"
type textarea "Revisión men"
type textarea "x"
type textarea "Revisión mens"
type textarea "x"
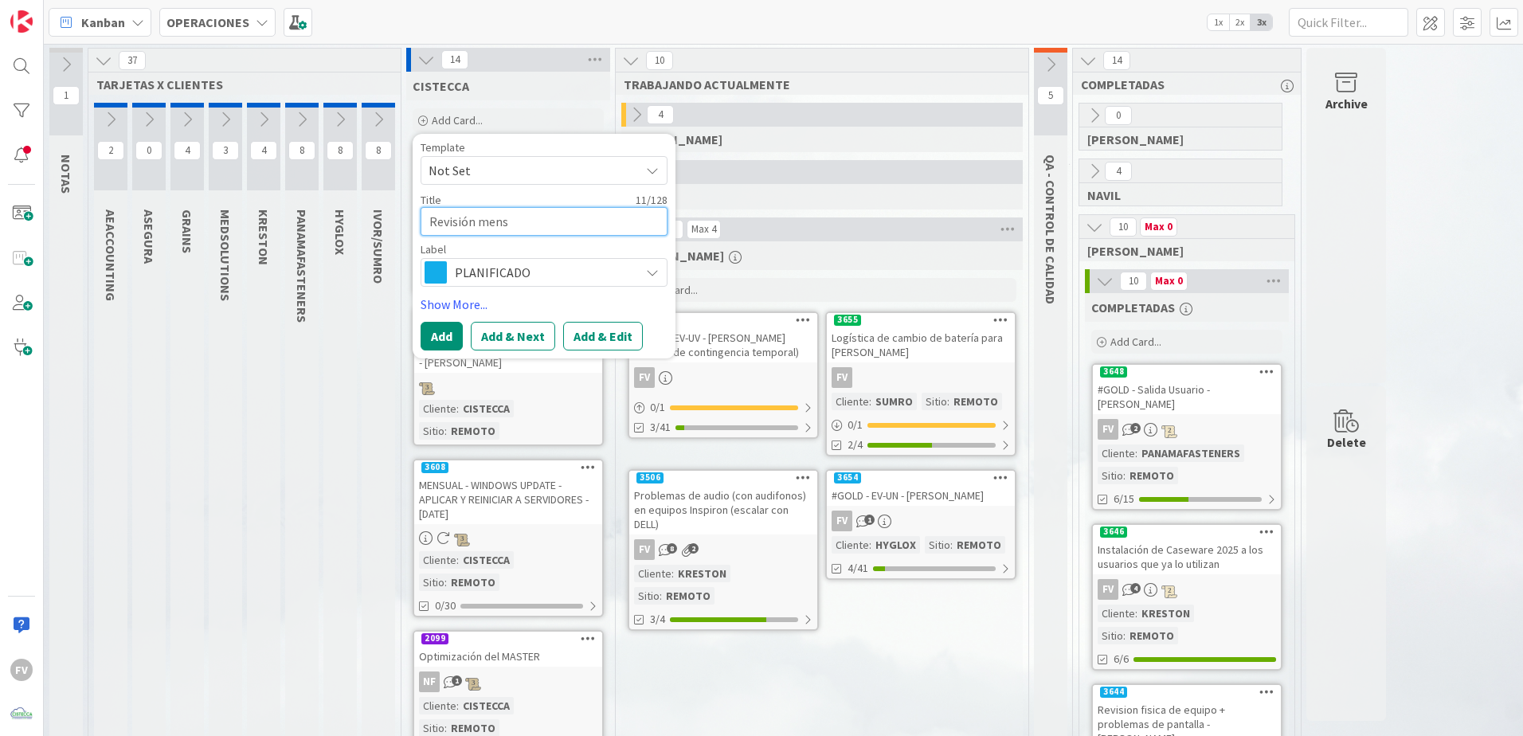
type textarea "Revisión mensu"
type textarea "x"
type textarea "Revisión mensua"
type textarea "x"
type textarea "Revisión mensual"
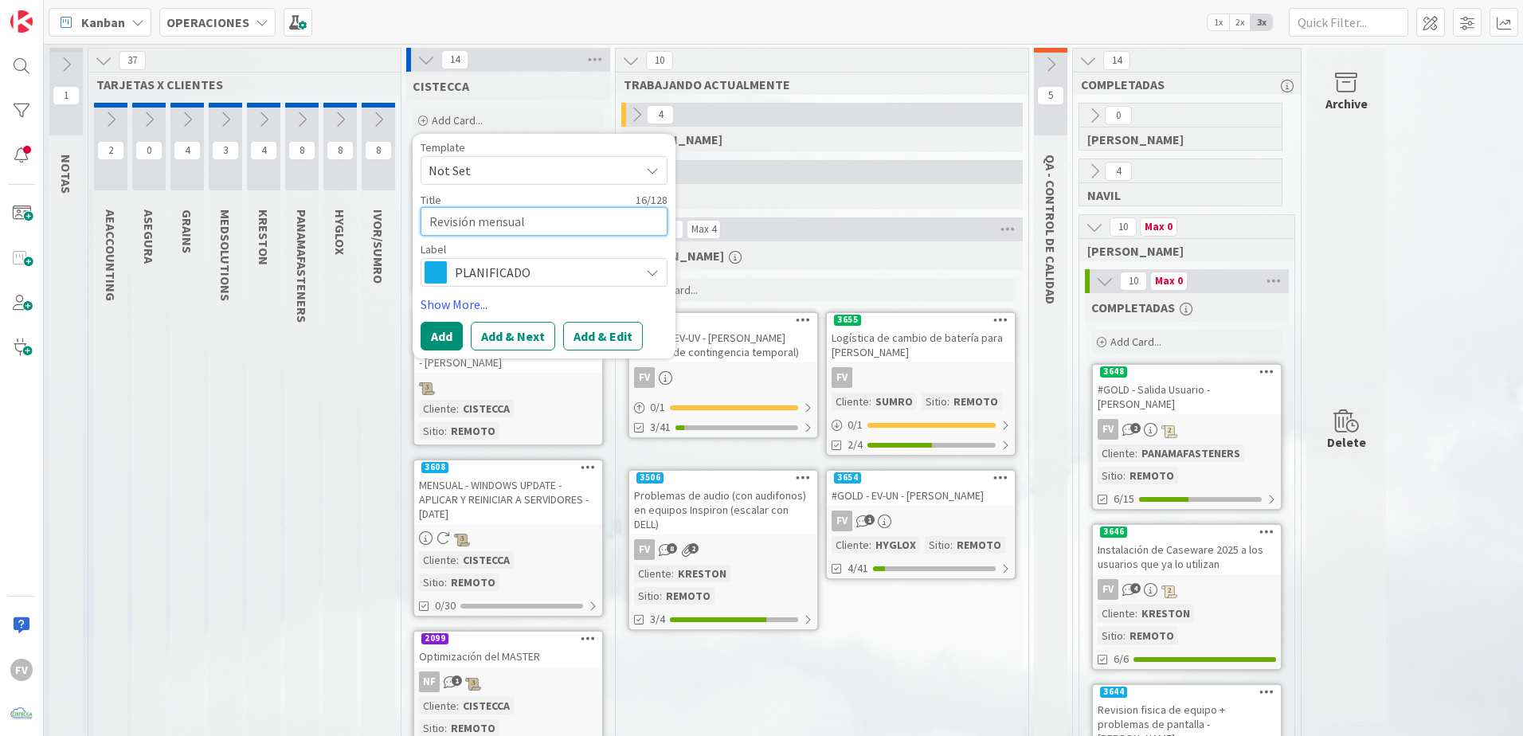
type textarea "x"
type textarea "Revisión mensual"
type textarea "x"
type textarea "Revisión mensual d"
type textarea "x"
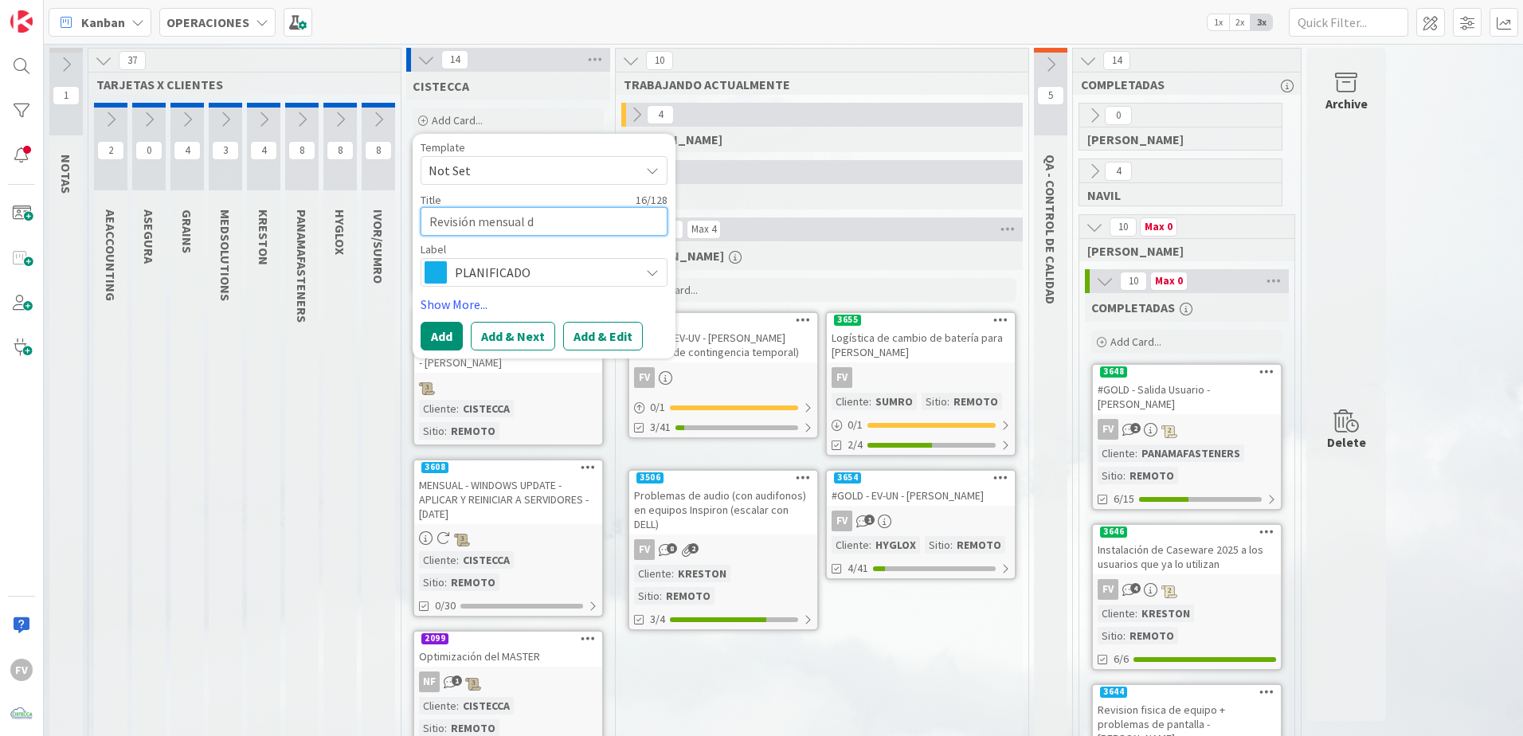
type textarea "Revisión mensual de"
type textarea "x"
type textarea "Revisión mensual de"
type textarea "x"
type textarea "Revisión mensual de lci"
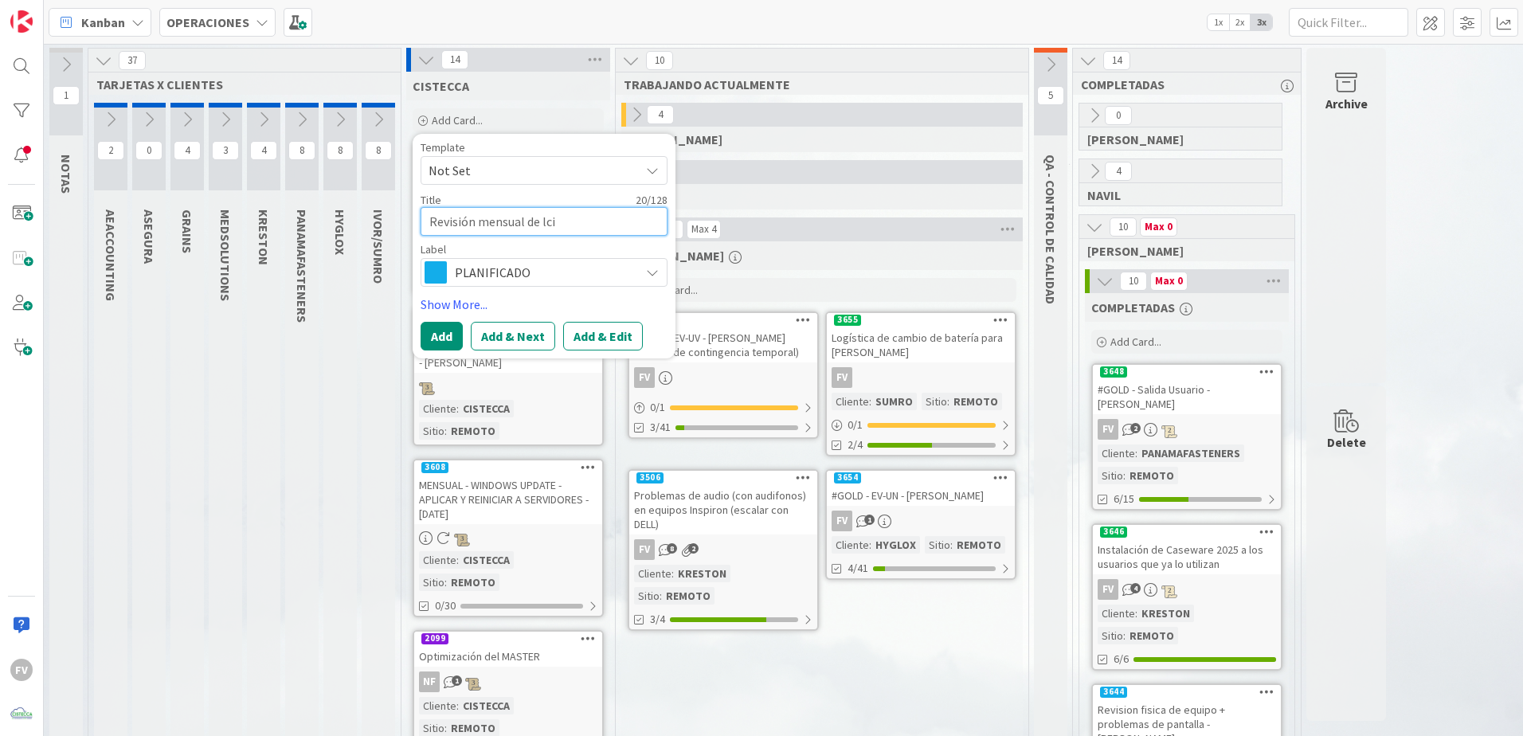
type textarea "x"
type textarea "Revisión mensual de lcio"
type textarea "x"
type textarea "Revisión mensual de lci"
type textarea "x"
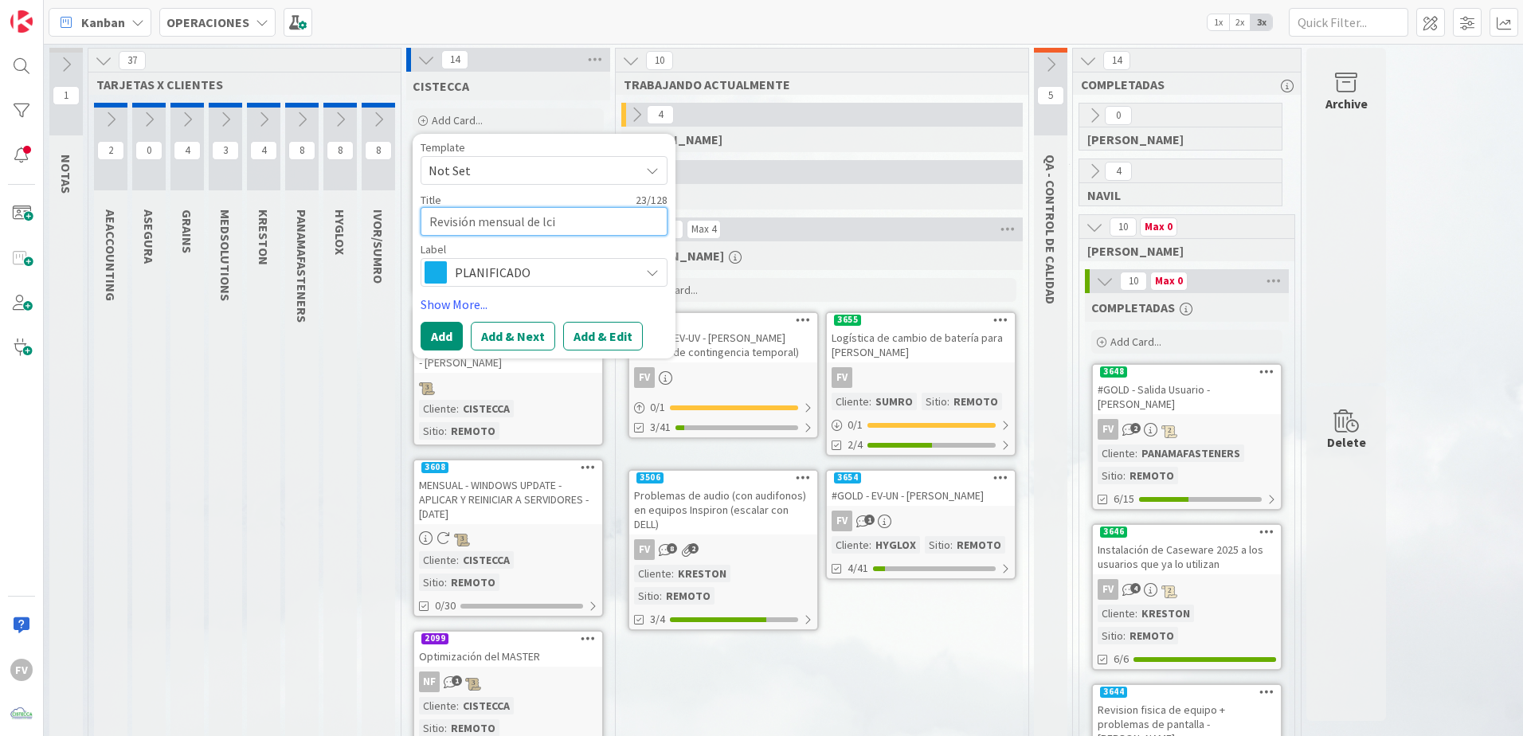
type textarea "Revisión mensual de lc"
type textarea "x"
type textarea "Revisión mensual de lci"
type textarea "x"
type textarea "Revisión mensual de lcic"
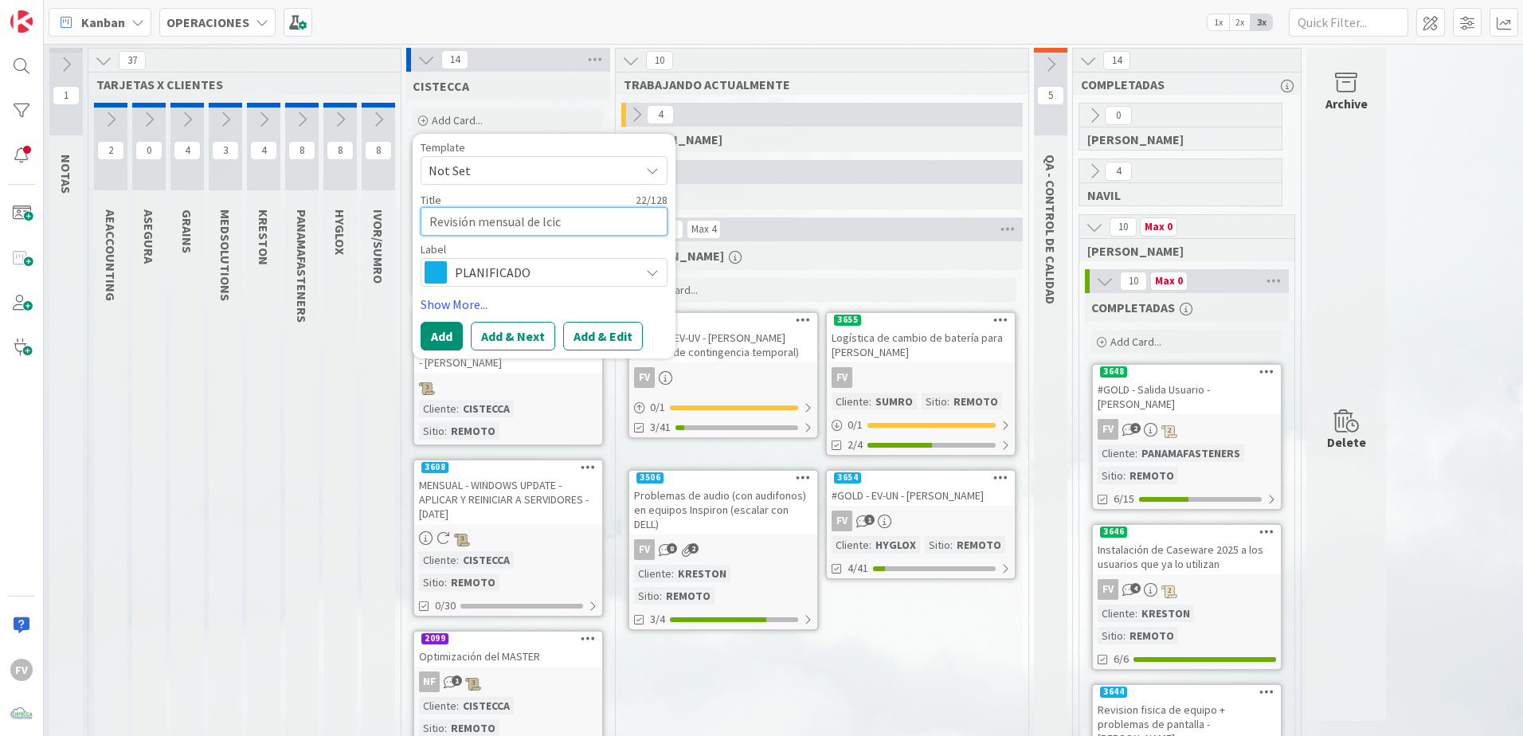
type textarea "x"
type textarea "Revisión mensual de lcice"
type textarea "x"
type textarea "Revisión mensual de lcic"
type textarea "x"
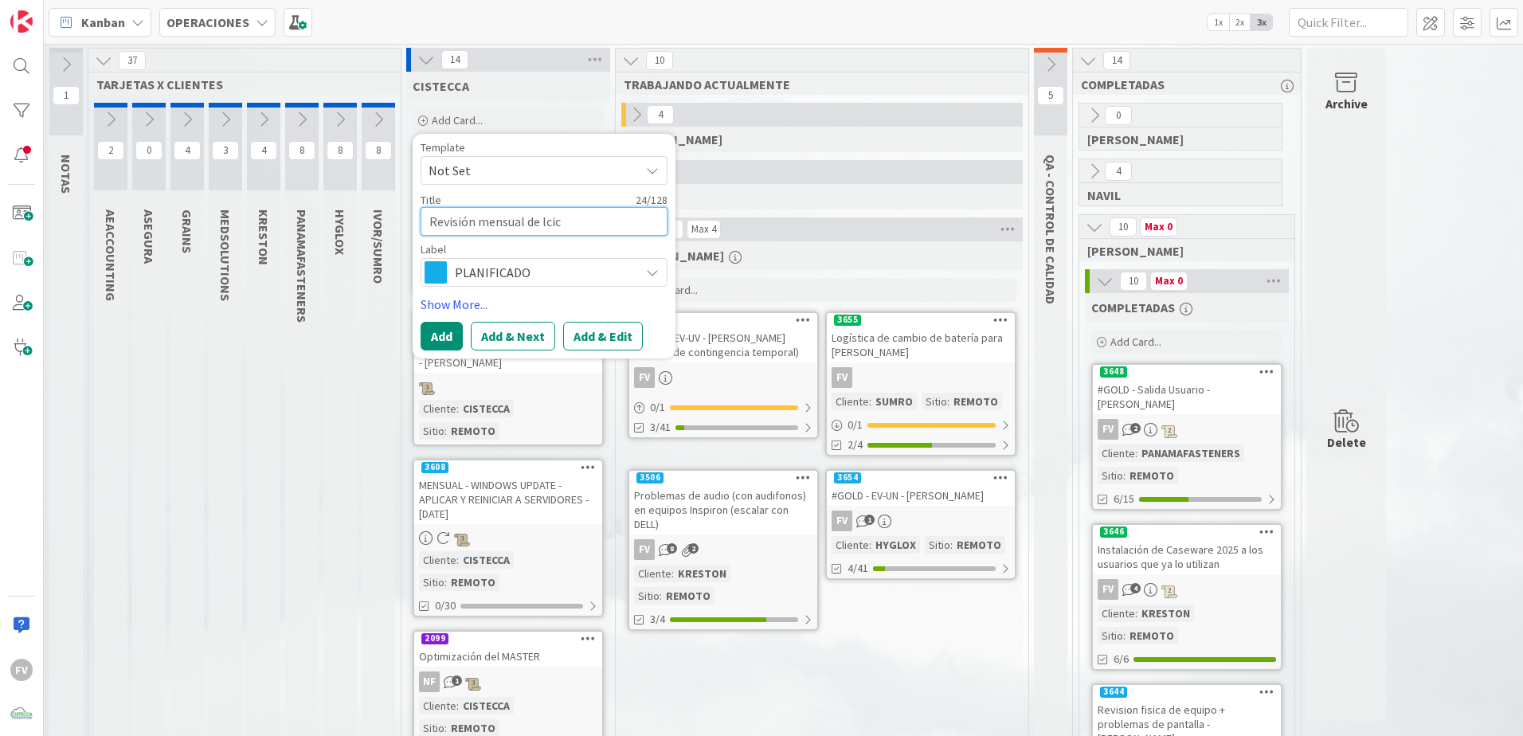
type textarea "Revisión mensual de lci"
type textarea "x"
type textarea "Revisión mensual de lc"
type textarea "x"
type textarea "Revisión mensual de l"
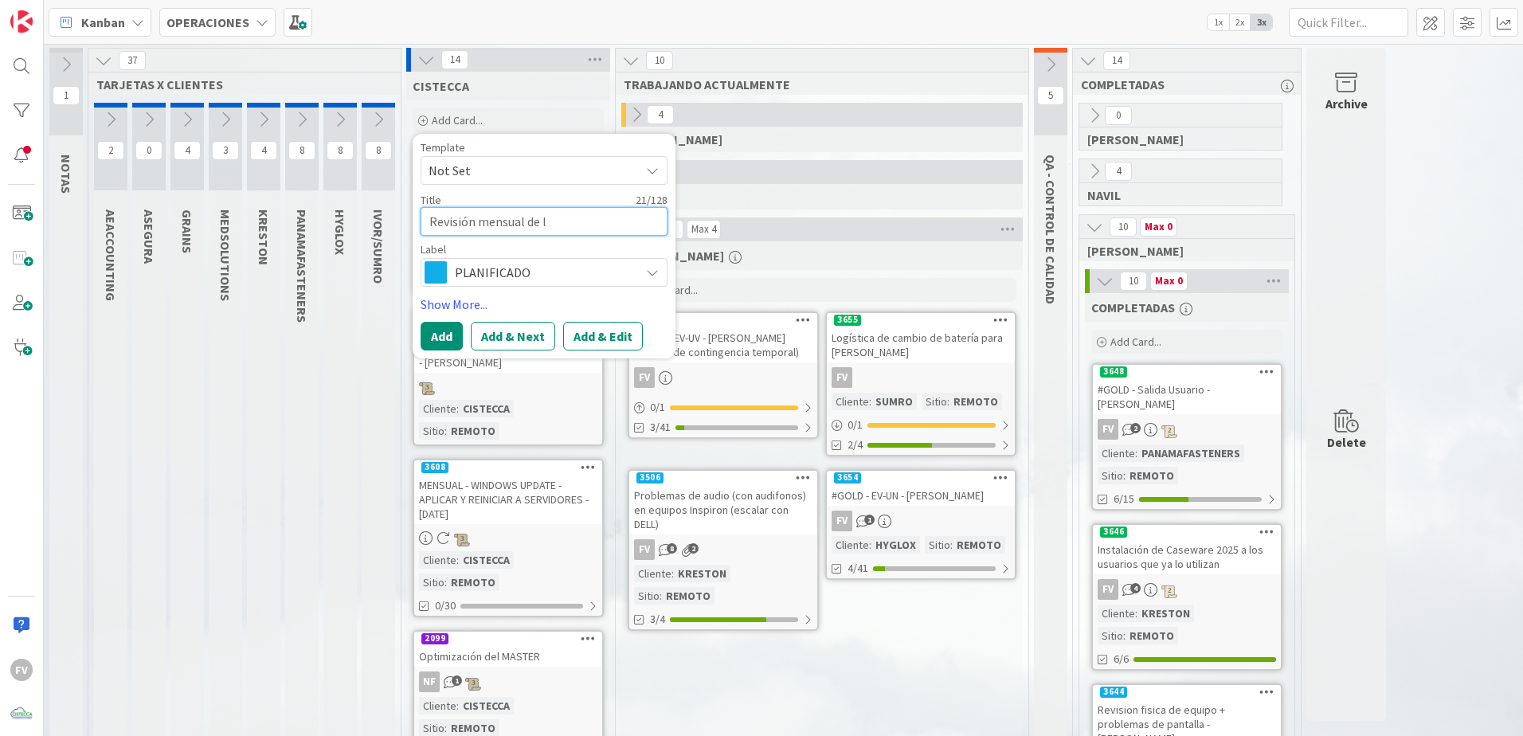
type textarea "x"
type textarea "Revisión mensual [PERSON_NAME]"
type textarea "x"
type textarea "Revisión mensual de lic"
type textarea "x"
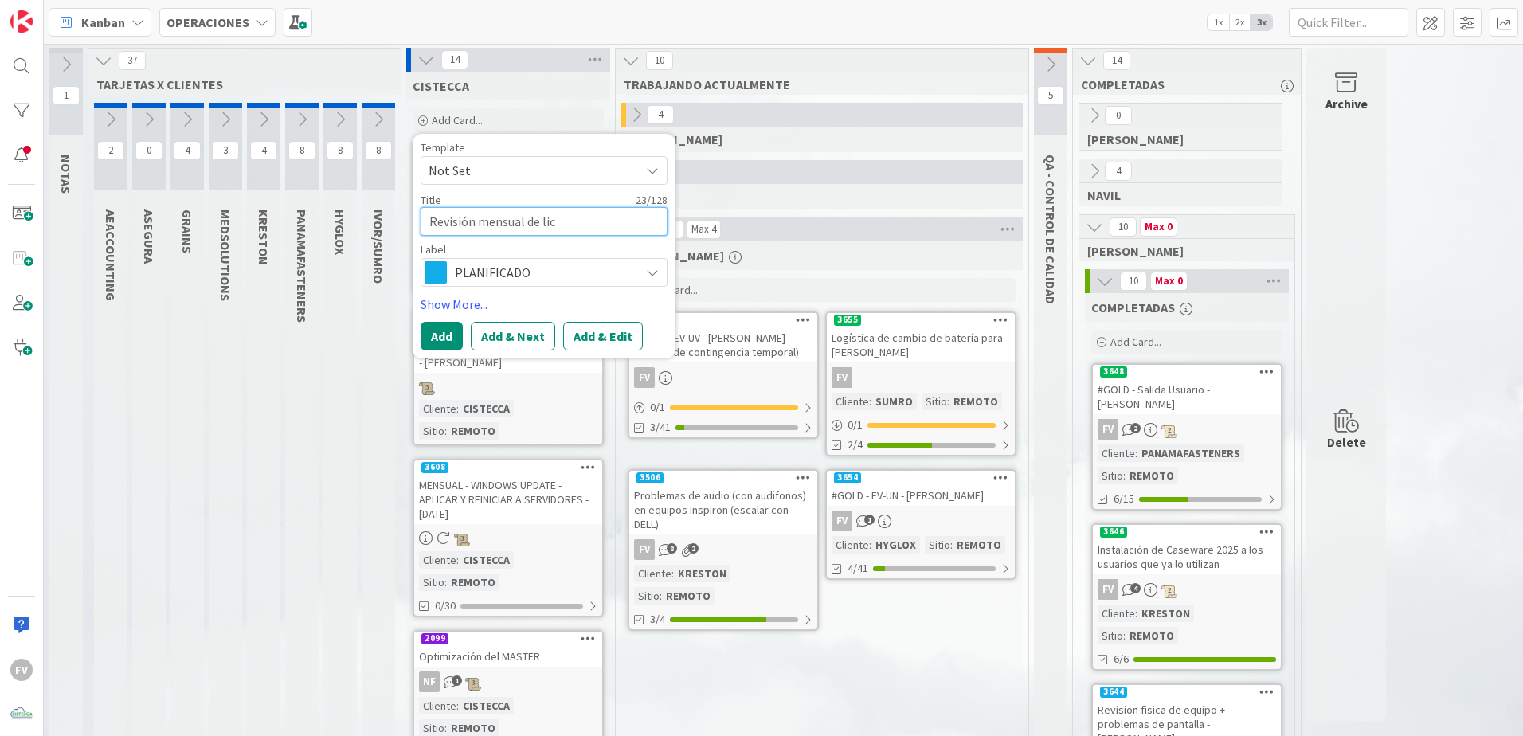
type textarea "Revisión mensual de lice"
type textarea "x"
type textarea "Revisión mensual de licen"
type textarea "x"
type textarea "Revisión mensual de licenc"
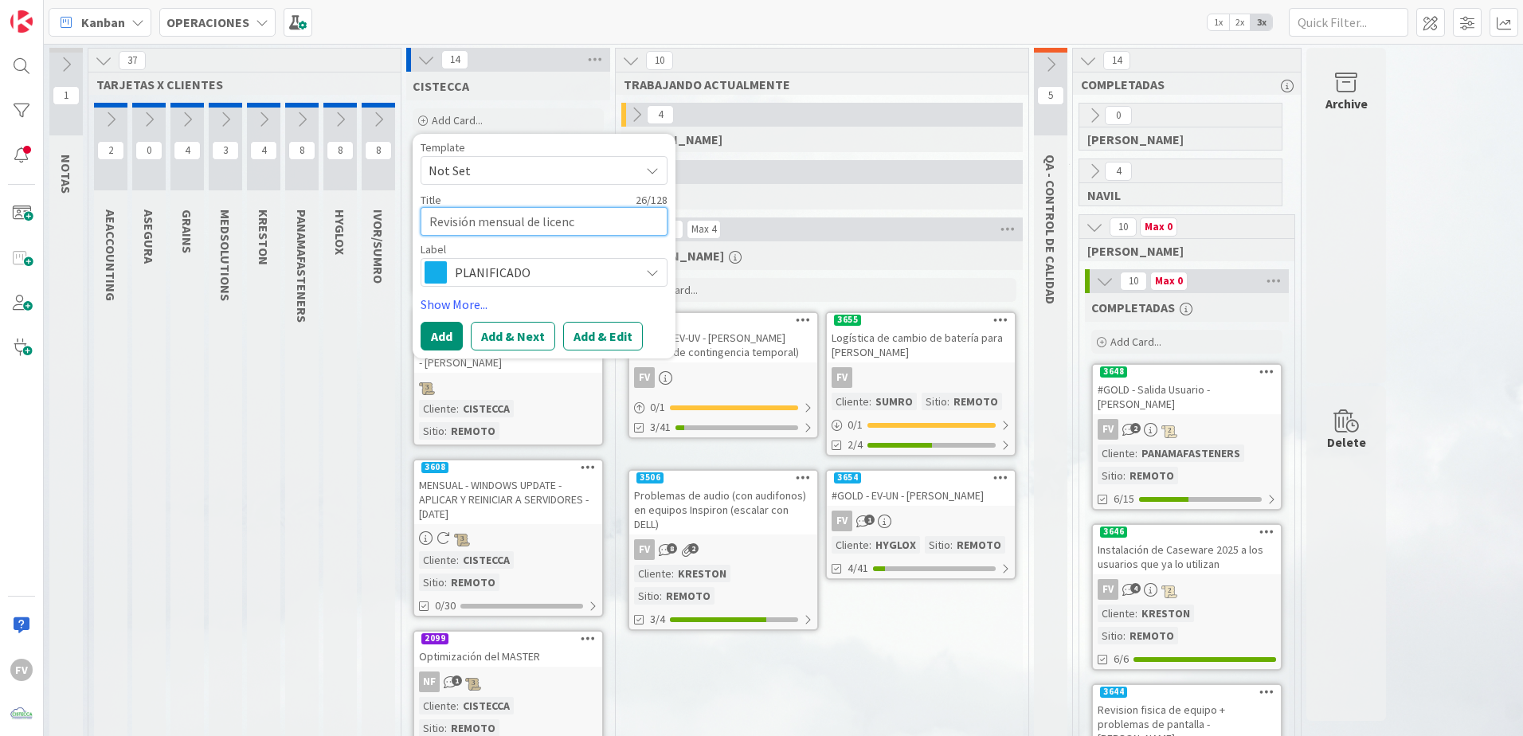
type textarea "x"
type textarea "Revisión mensual de licenci"
type textarea "x"
type textarea "Revisión mensual de licencia"
type textarea "x"
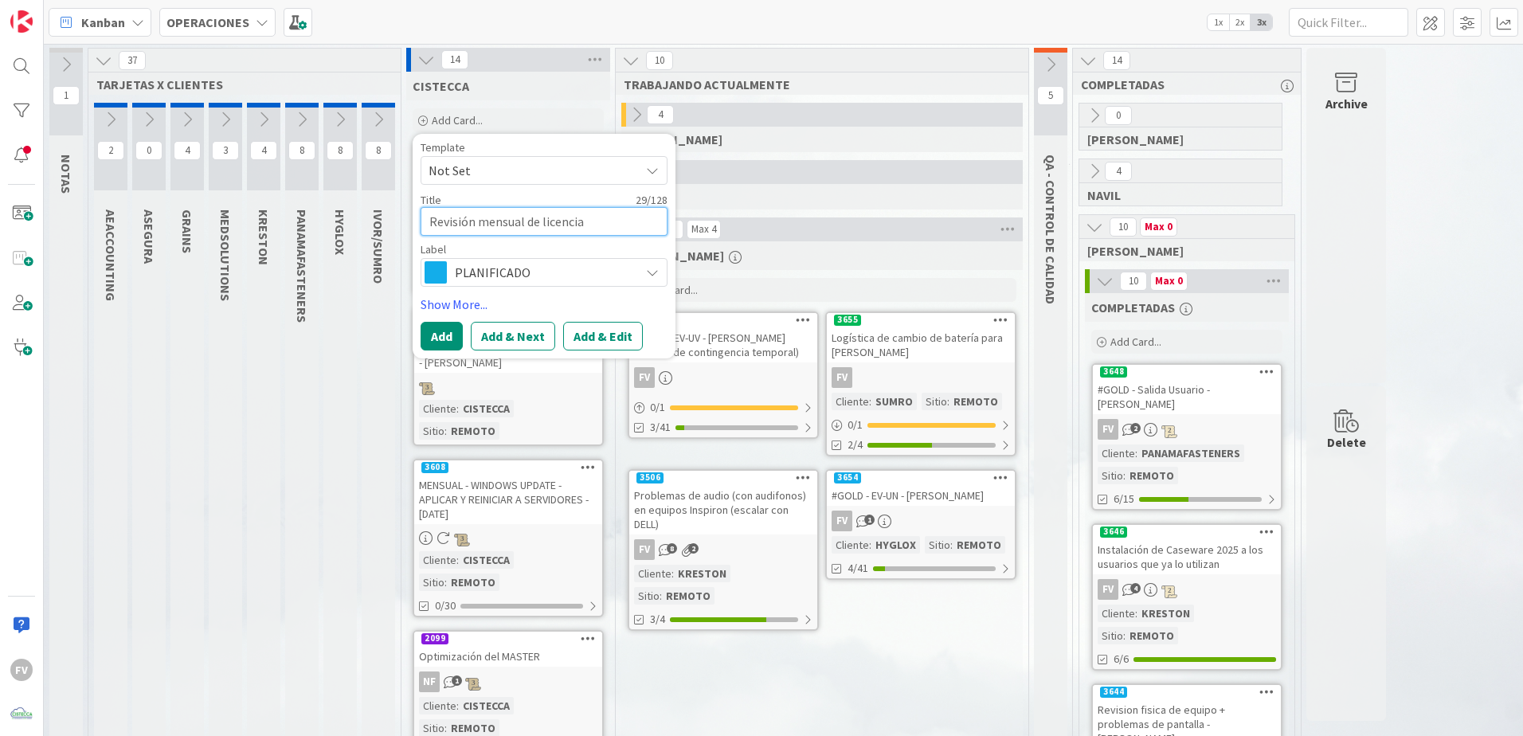
type textarea "Revisión mensual de licenciam"
type textarea "x"
type textarea "Revisión mensual de licenciami"
type textarea "x"
type textarea "Revisión mensual de licenciamie"
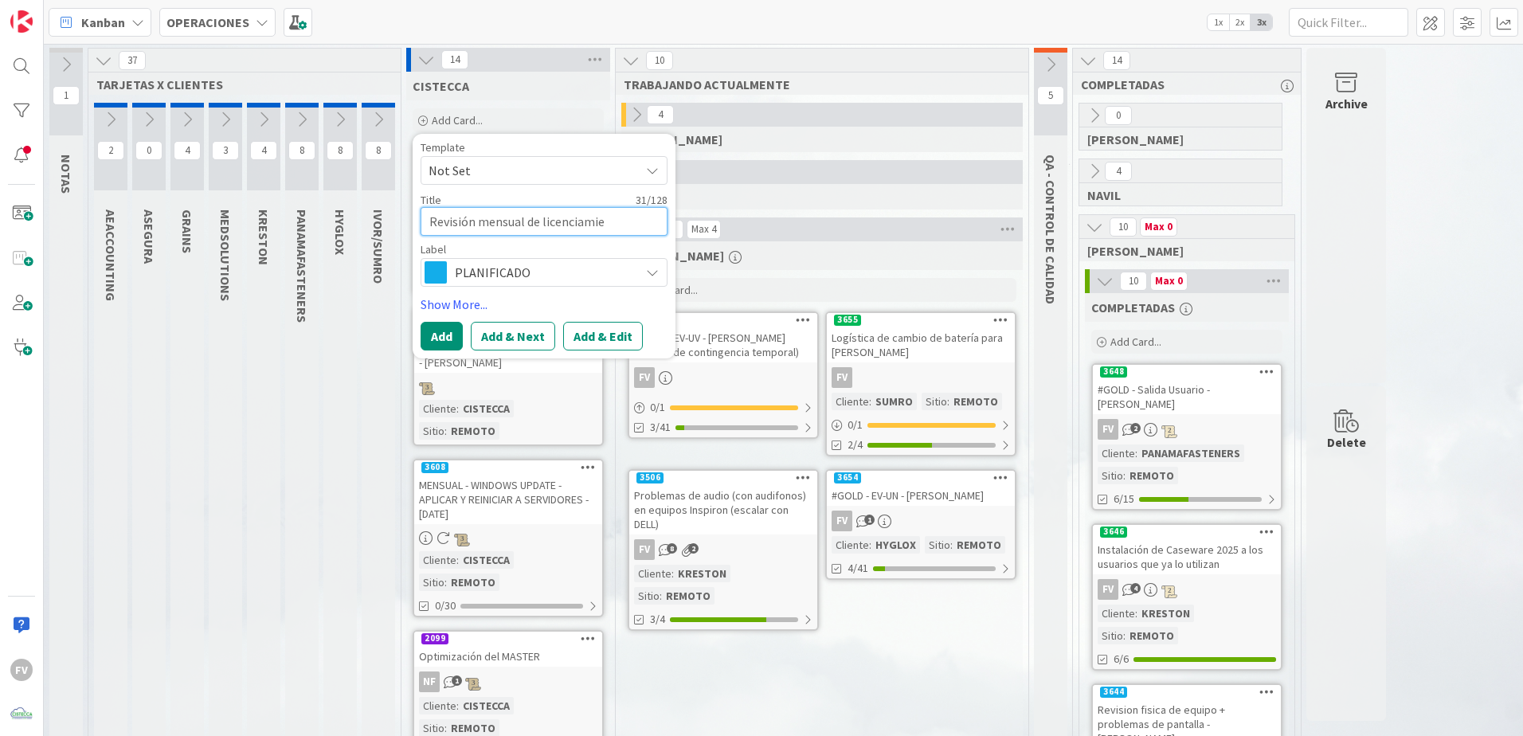
type textarea "x"
type textarea "Revisión mensual de licenciamien"
type textarea "x"
type textarea "Revisión mensual de licenciamient"
type textarea "x"
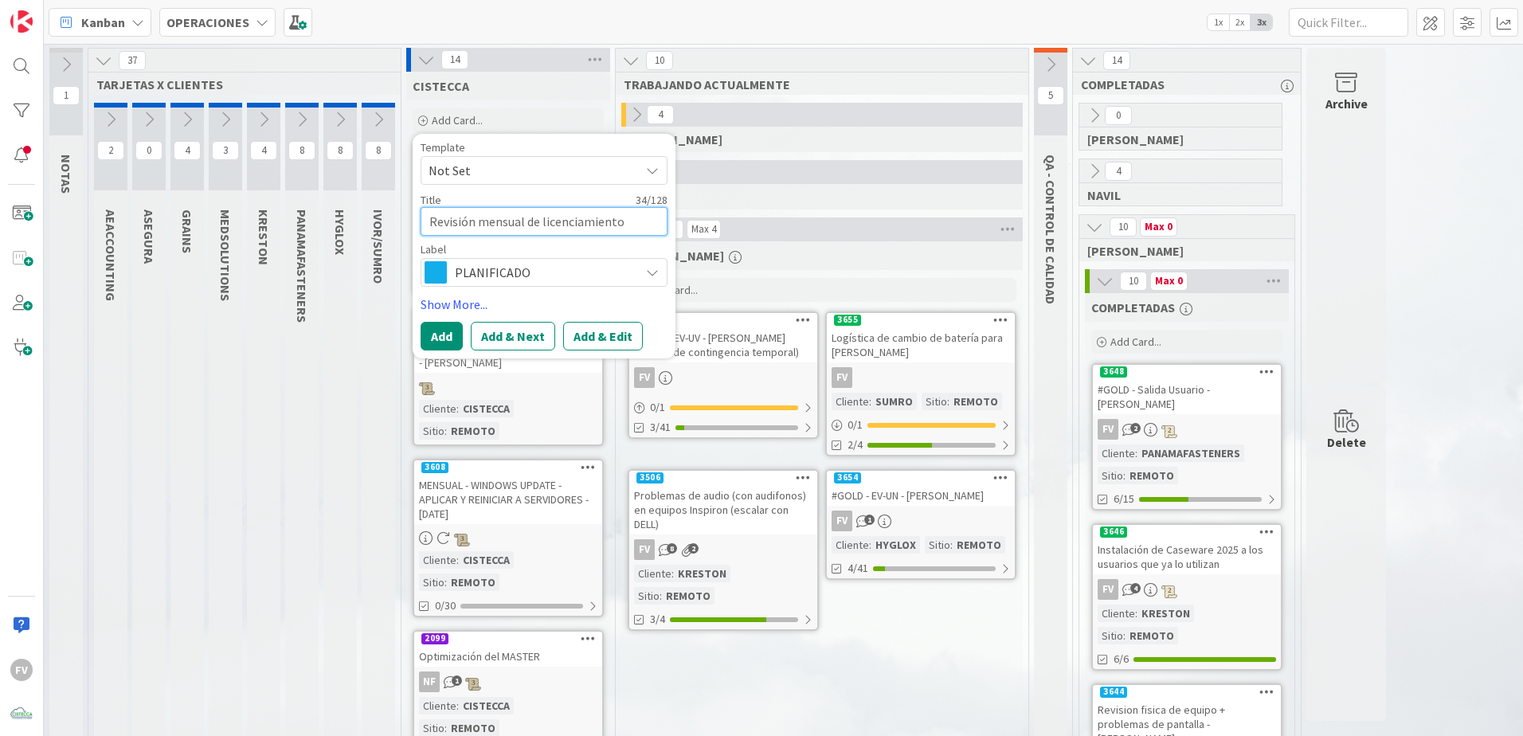
type textarea "Revisión mensual de licenciamientos"
type textarea "x"
type textarea "Revisión mensual de licenciamientos"
type textarea "x"
type textarea "Revisión mensual de licenciamientos d"
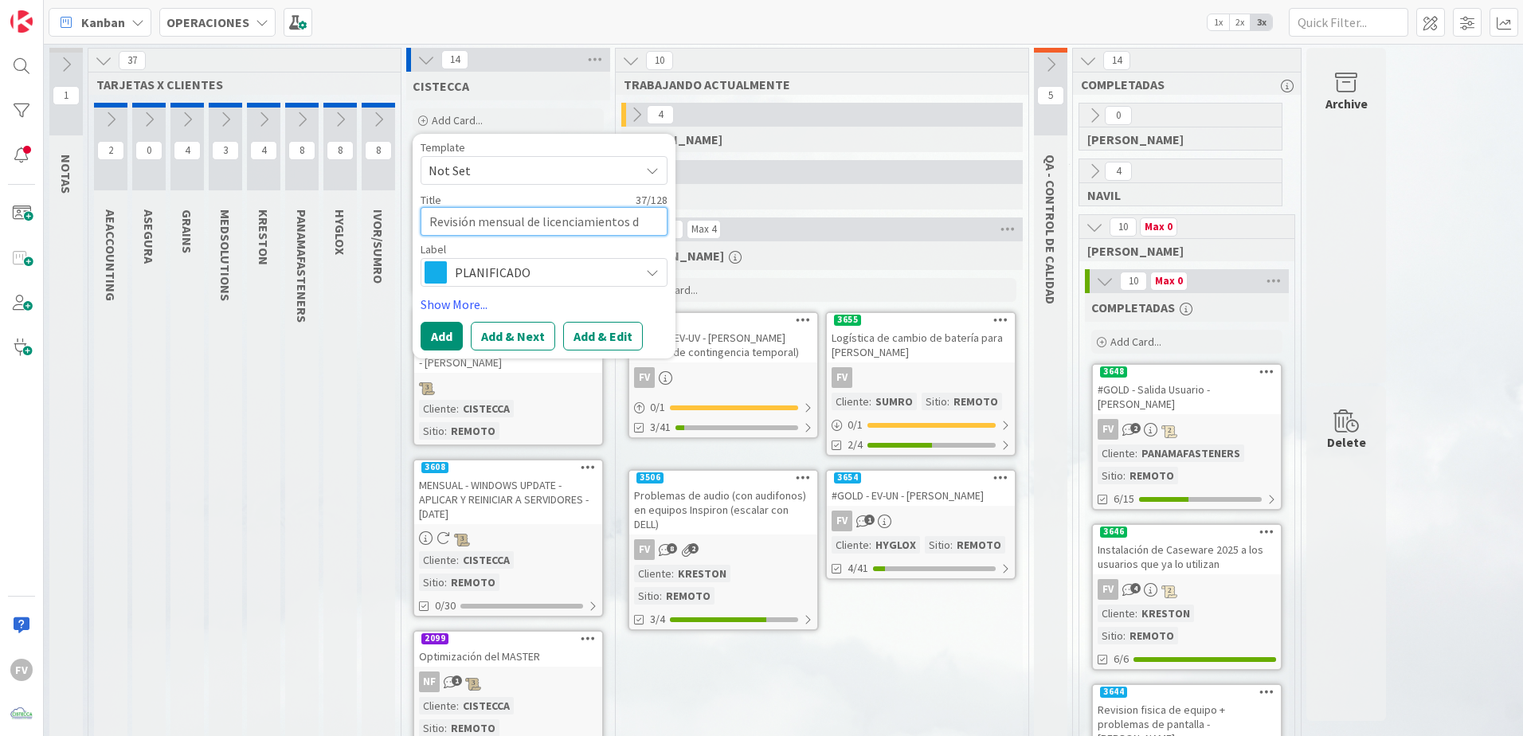
type textarea "x"
type textarea "Revisión mensual de licenciamientos de"
type textarea "x"
type textarea "Revisión mensual de licenciamientos de"
type textarea "x"
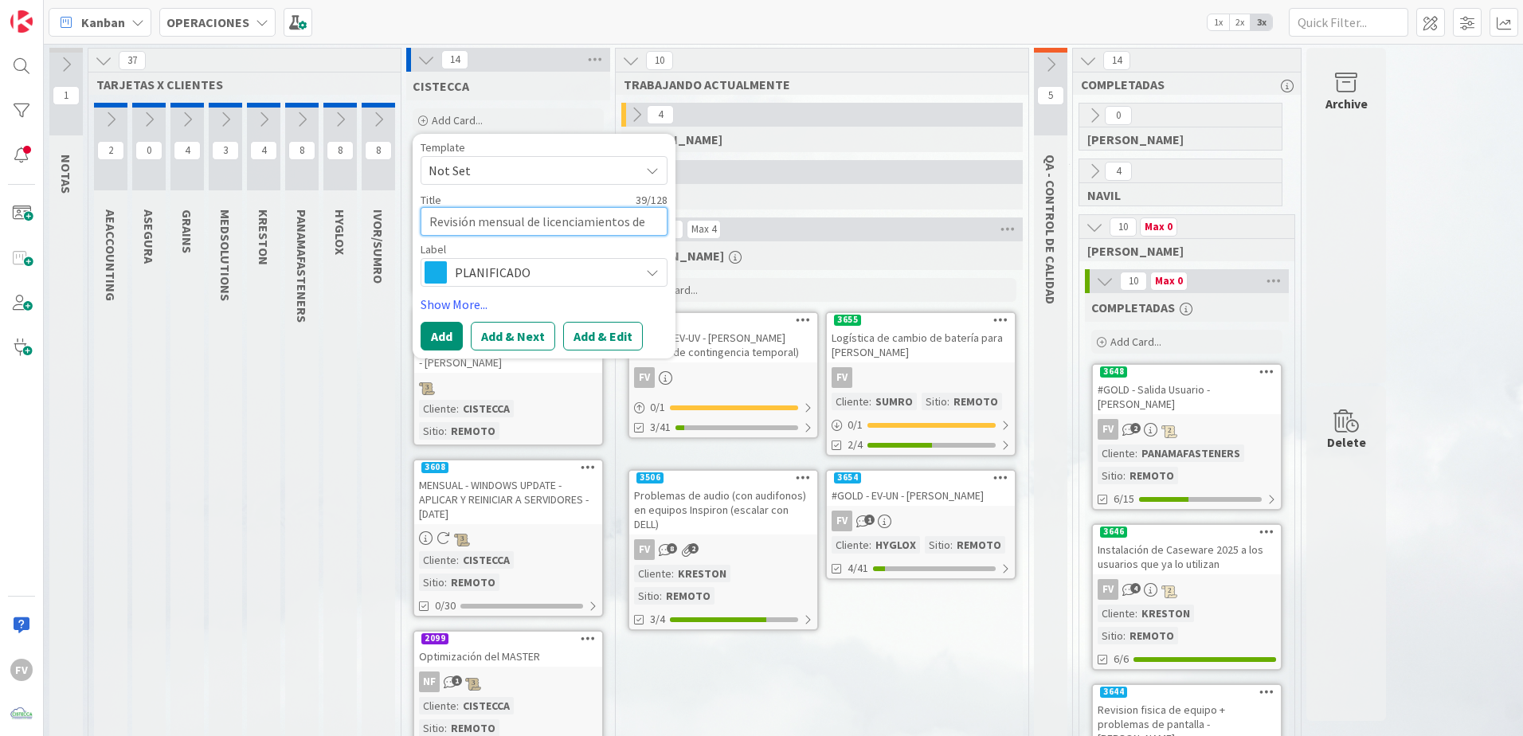
type textarea "Revisión mensual de licenciamientos de O"
type textarea "x"
type textarea "Revisión mensual de licenciamientos de O3"
type textarea "x"
type textarea "Revisión mensual de licenciamientos de O36"
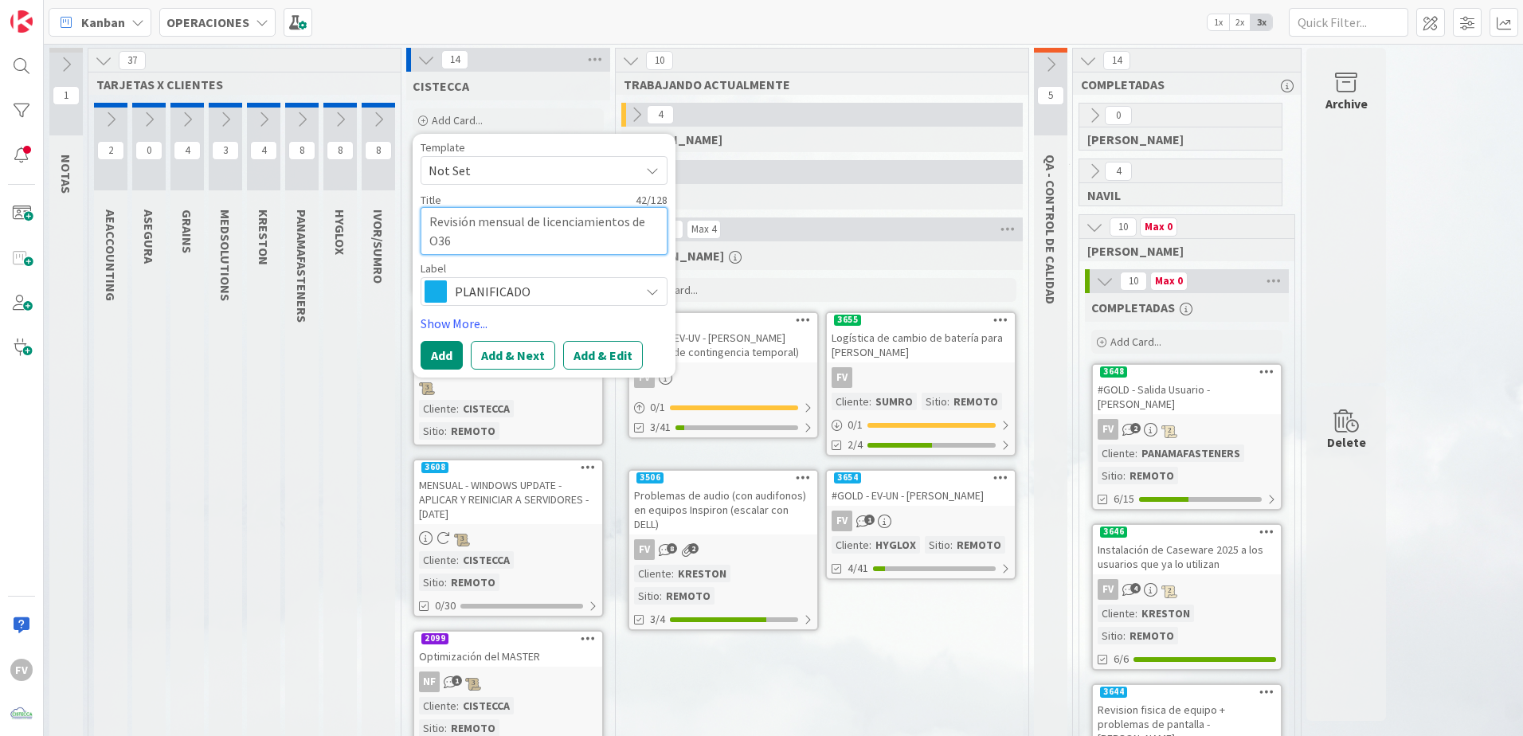
type textarea "x"
type textarea "Revisión mensual de licenciamientos de O365"
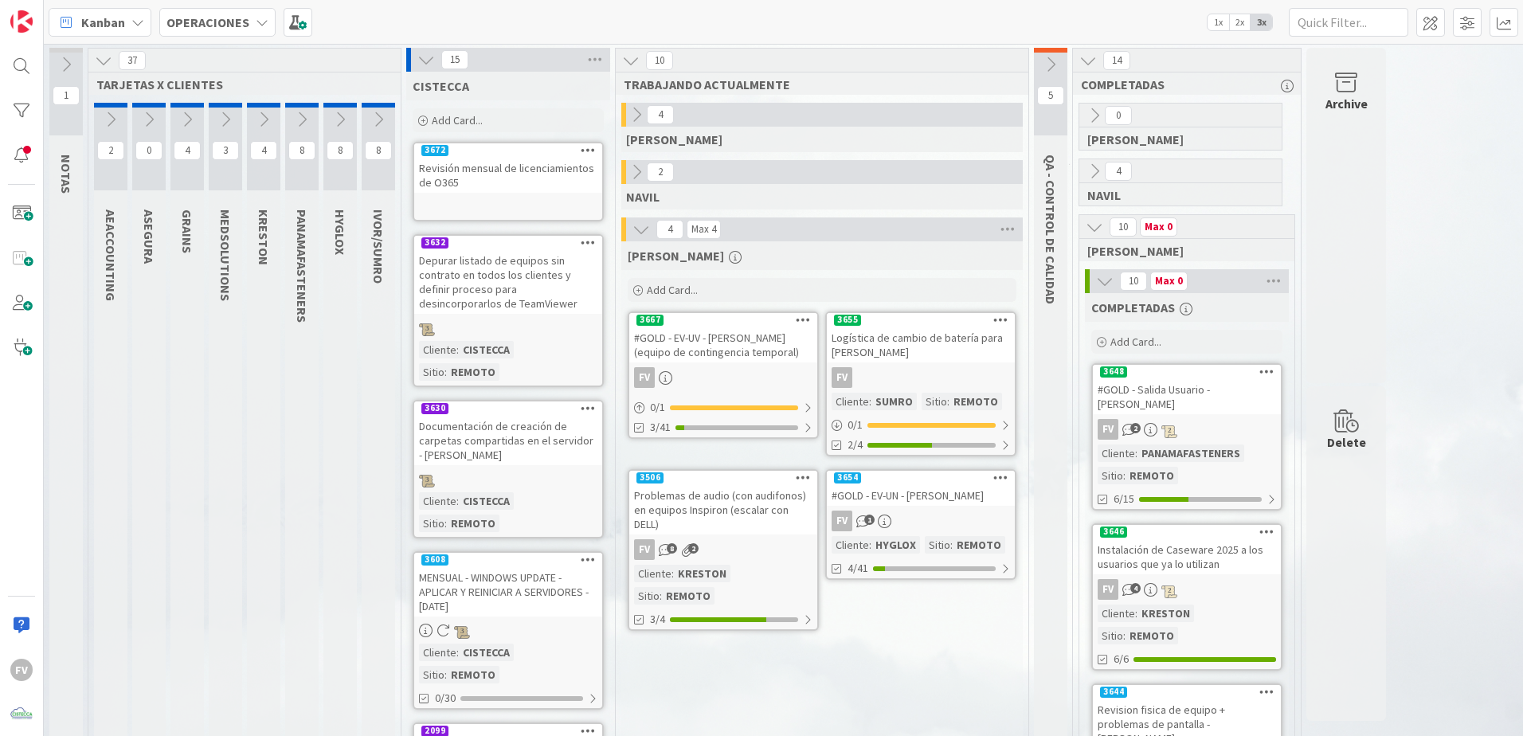
click at [480, 217] on link "3672 Revisión mensual de licenciamientos de O365" at bounding box center [507, 182] width 191 height 80
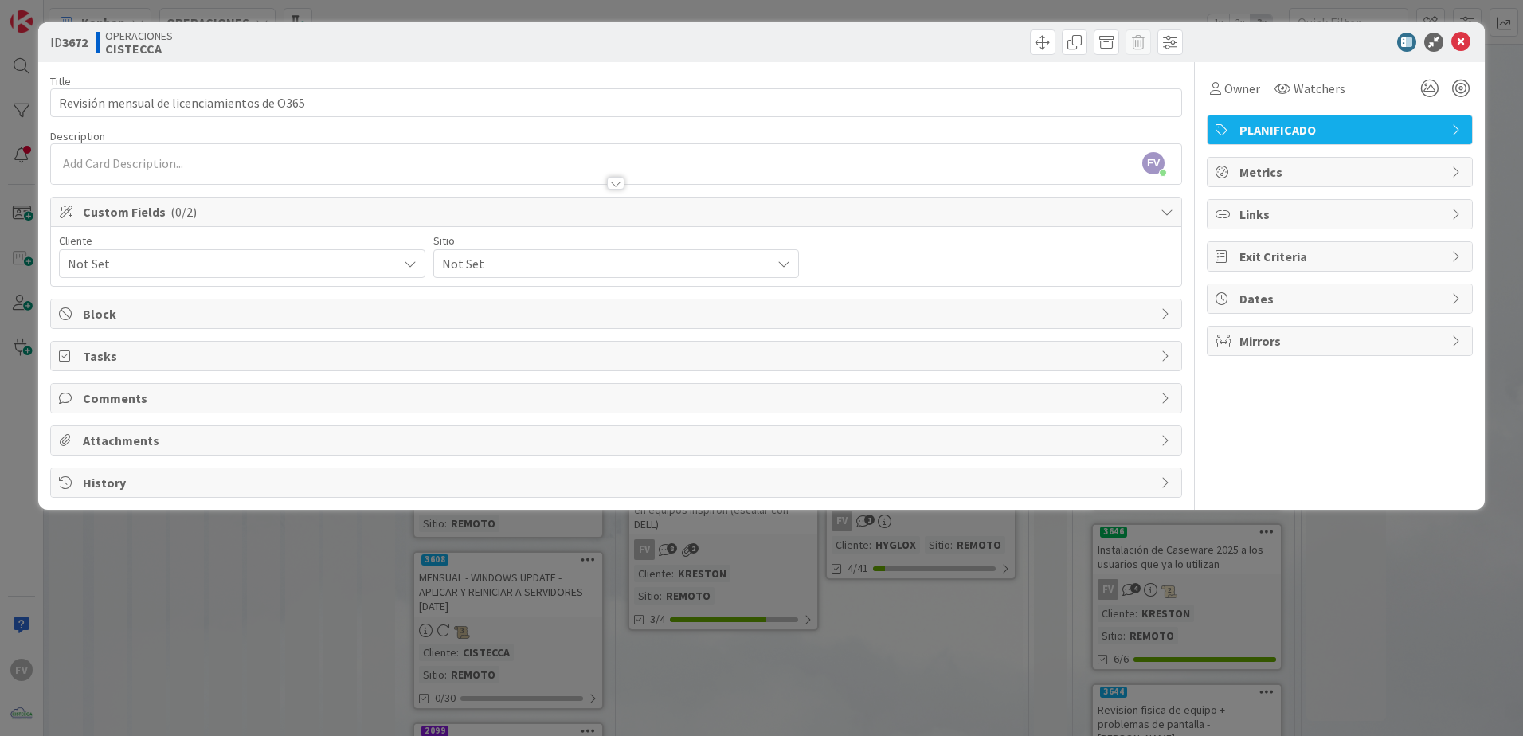
click at [1245, 125] on span "PLANIFICADO" at bounding box center [1341, 129] width 204 height 19
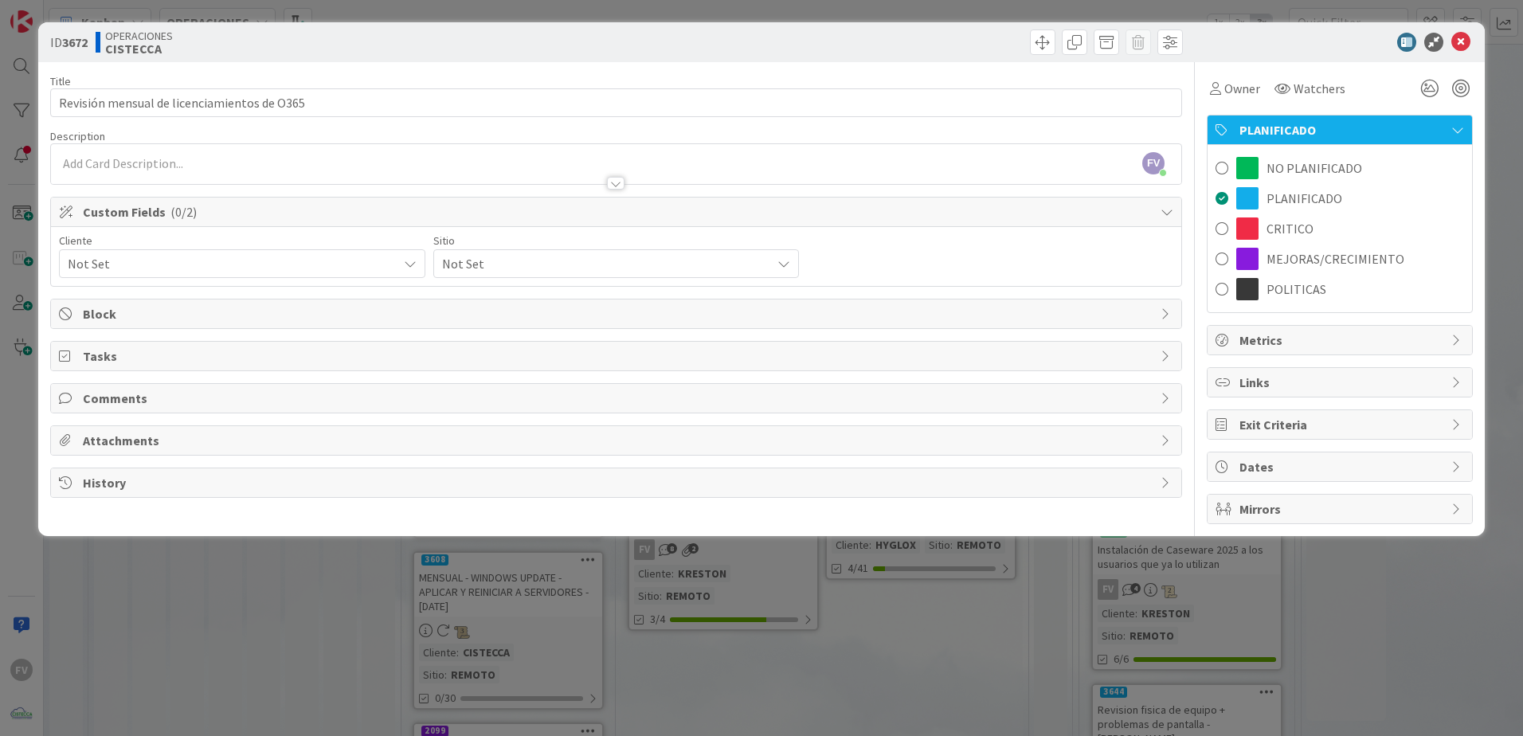
click at [1316, 248] on div "MEJORAS/CRECIMIENTO" at bounding box center [1339, 259] width 264 height 30
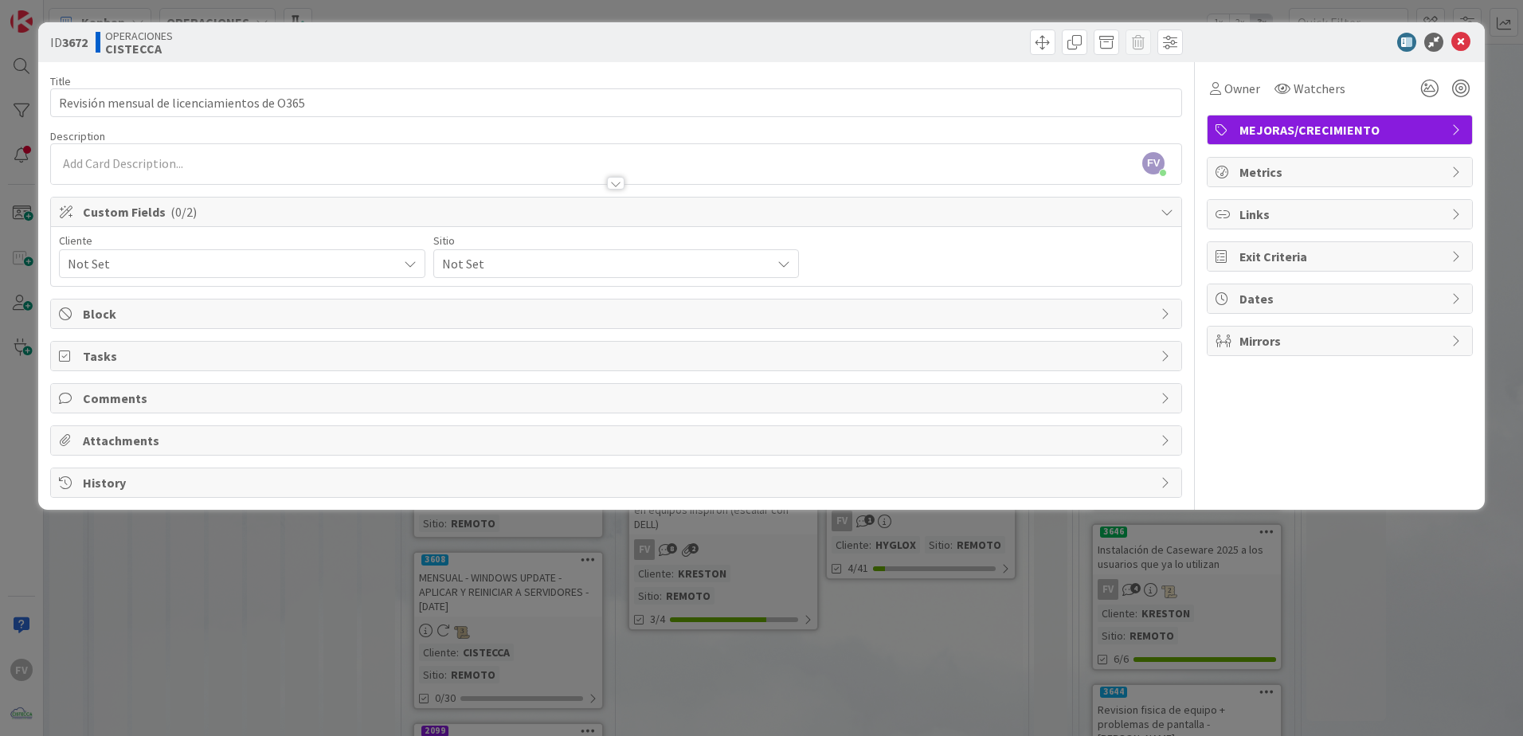
click at [1195, 686] on div "ID 3672 OPERACIONES CISTECCA Title 43 / 128 Revisión mensual de licenciamientos…" at bounding box center [761, 368] width 1523 height 736
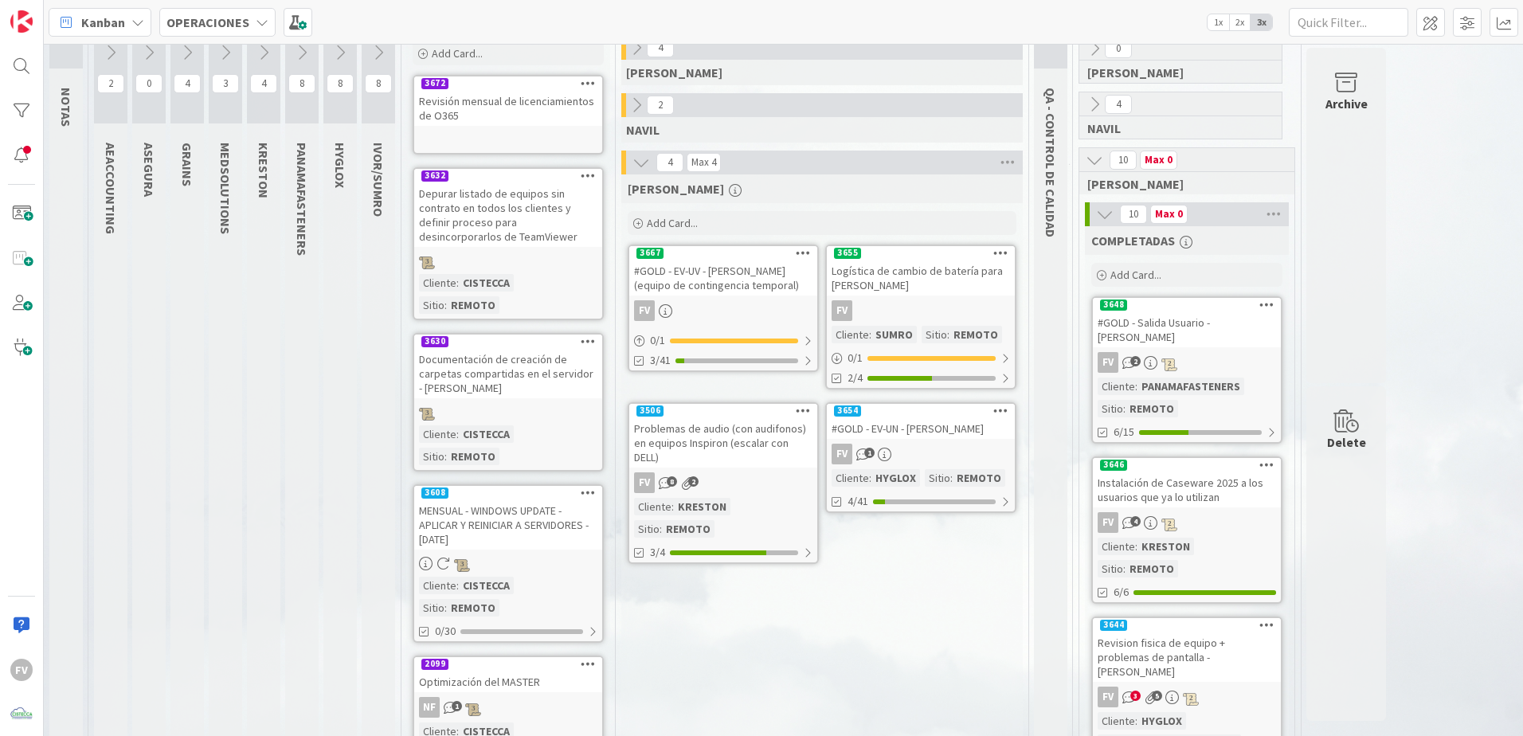
scroll to position [80, 0]
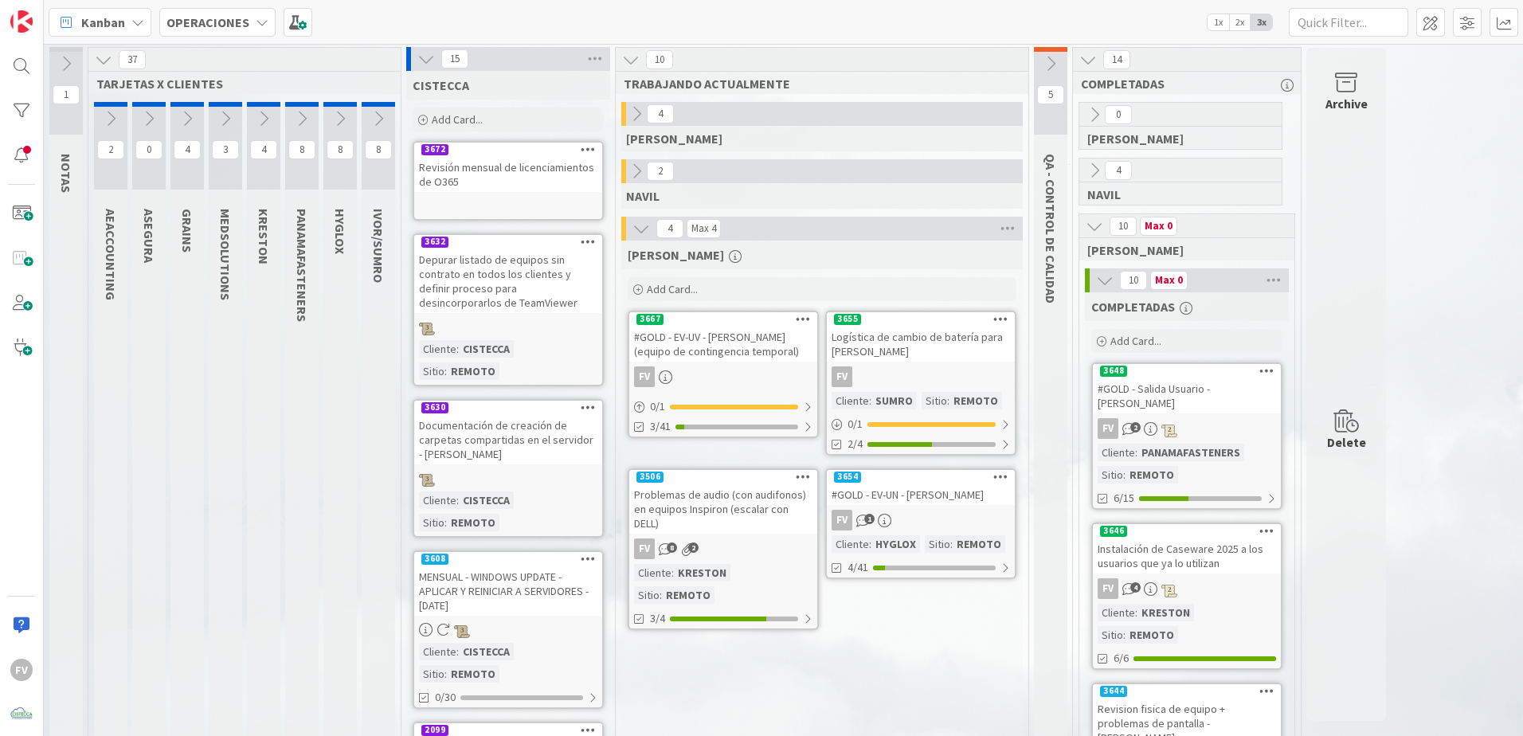
scroll to position [0, 0]
